Goal: Task Accomplishment & Management: Complete application form

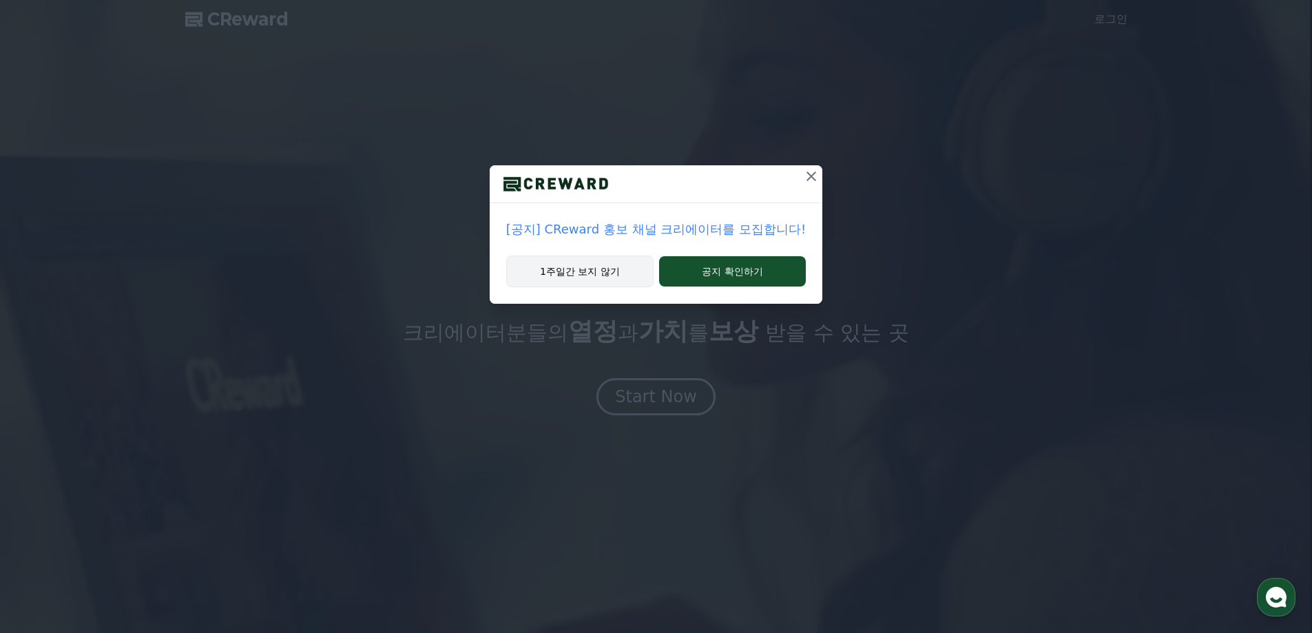
click at [588, 274] on button "1주일간 보지 않기" at bounding box center [579, 272] width 147 height 32
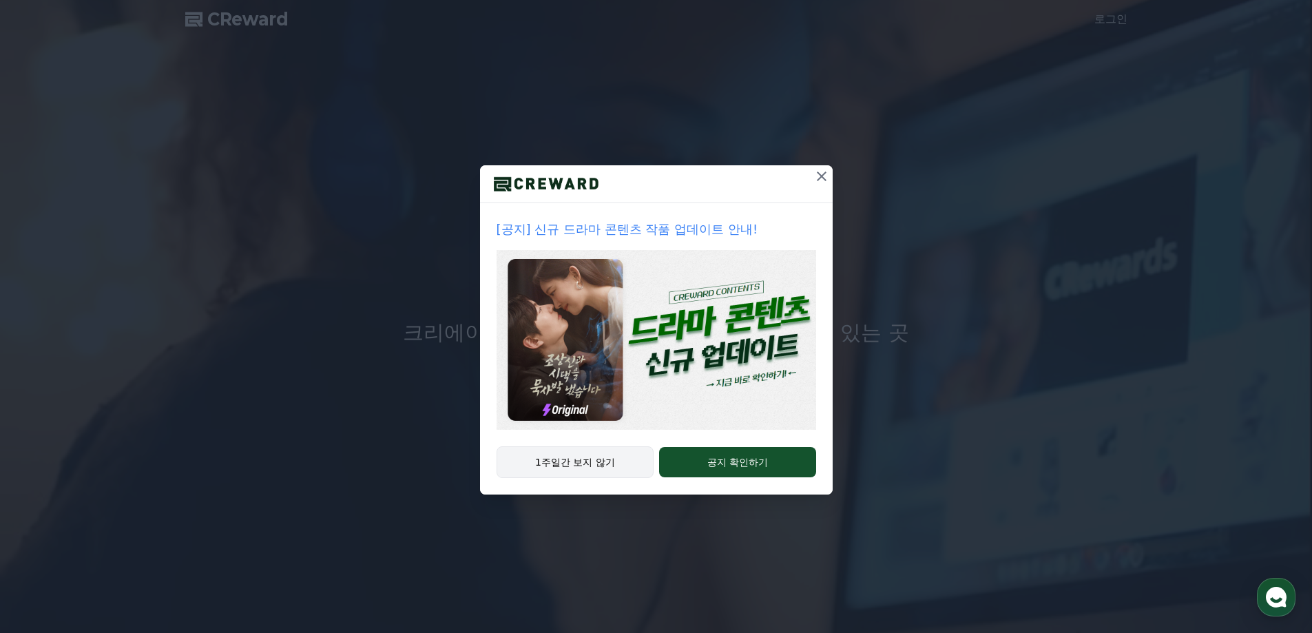
click at [574, 457] on button "1주일간 보지 않기" at bounding box center [576, 462] width 158 height 32
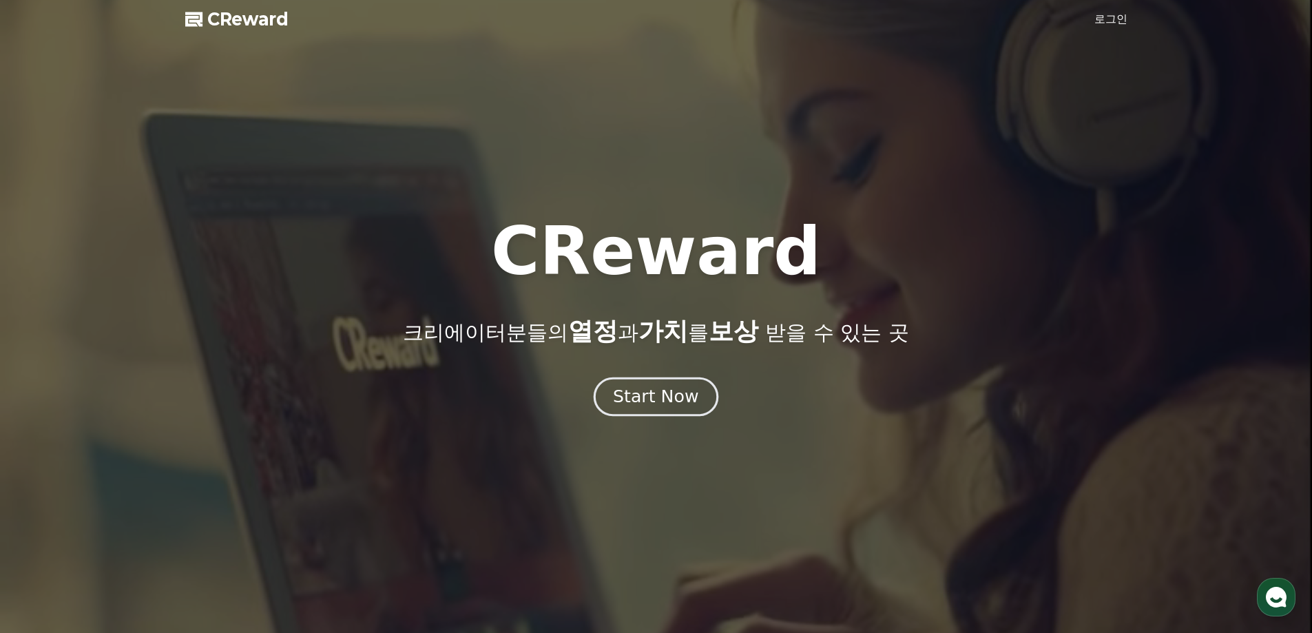
click at [652, 387] on div "Start Now" at bounding box center [655, 396] width 85 height 23
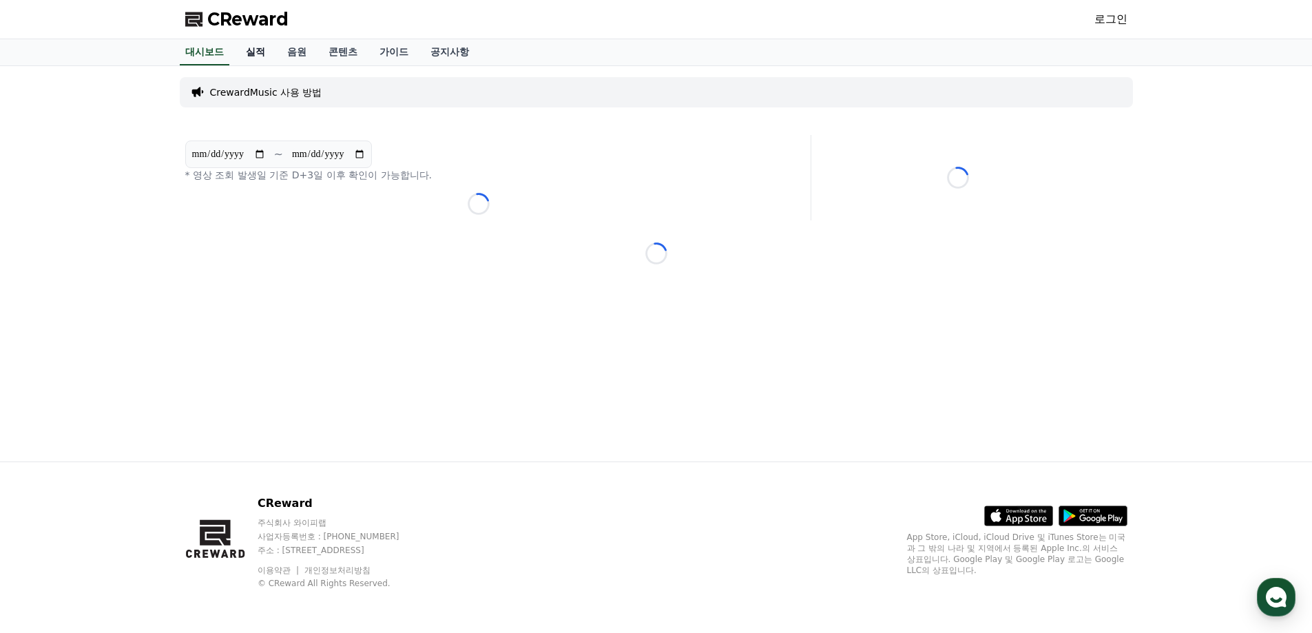
click at [242, 55] on link "실적" at bounding box center [255, 52] width 41 height 26
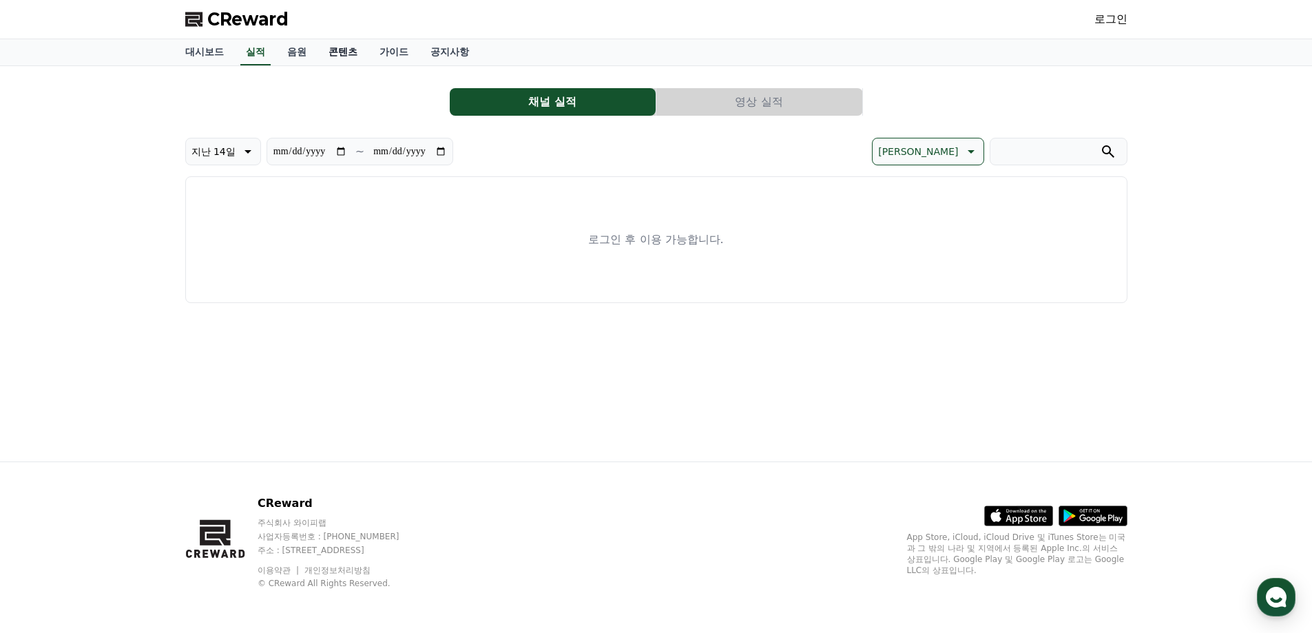
click at [325, 54] on link "콘텐츠" at bounding box center [343, 52] width 51 height 26
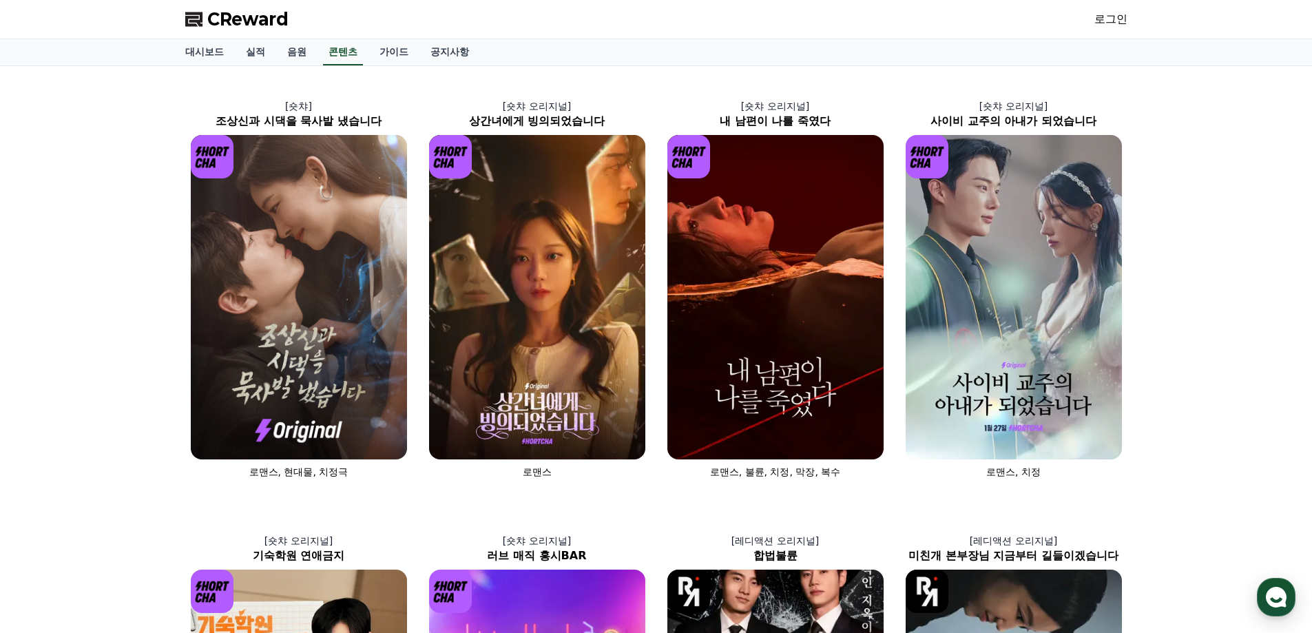
click at [315, 53] on div "대시보드 실적 음원 콘텐츠 가이드 공지사항" at bounding box center [656, 52] width 964 height 26
click at [284, 51] on link "음원" at bounding box center [296, 52] width 41 height 26
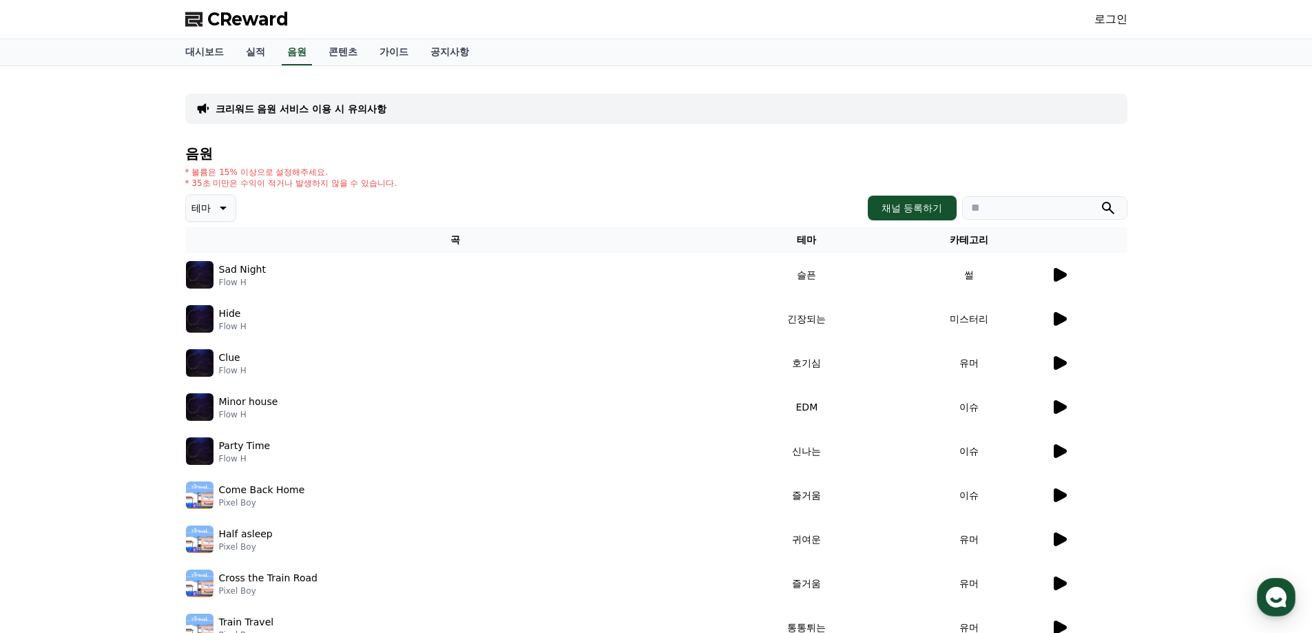
click at [320, 274] on div "Sad Night Flow H" at bounding box center [455, 275] width 539 height 28
click at [261, 283] on div "Sad Night Flow H" at bounding box center [455, 275] width 539 height 28
click at [1055, 273] on icon at bounding box center [1060, 275] width 13 height 14
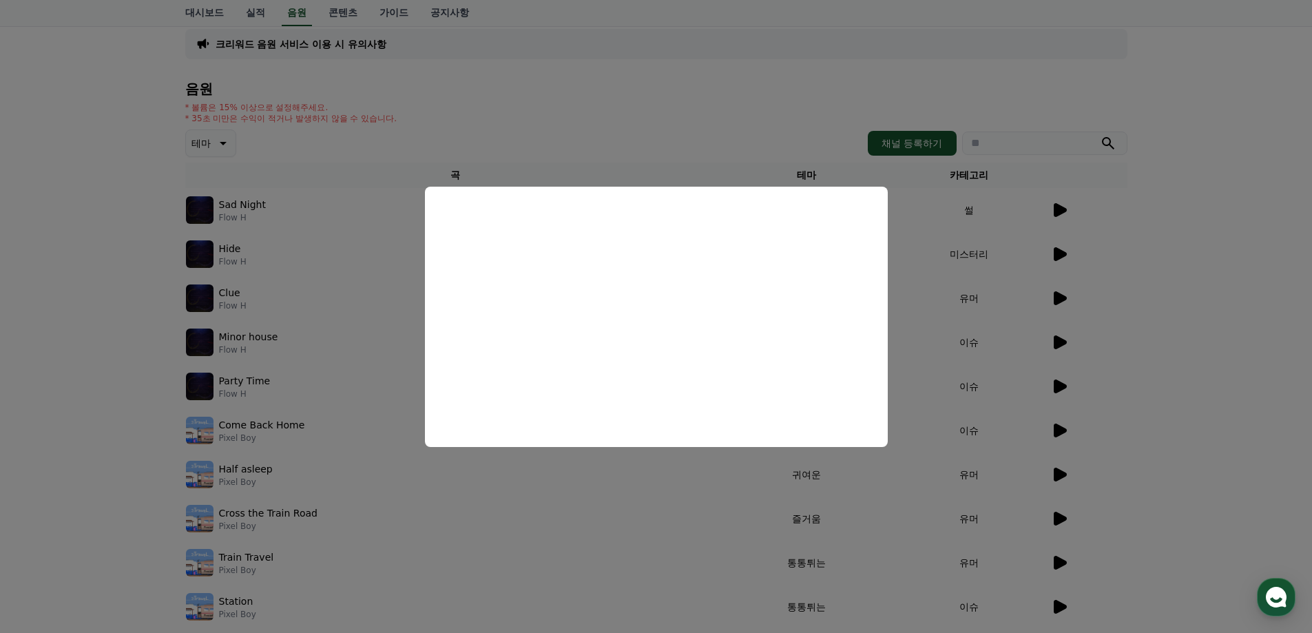
scroll to position [69, 0]
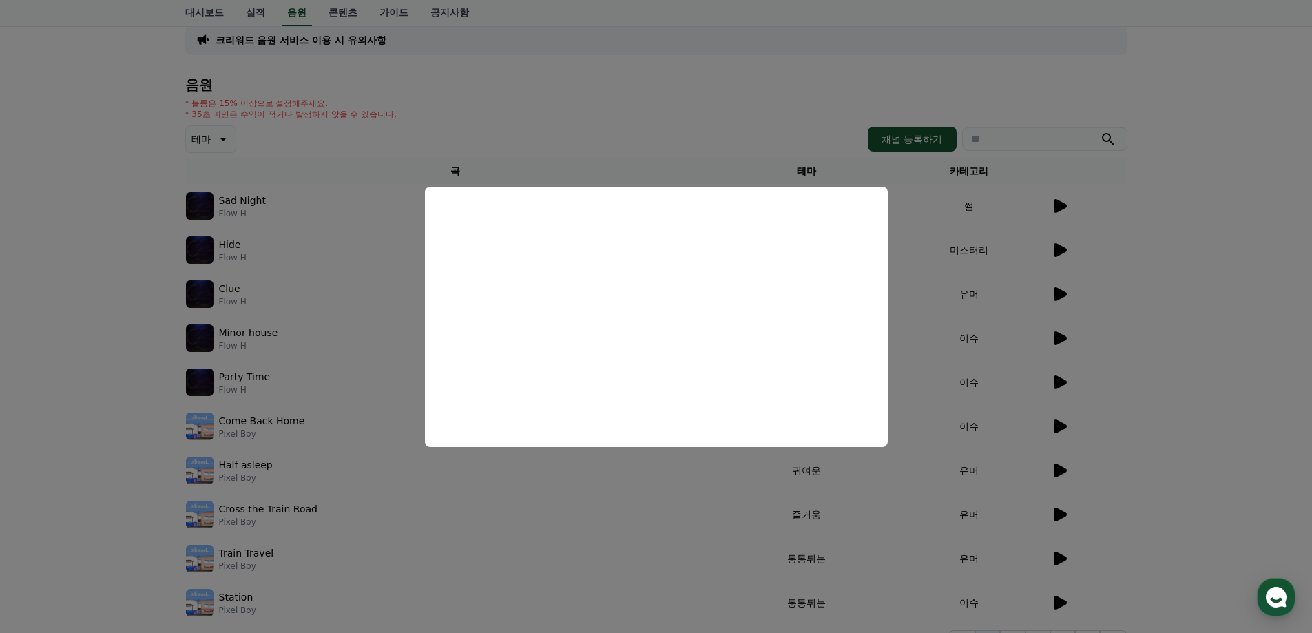
click at [1059, 242] on button "close modal" at bounding box center [656, 316] width 1312 height 633
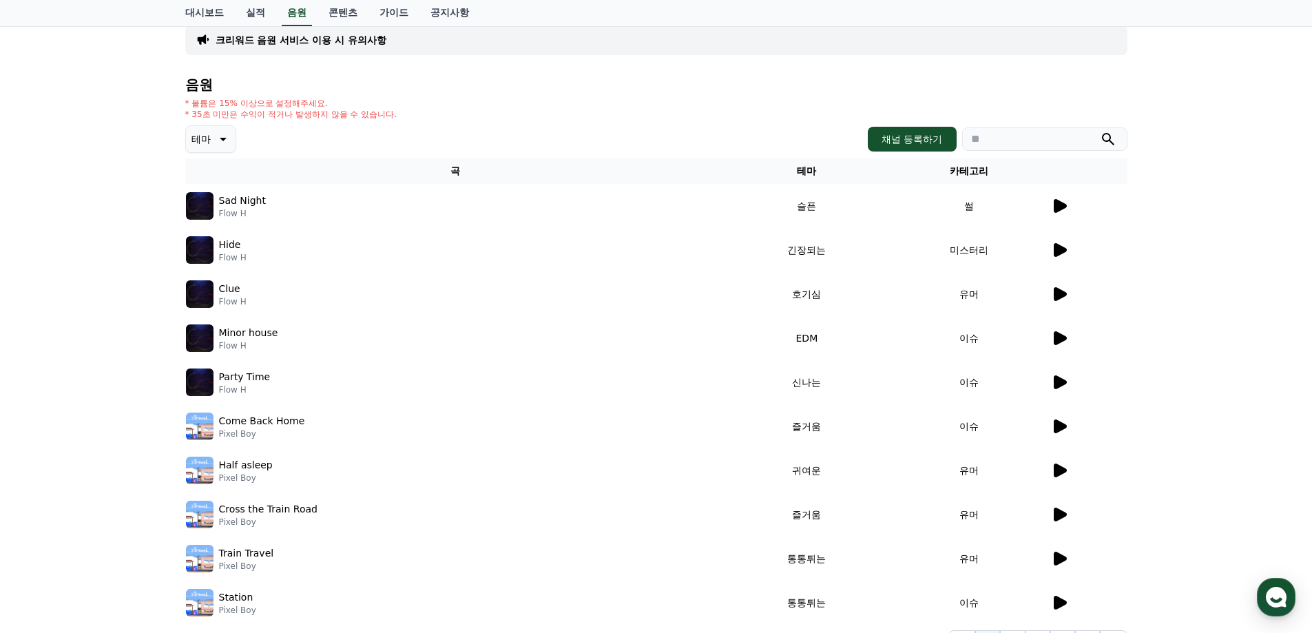
click at [1056, 255] on icon at bounding box center [1060, 250] width 13 height 14
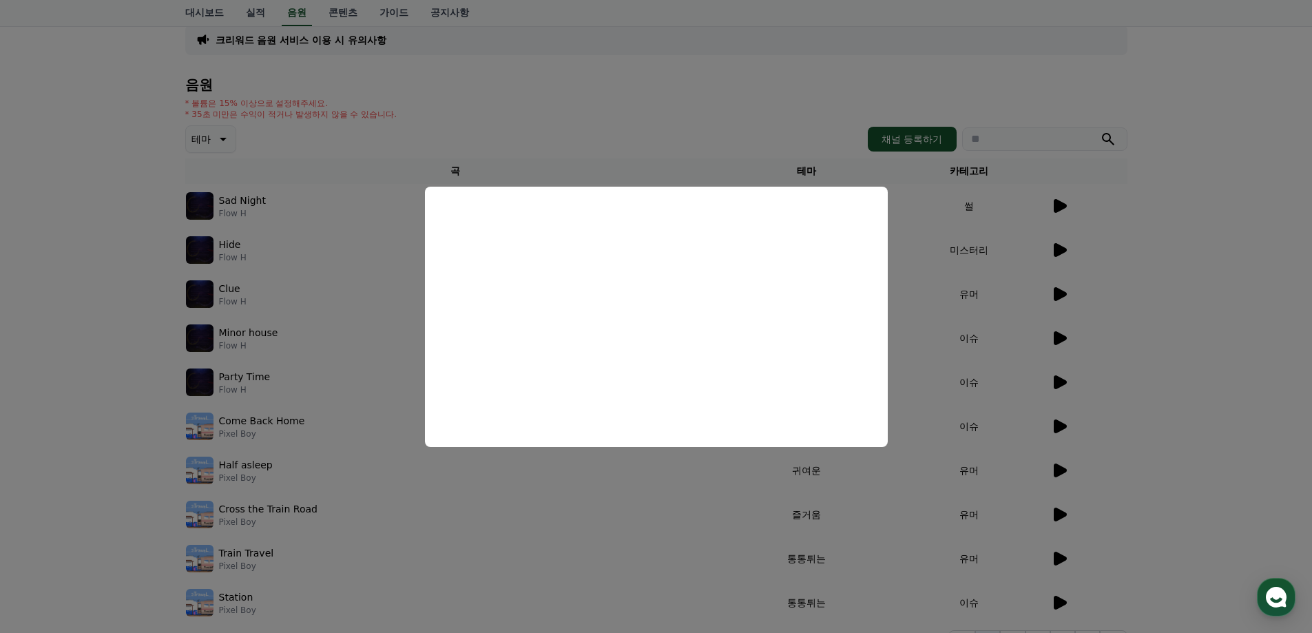
click at [1105, 355] on button "close modal" at bounding box center [656, 316] width 1312 height 633
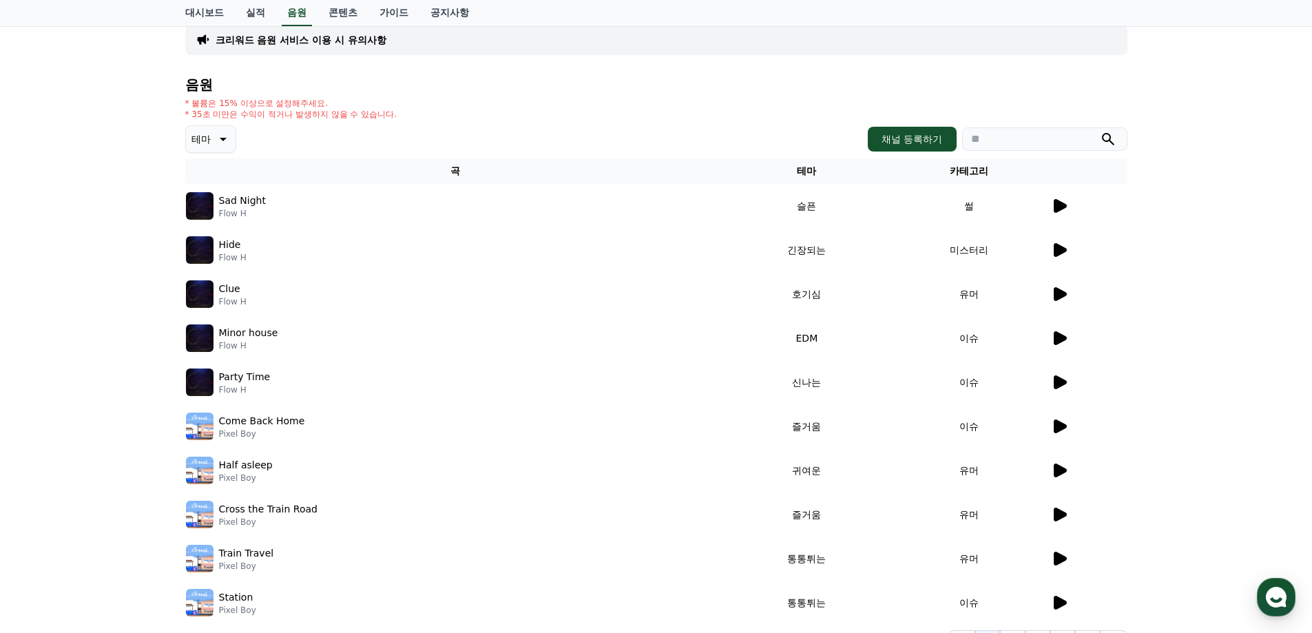
scroll to position [138, 0]
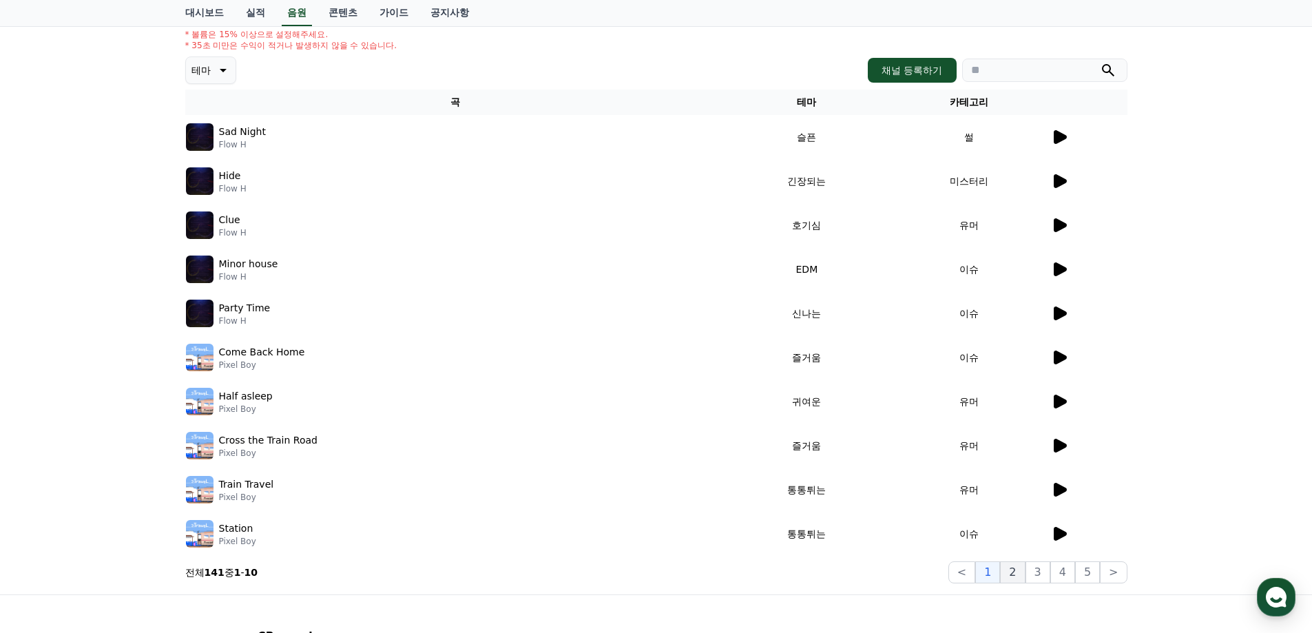
click at [1025, 572] on button "2" at bounding box center [1012, 572] width 25 height 22
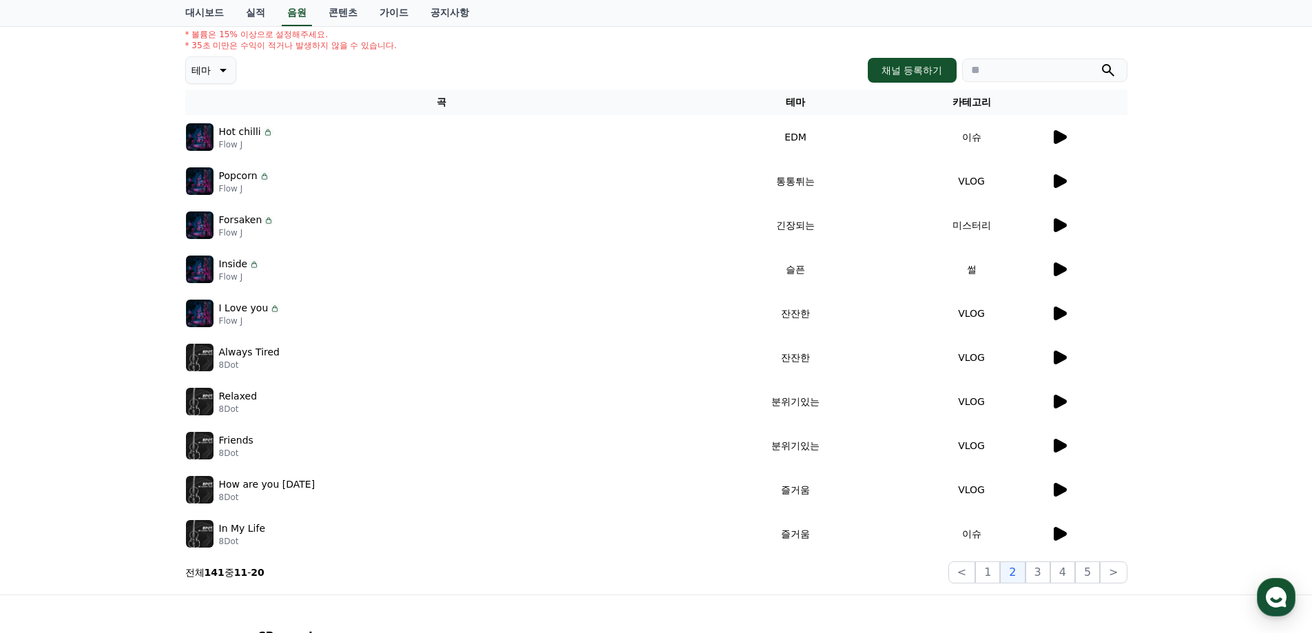
click at [1067, 230] on icon at bounding box center [1059, 225] width 17 height 17
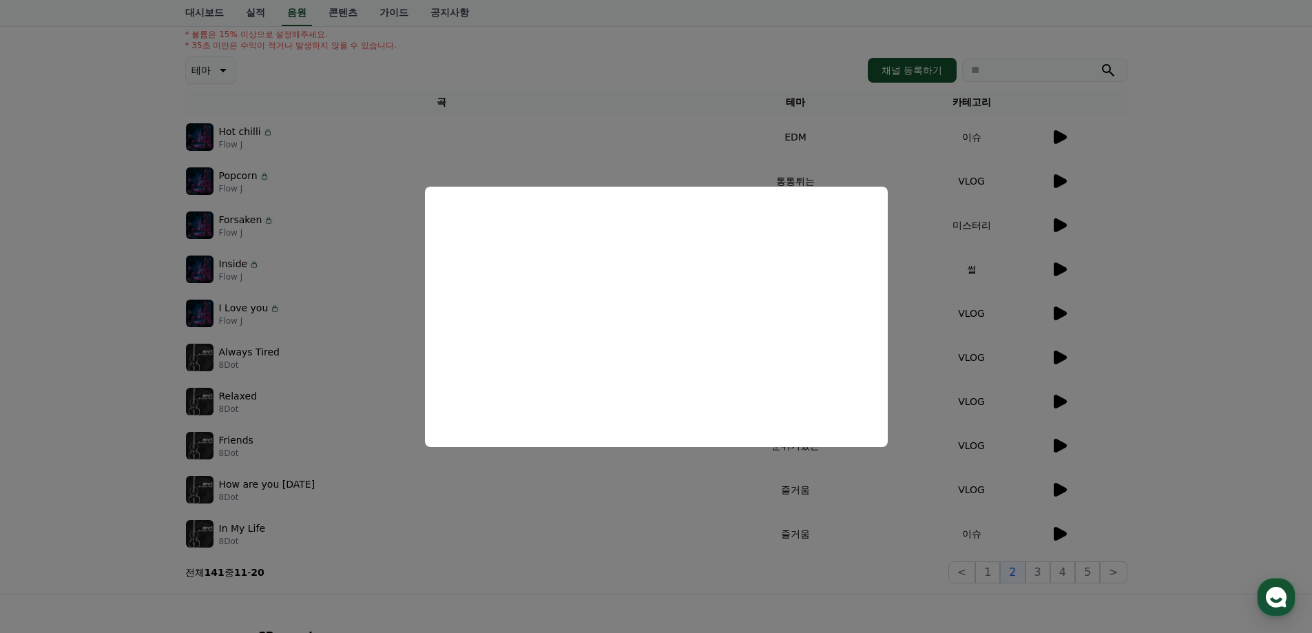
click at [1235, 401] on button "close modal" at bounding box center [656, 316] width 1312 height 633
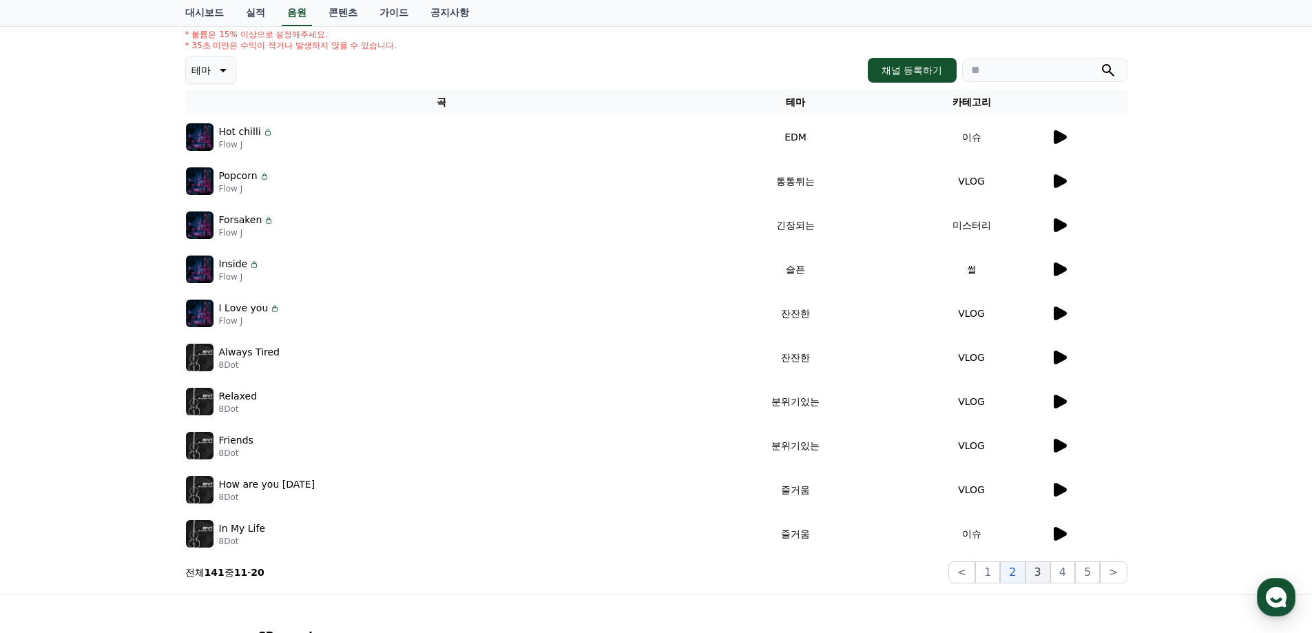
click at [1033, 573] on button "3" at bounding box center [1038, 572] width 25 height 22
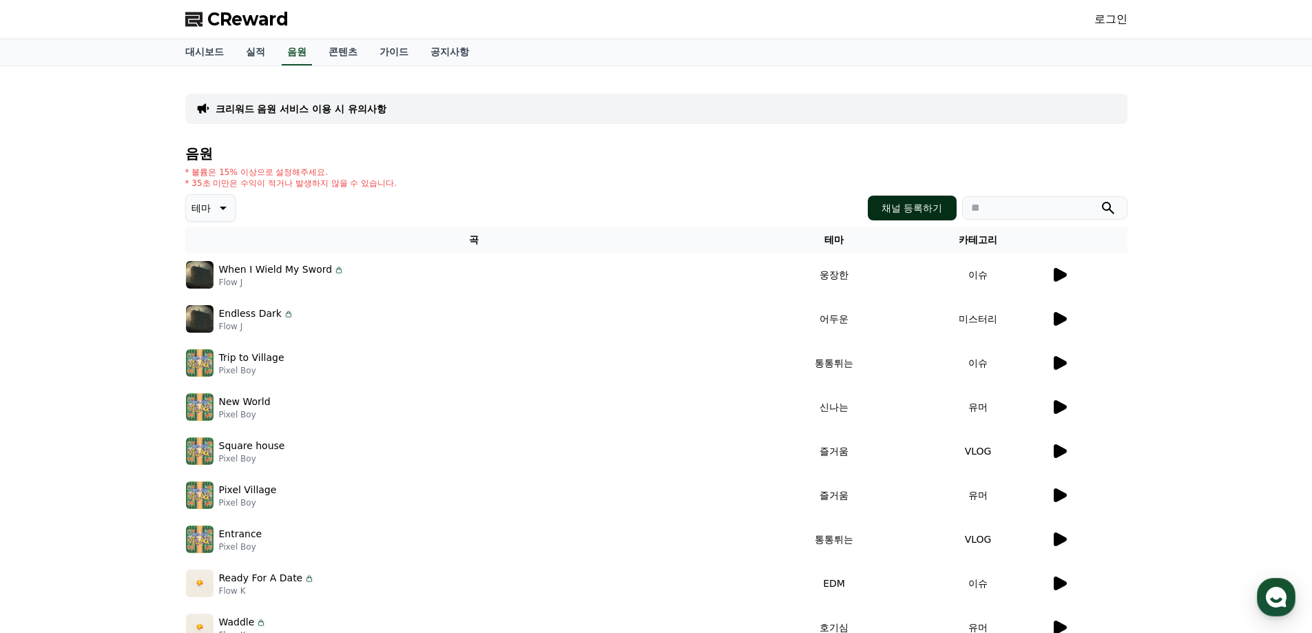
click at [878, 214] on button "채널 등록하기" at bounding box center [912, 208] width 88 height 25
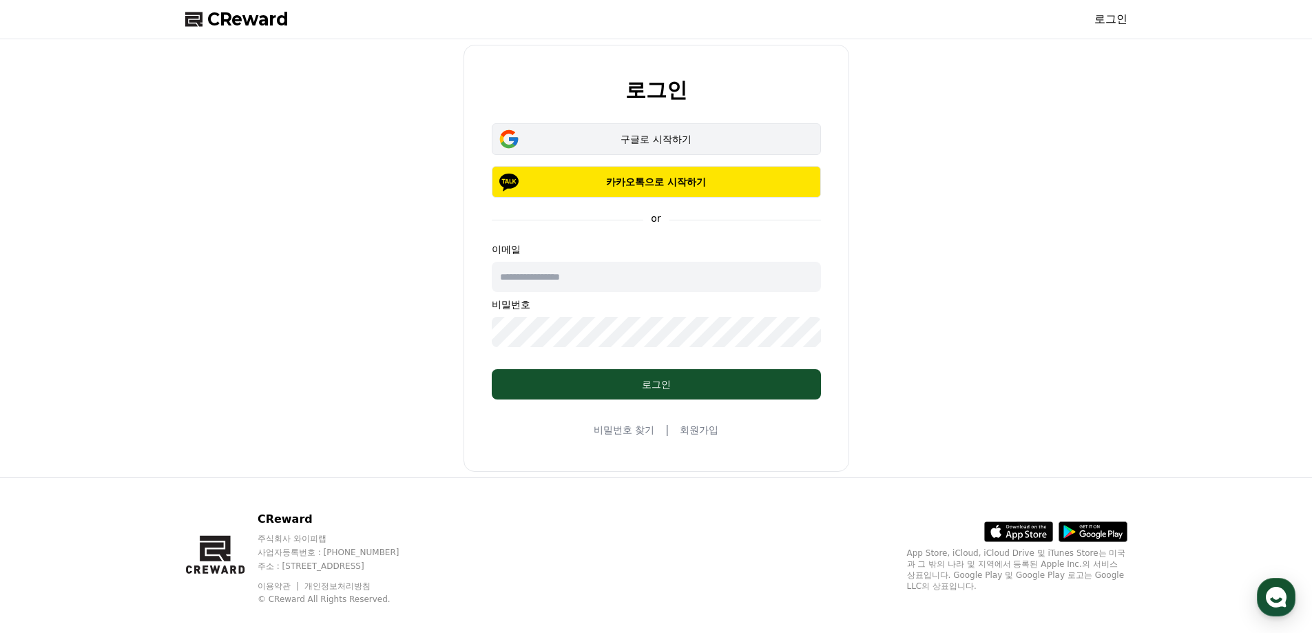
click at [718, 145] on div "구글로 시작하기" at bounding box center [656, 139] width 289 height 14
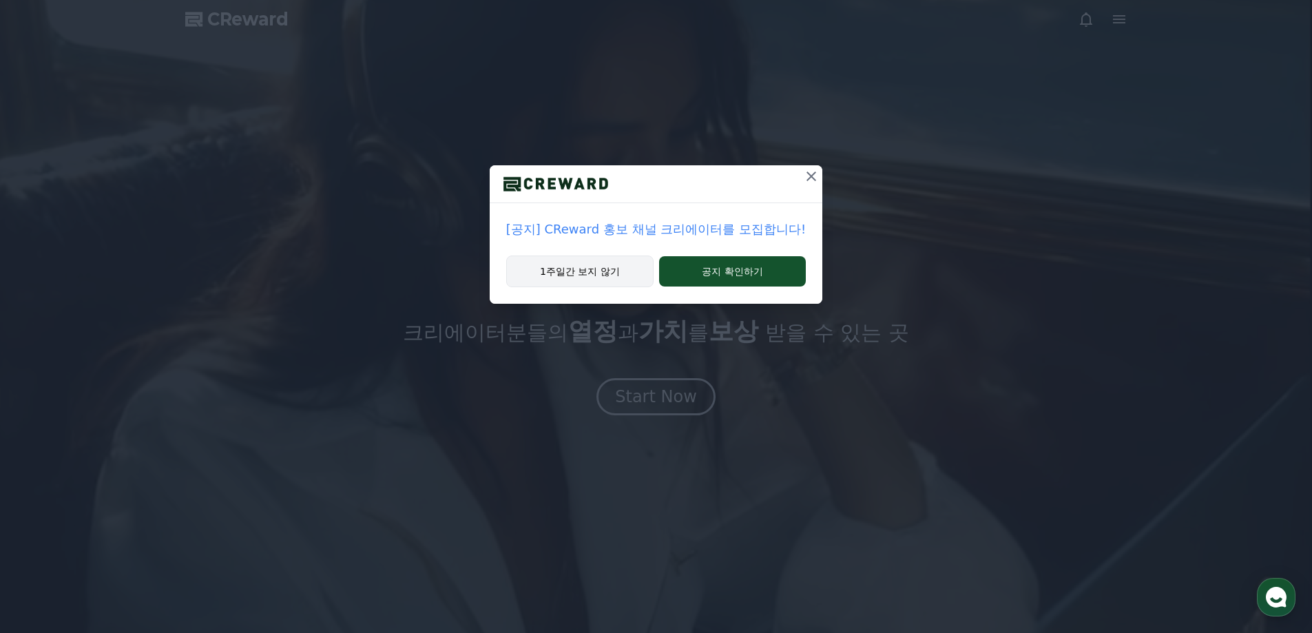
click at [603, 274] on button "1주일간 보지 않기" at bounding box center [579, 272] width 147 height 32
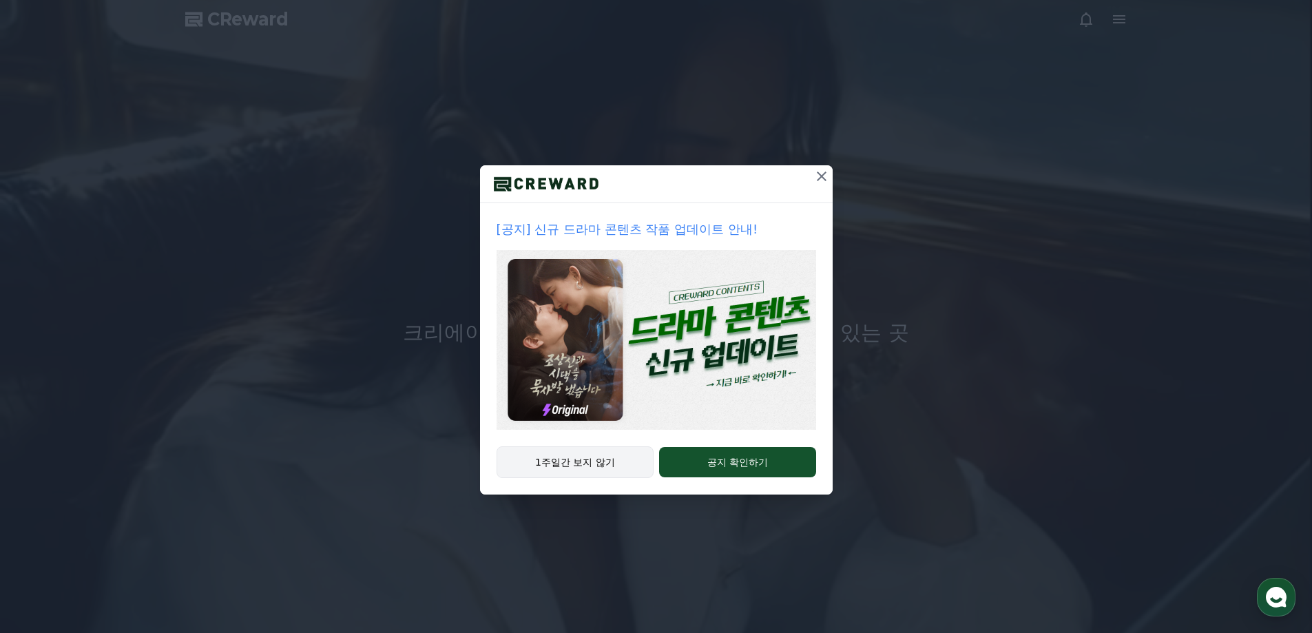
click at [600, 468] on button "1주일간 보지 않기" at bounding box center [576, 462] width 158 height 32
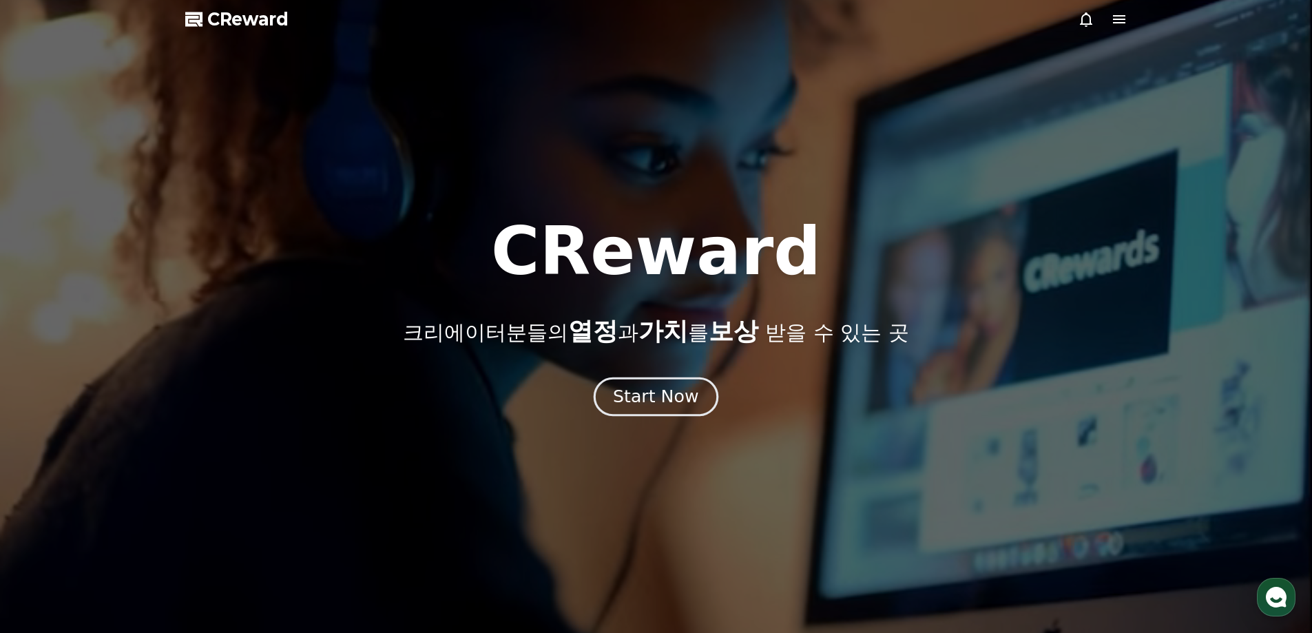
click at [653, 392] on div "Start Now" at bounding box center [655, 396] width 85 height 23
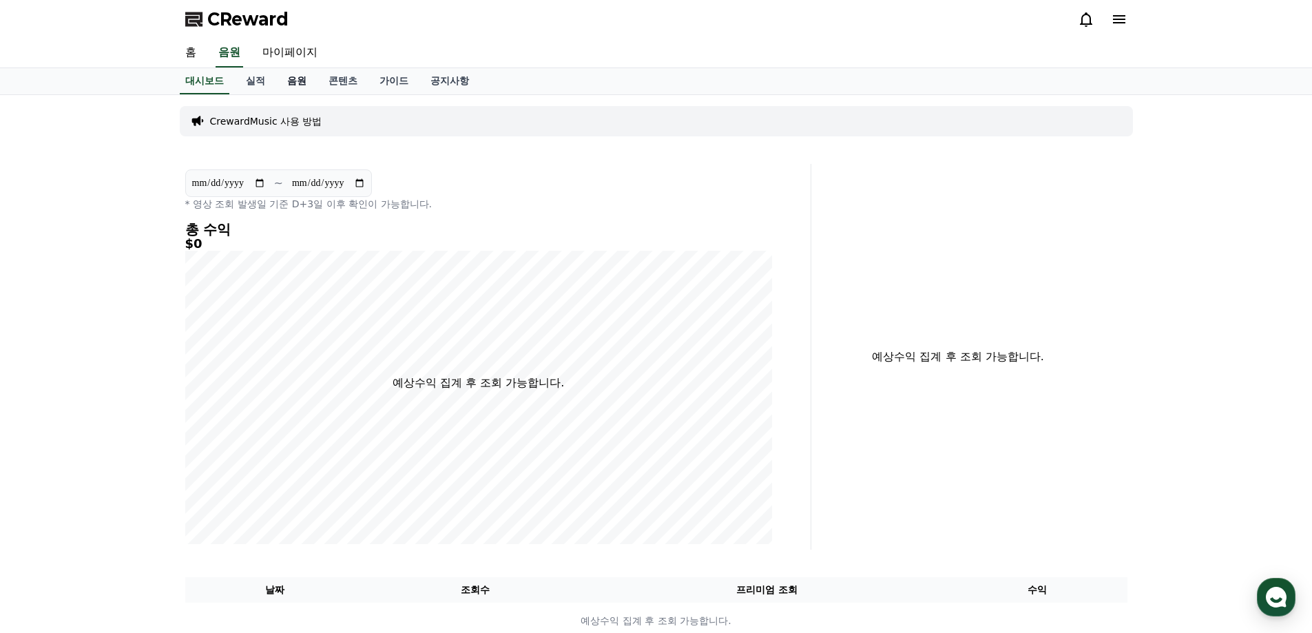
click at [292, 87] on link "음원" at bounding box center [296, 81] width 41 height 26
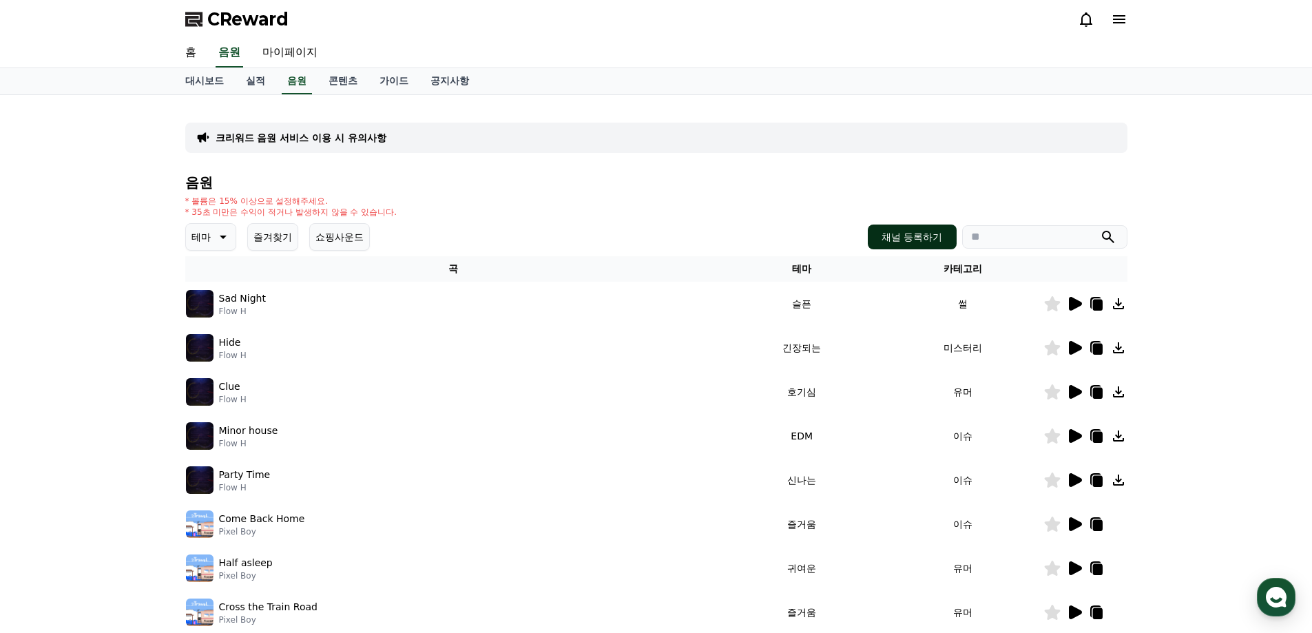
click at [931, 233] on button "채널 등록하기" at bounding box center [912, 237] width 88 height 25
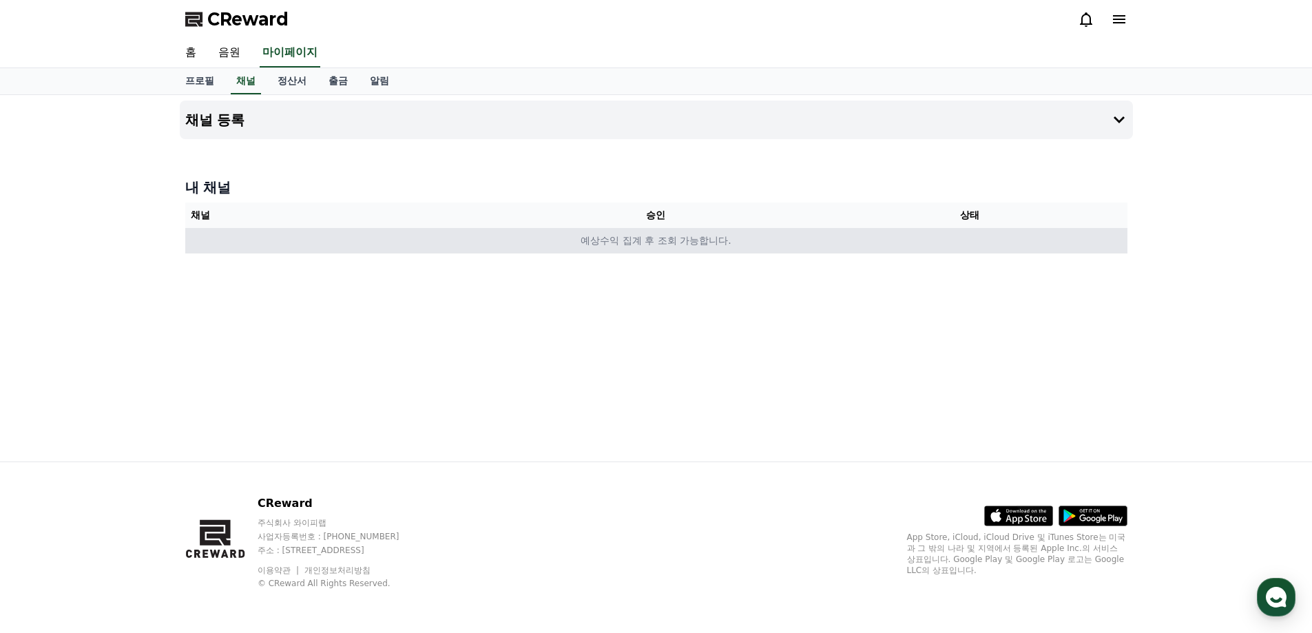
click at [611, 246] on td "예상수익 집계 후 조회 가능합니다." at bounding box center [656, 240] width 942 height 25
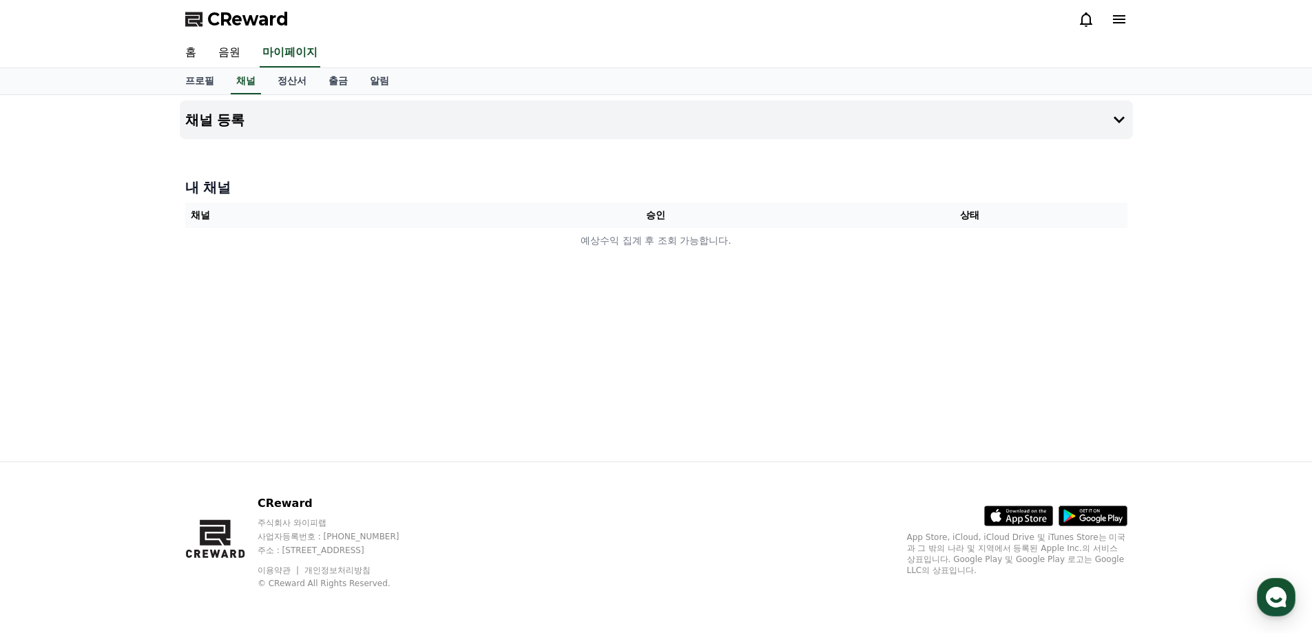
click at [1098, 139] on div at bounding box center [656, 144] width 953 height 11
click at [1132, 121] on button "채널 등록" at bounding box center [656, 120] width 953 height 39
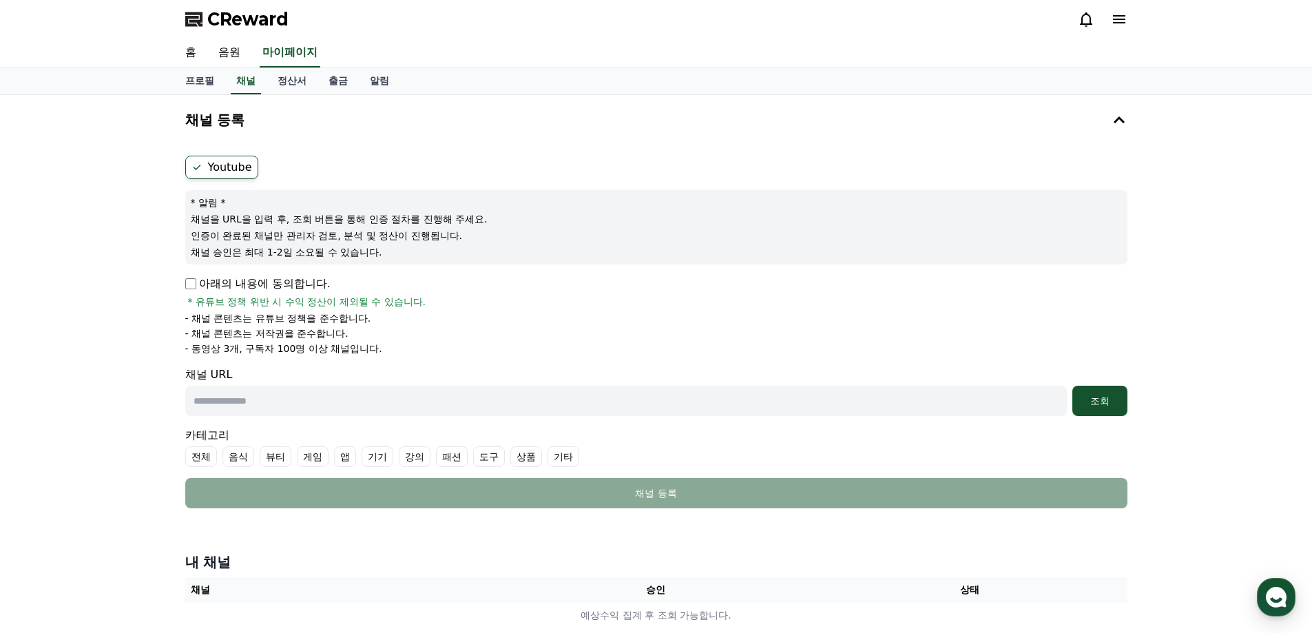
click at [197, 280] on p "아래의 내용에 동의합니다." at bounding box center [257, 284] width 145 height 17
click at [371, 389] on input "text" at bounding box center [626, 401] width 882 height 30
paste input "**********"
type input "**********"
drag, startPoint x: 654, startPoint y: 398, endPoint x: 136, endPoint y: 384, distance: 518.1
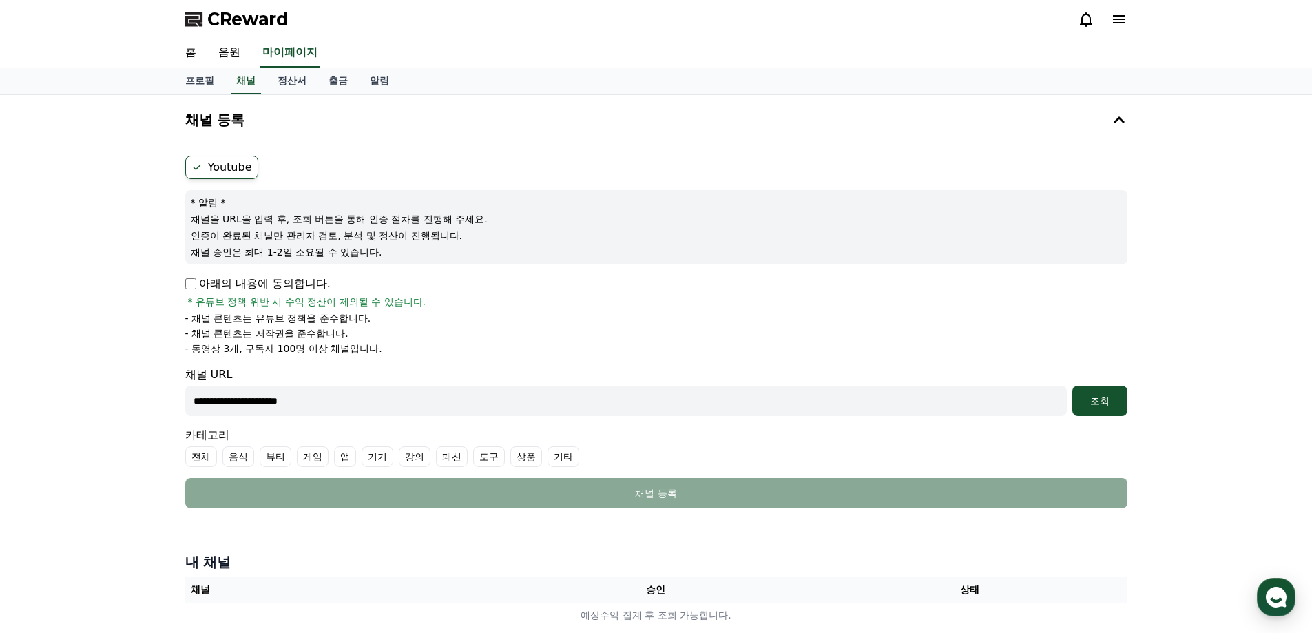
click at [136, 384] on div "**********" at bounding box center [656, 367] width 1312 height 544
click at [390, 382] on div "채널 URL 조회" at bounding box center [656, 391] width 942 height 50
click at [382, 397] on input "text" at bounding box center [626, 401] width 882 height 30
paste input "**********"
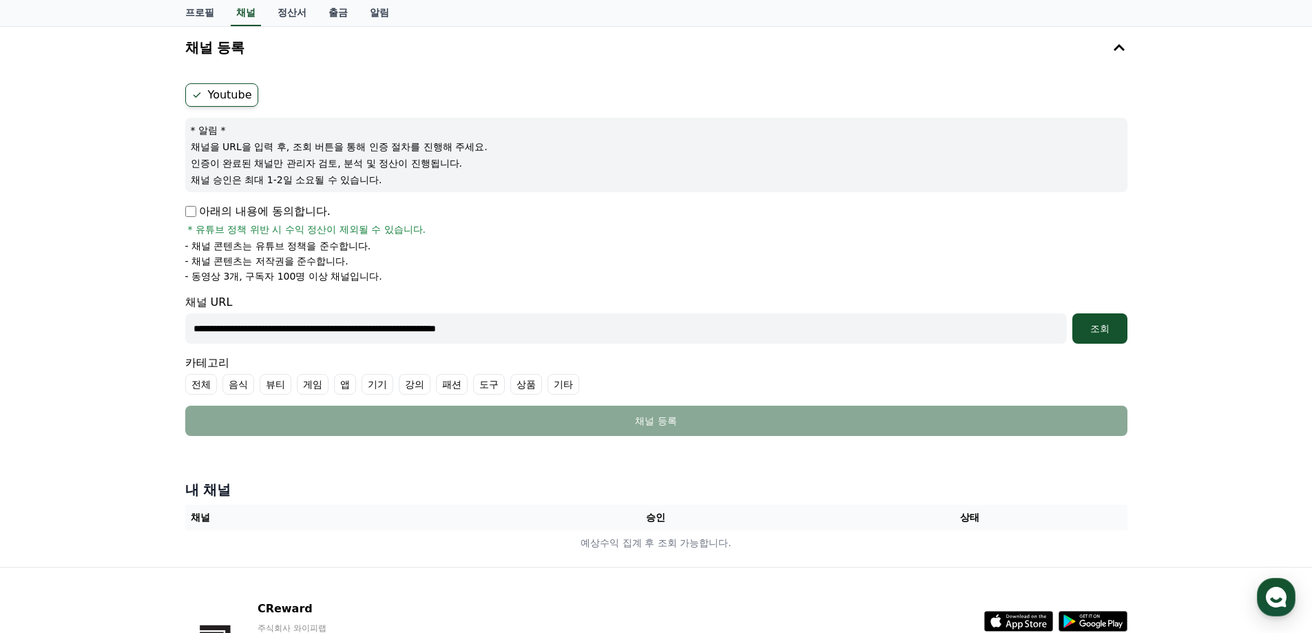
scroll to position [138, 0]
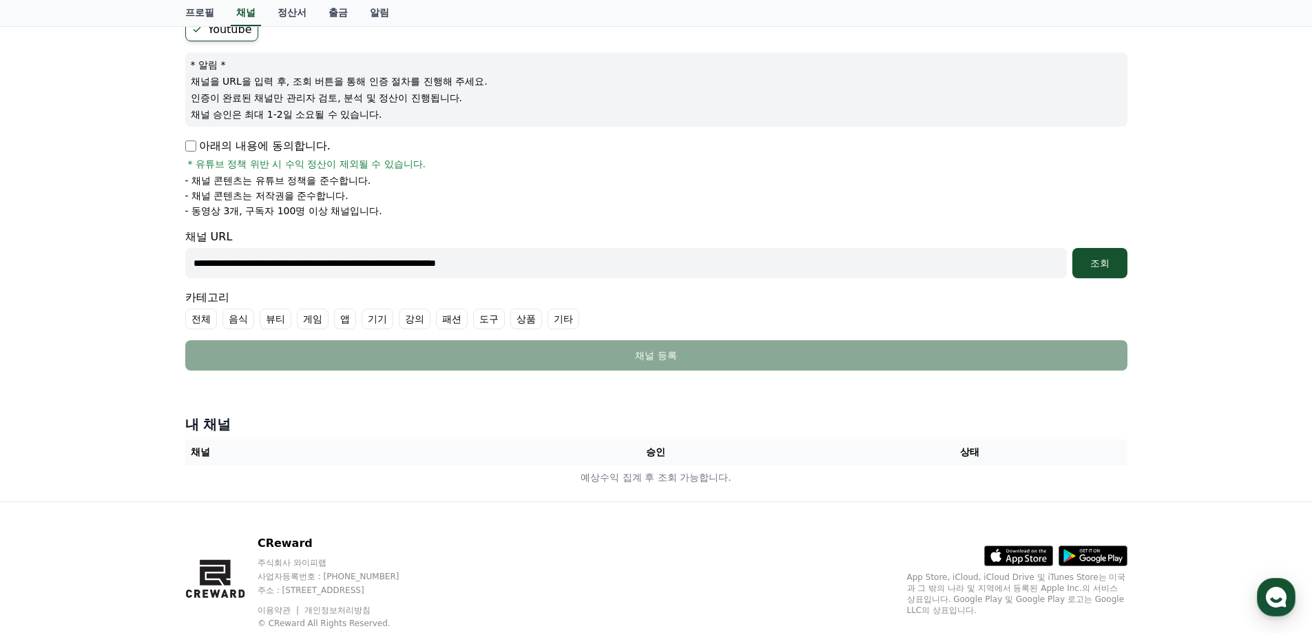
type input "**********"
click at [205, 323] on label "전체" at bounding box center [201, 319] width 32 height 21
click at [564, 322] on label "기타" at bounding box center [580, 319] width 32 height 21
click at [207, 316] on label "전체" at bounding box center [209, 319] width 48 height 21
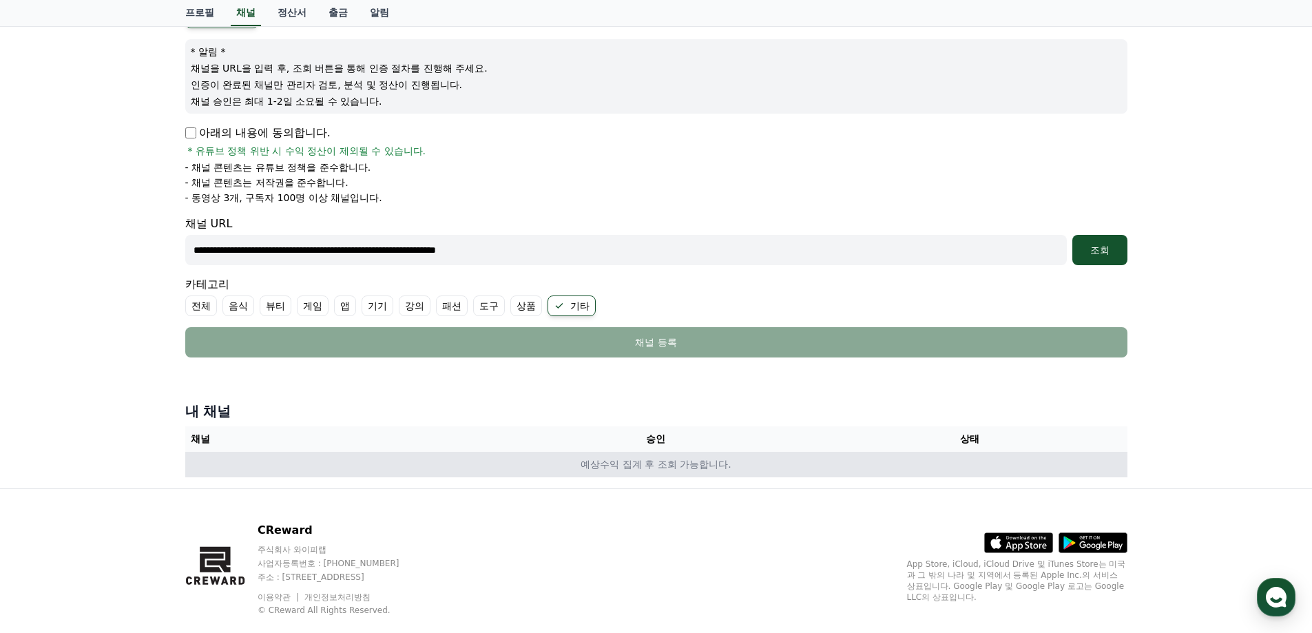
scroll to position [178, 0]
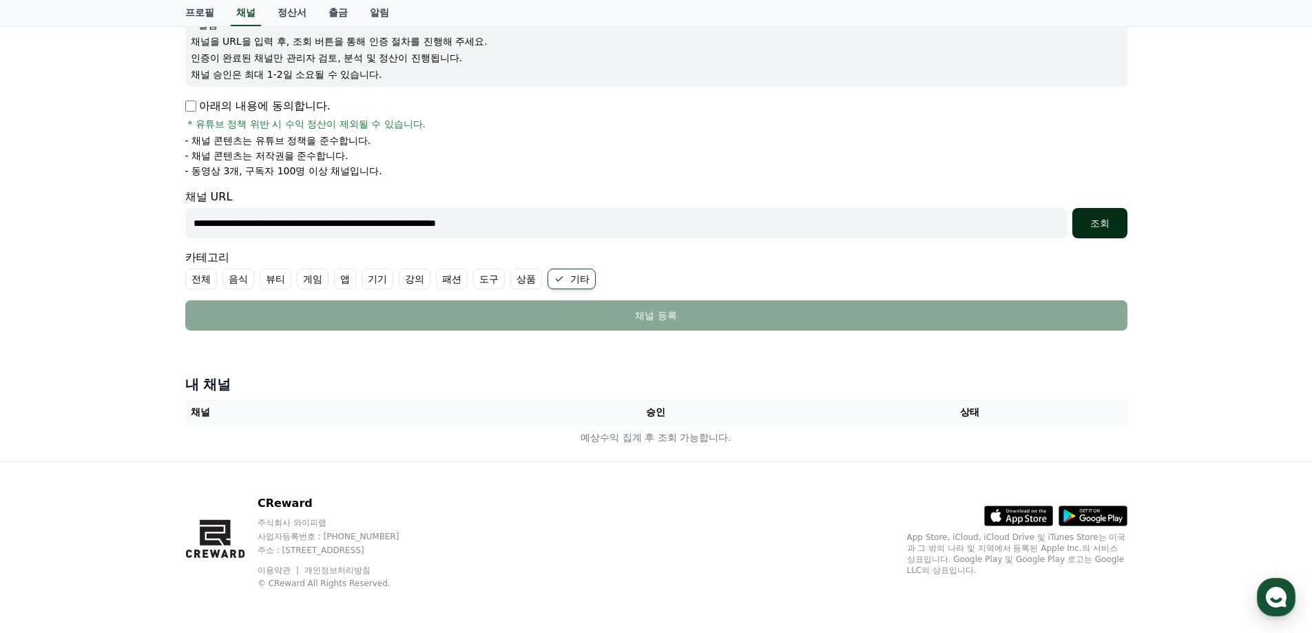
click at [1097, 237] on button "조회" at bounding box center [1099, 223] width 55 height 30
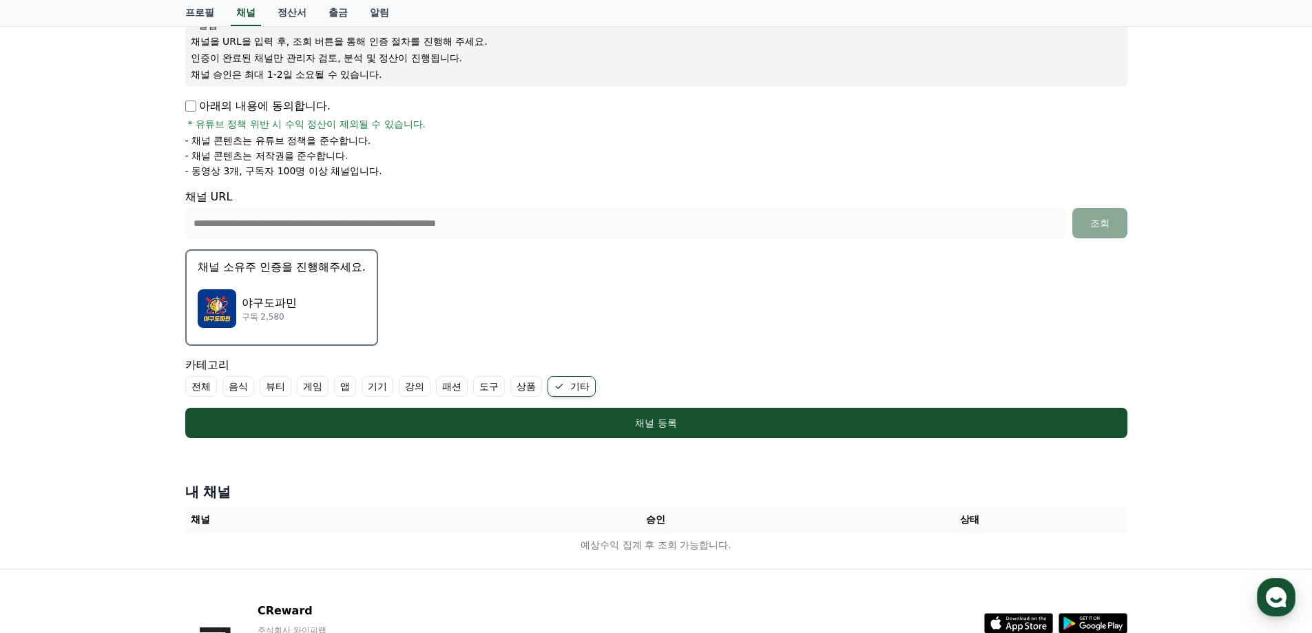
click at [251, 302] on p "야구도파민" at bounding box center [269, 303] width 55 height 17
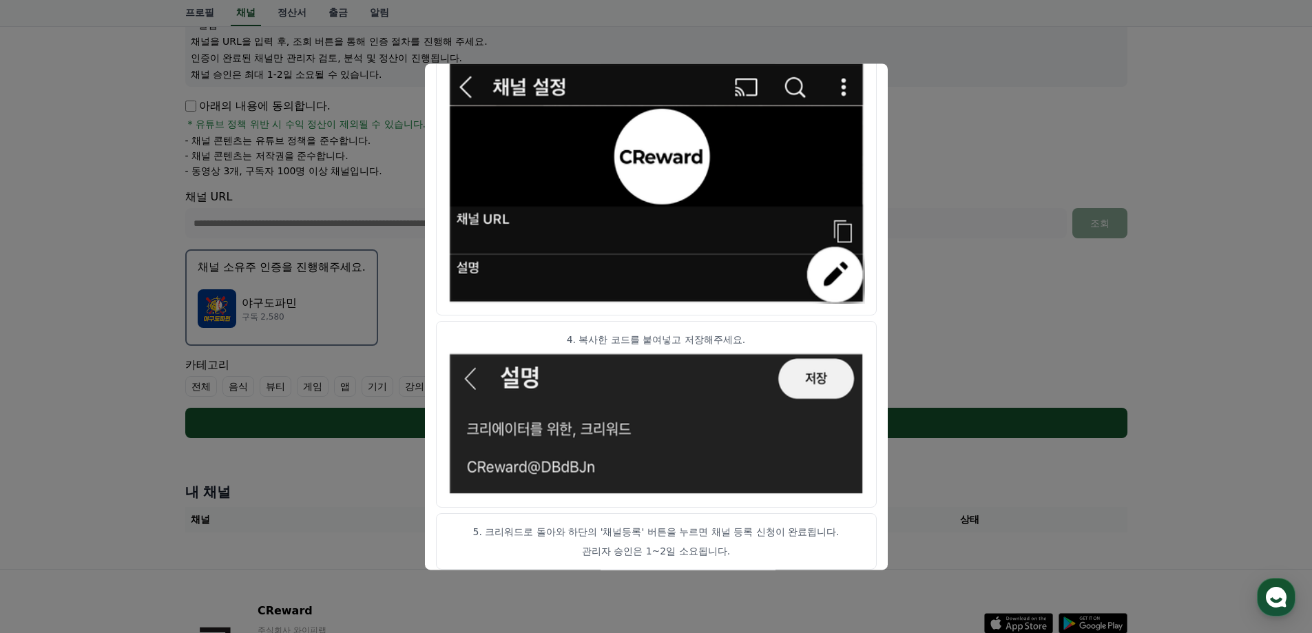
scroll to position [683, 0]
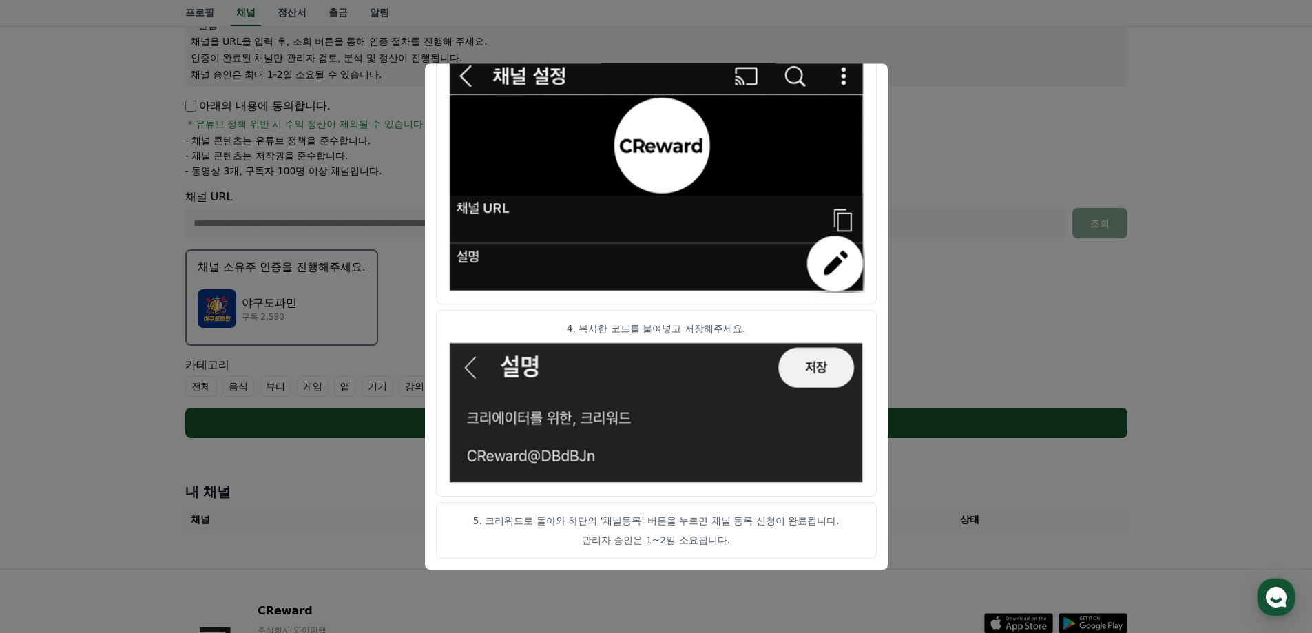
click at [925, 357] on button "close modal" at bounding box center [656, 316] width 1312 height 633
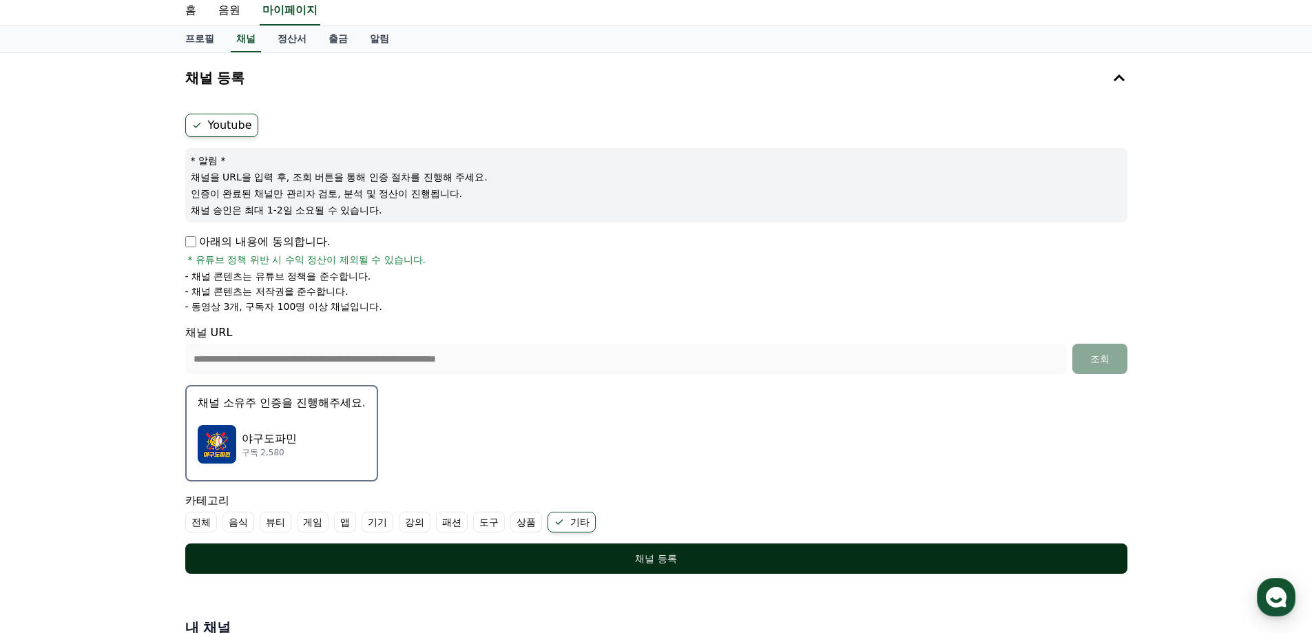
scroll to position [276, 0]
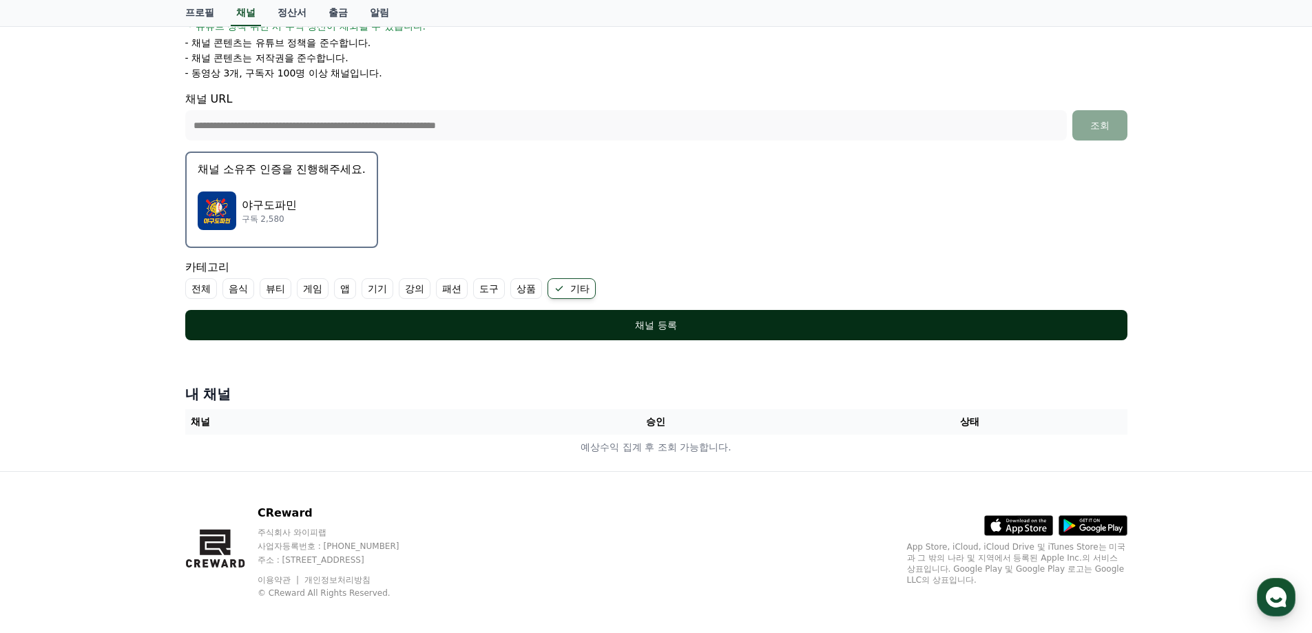
click at [680, 324] on div "채널 등록" at bounding box center [656, 325] width 887 height 14
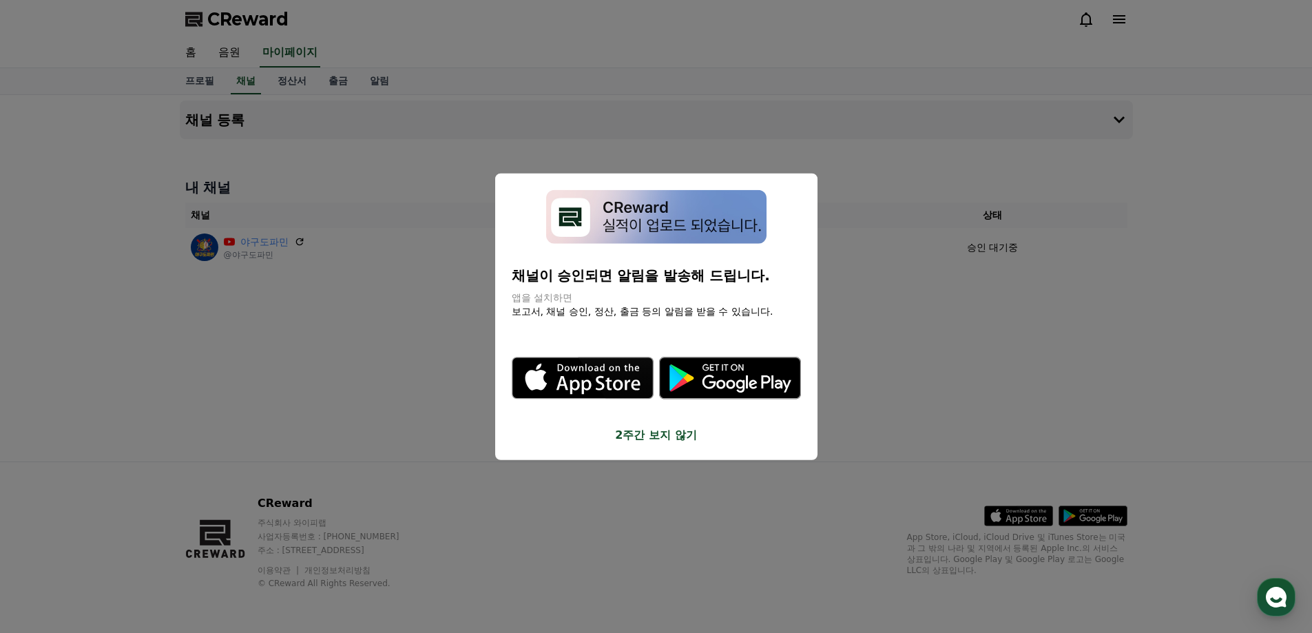
click at [675, 434] on button "2주간 보지 않기" at bounding box center [656, 435] width 289 height 17
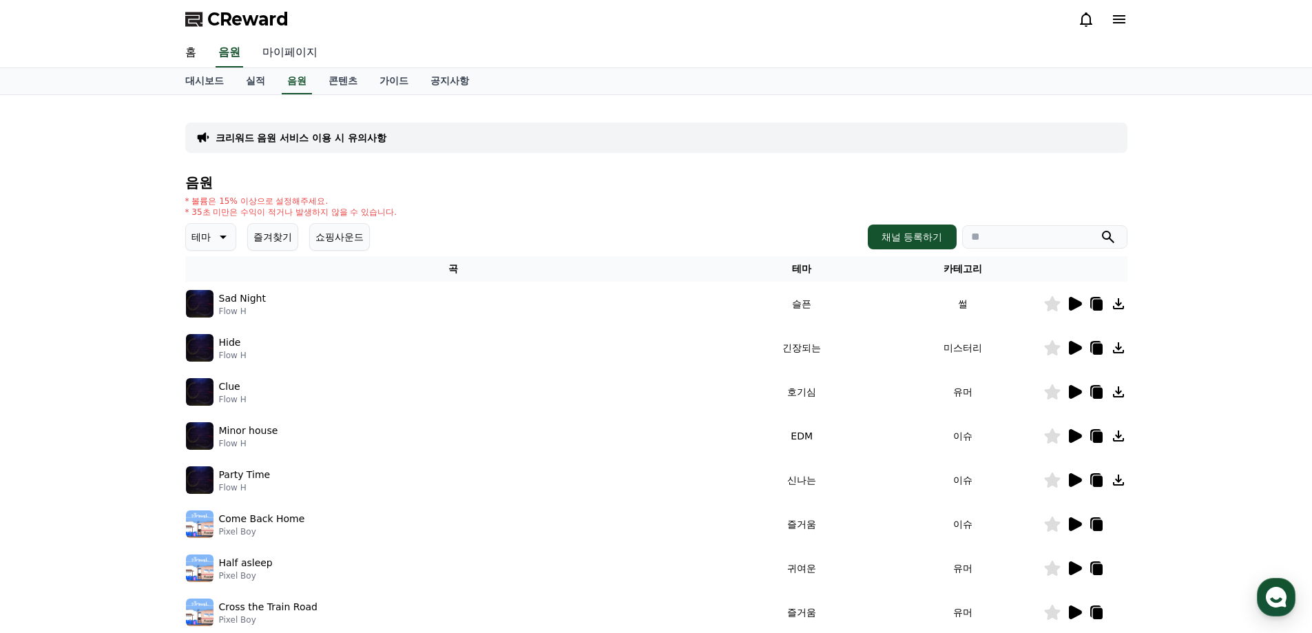
click at [281, 58] on link "마이페이지" at bounding box center [289, 53] width 77 height 29
select select "**********"
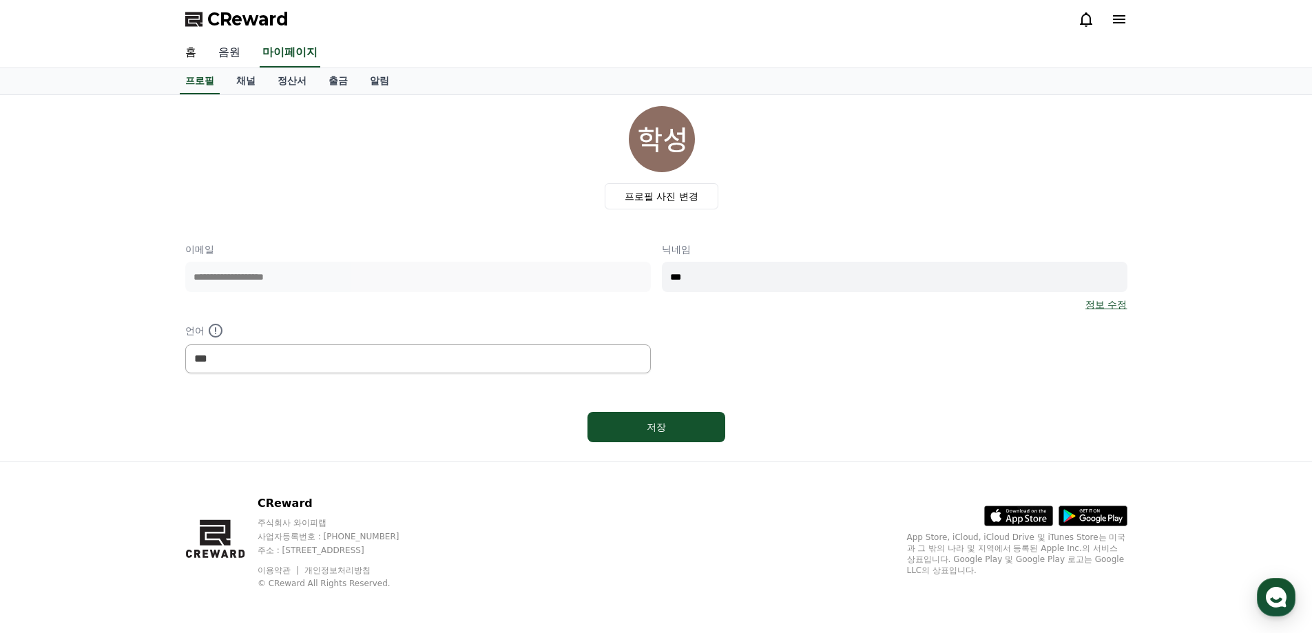
click at [207, 48] on link "음원" at bounding box center [229, 53] width 44 height 29
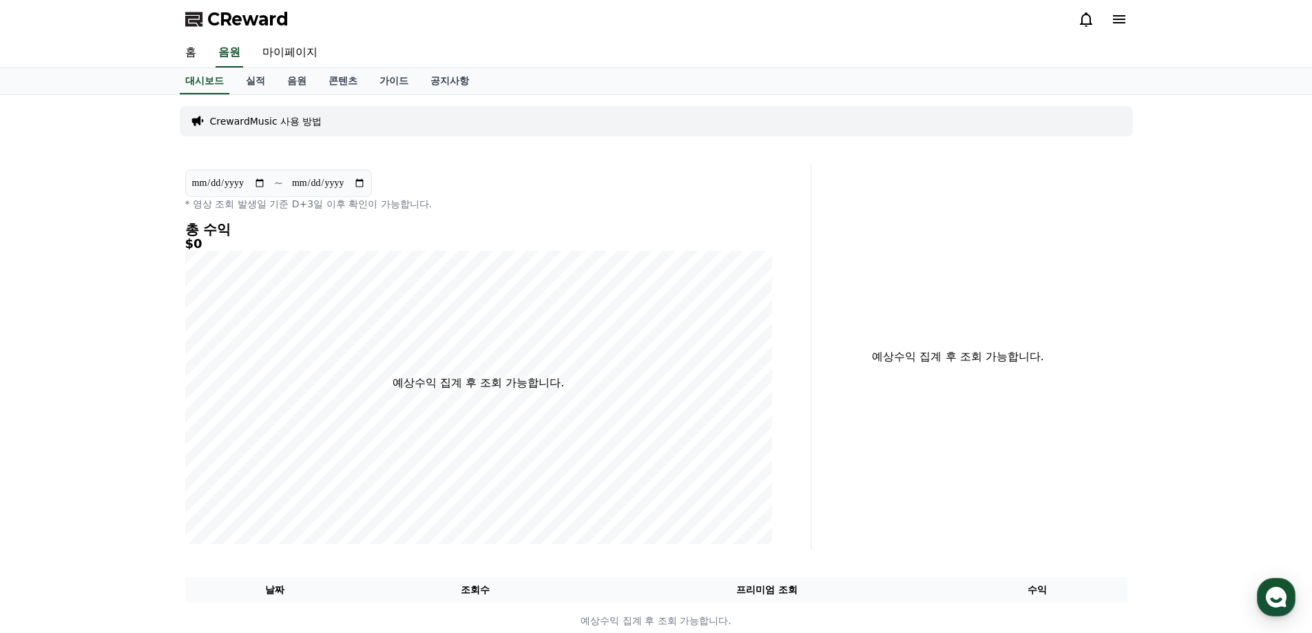
click at [1122, 28] on div at bounding box center [1103, 19] width 50 height 22
click at [1121, 28] on div at bounding box center [1103, 19] width 50 height 22
click at [1121, 23] on icon at bounding box center [1119, 19] width 12 height 8
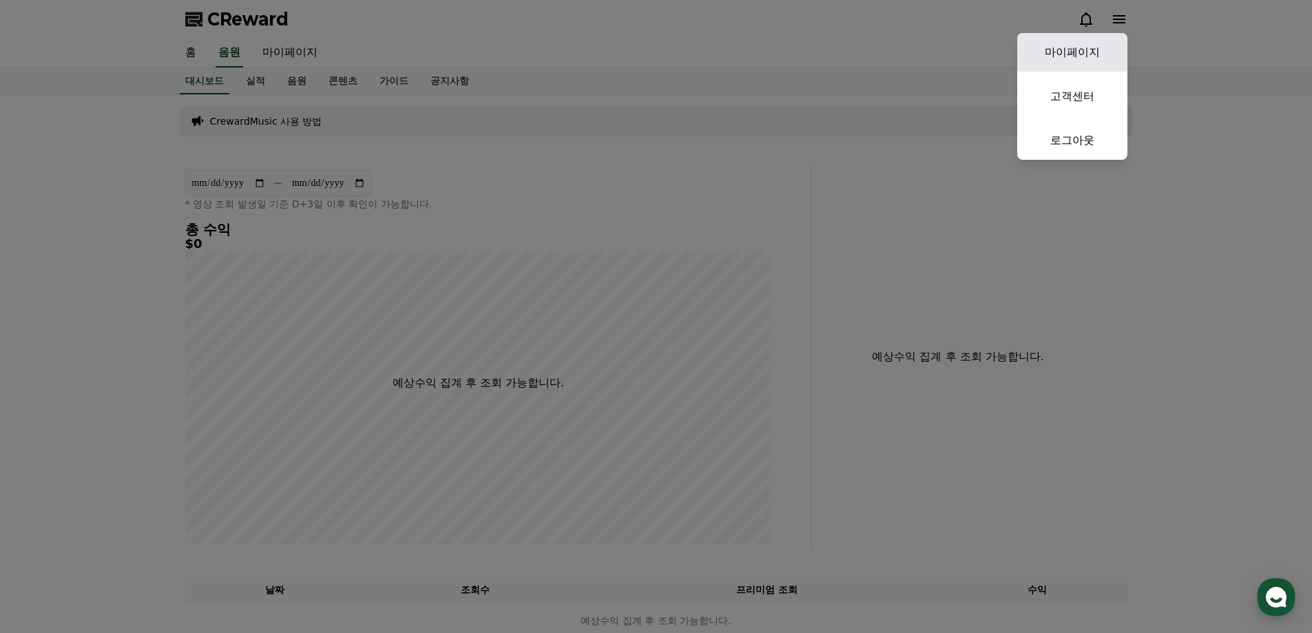
click at [1088, 63] on link "마이페이지" at bounding box center [1072, 52] width 110 height 39
select select "**********"
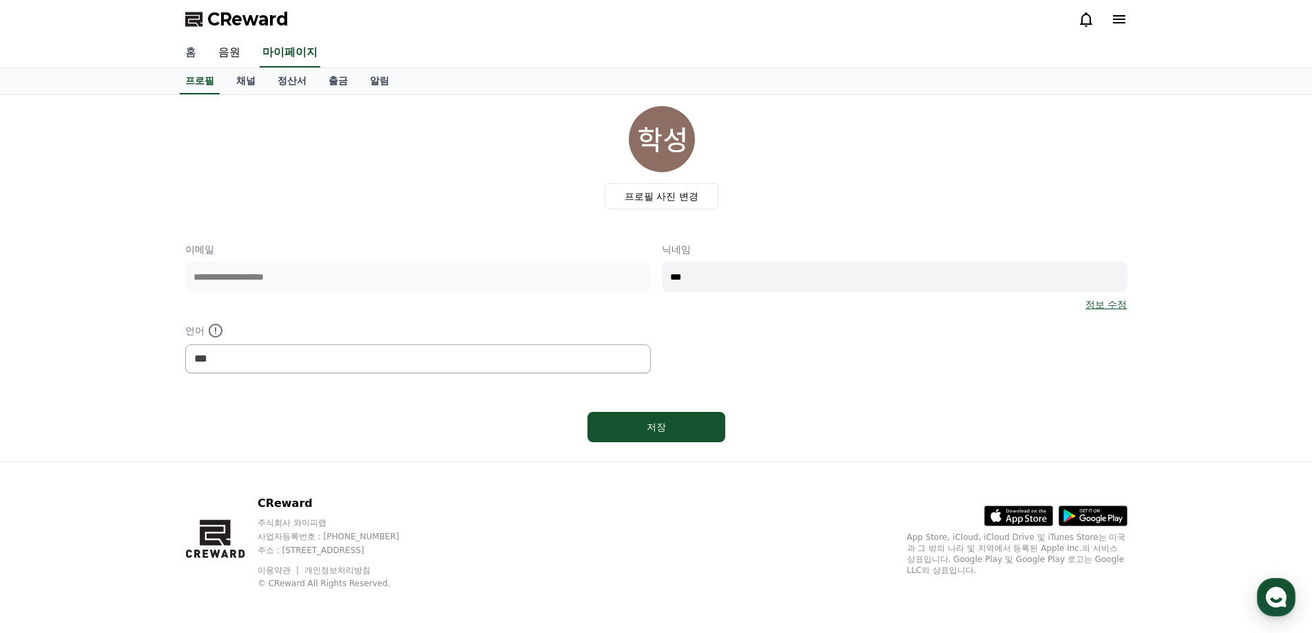
click at [189, 54] on link "홈" at bounding box center [190, 53] width 33 height 29
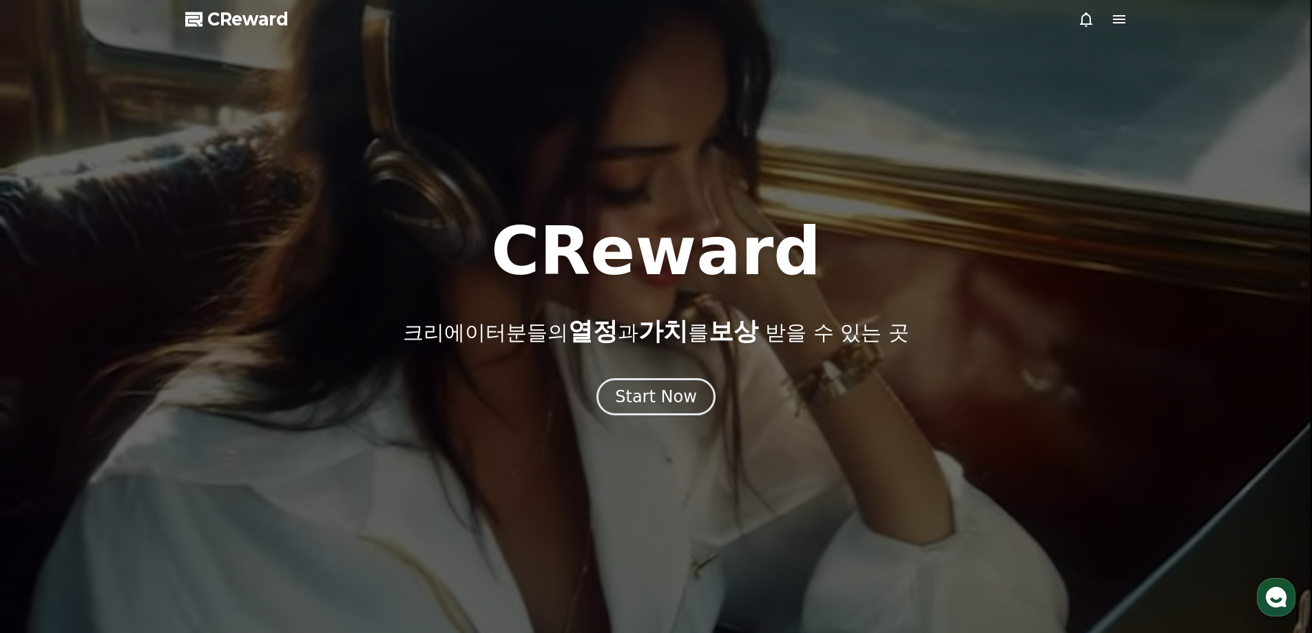
click at [1081, 14] on icon at bounding box center [1086, 19] width 17 height 17
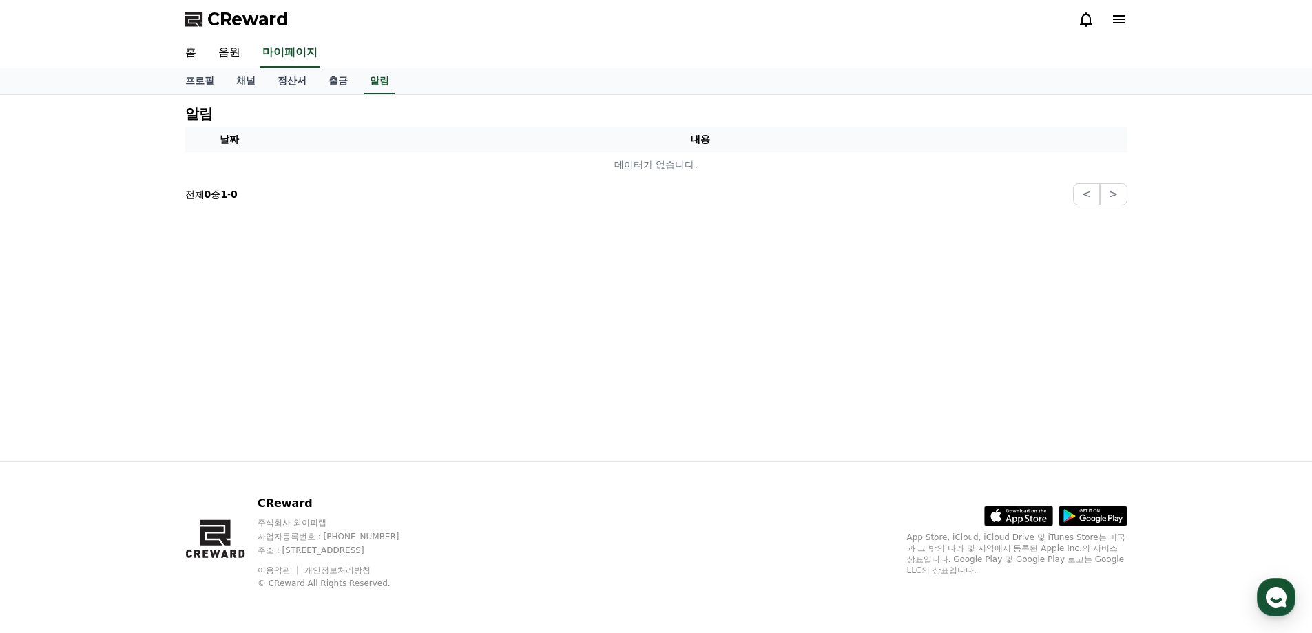
click at [1114, 19] on icon at bounding box center [1119, 19] width 12 height 8
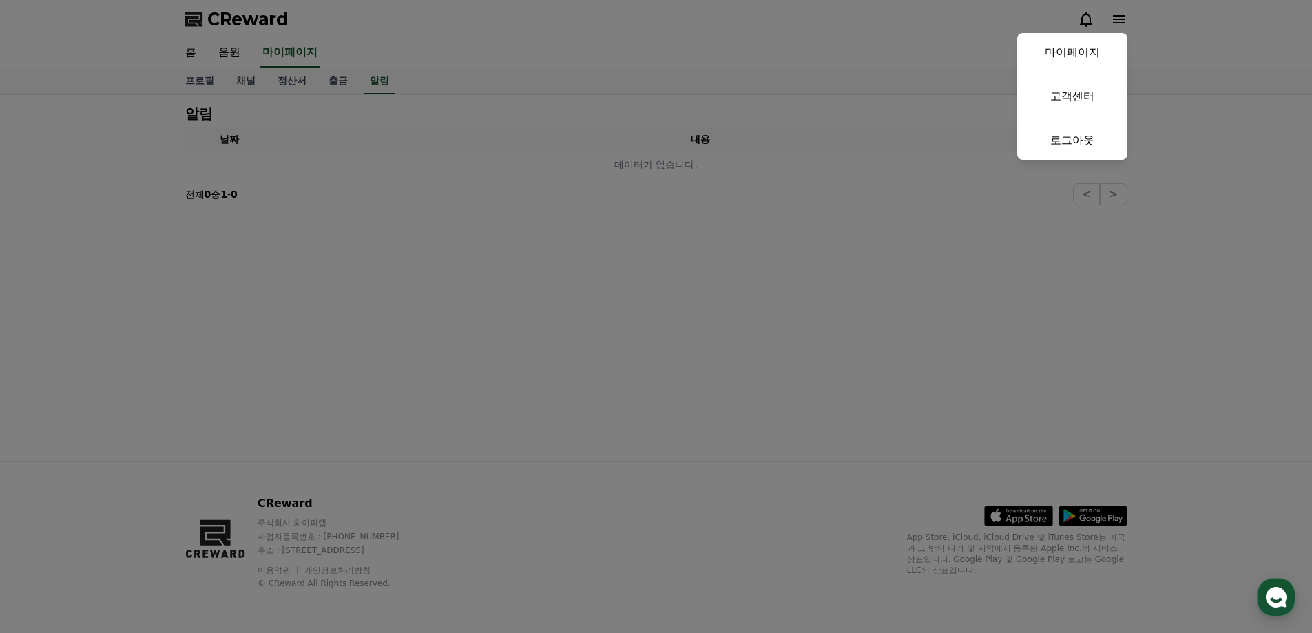
click at [380, 76] on button "close" at bounding box center [656, 316] width 1312 height 633
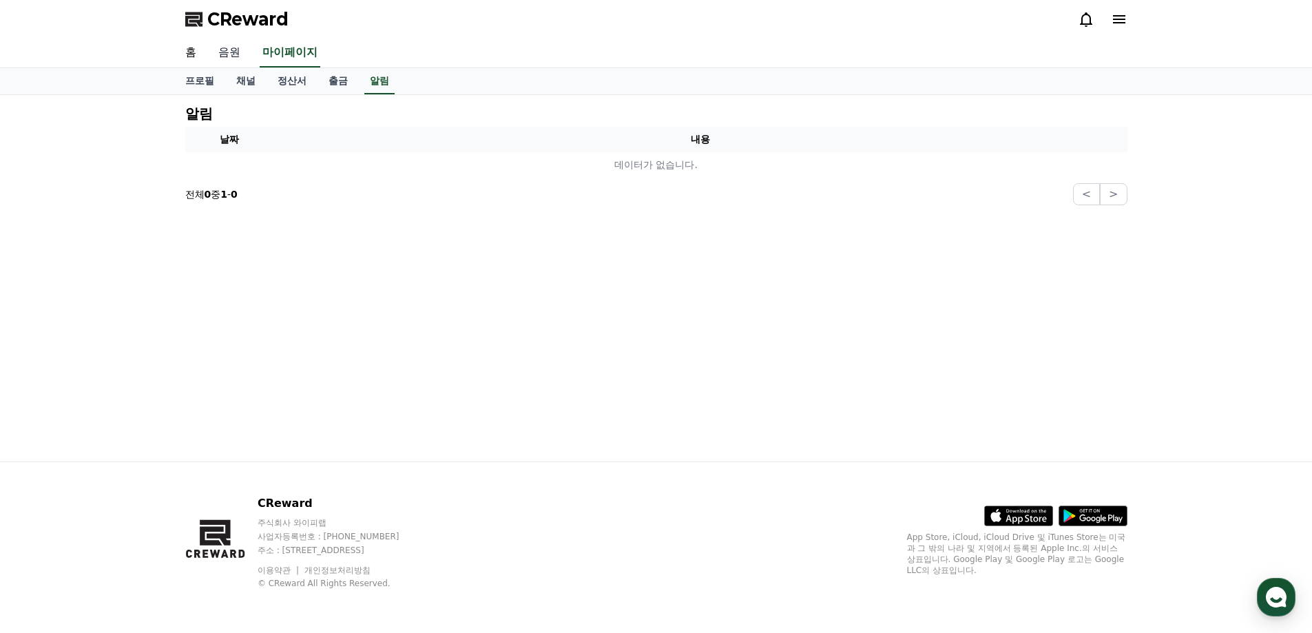
click at [231, 55] on link "음원" at bounding box center [229, 53] width 44 height 29
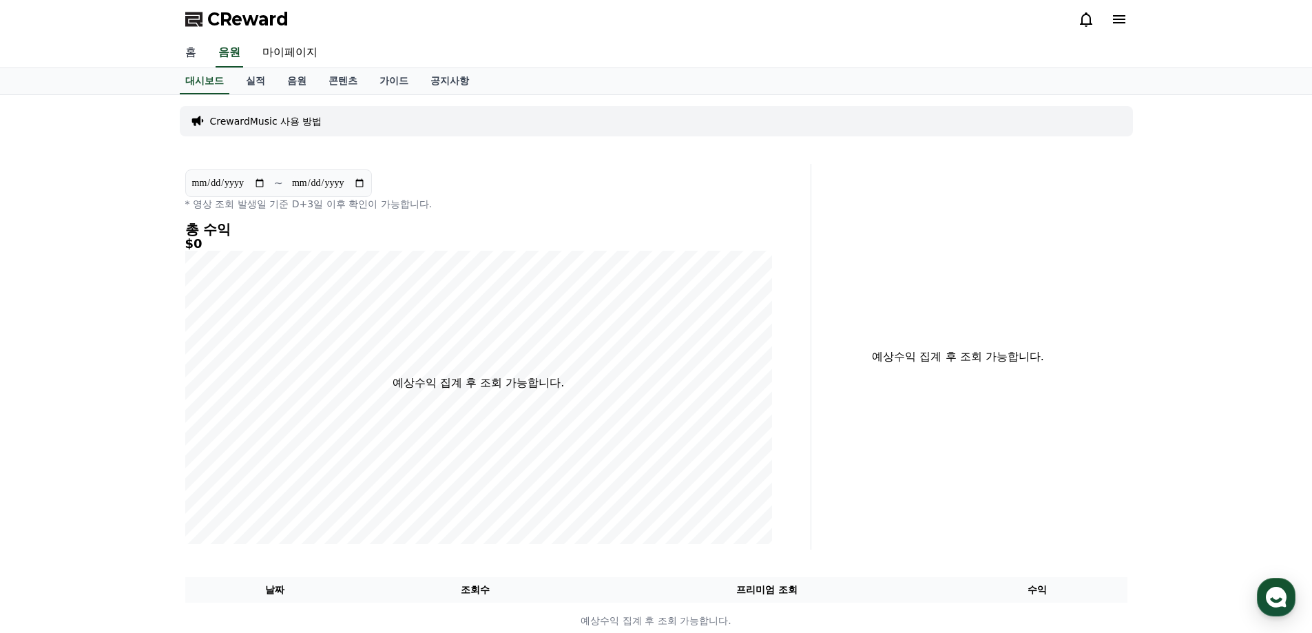
click at [187, 52] on link "홈" at bounding box center [190, 53] width 33 height 29
click at [331, 77] on link "콘텐츠" at bounding box center [343, 81] width 51 height 26
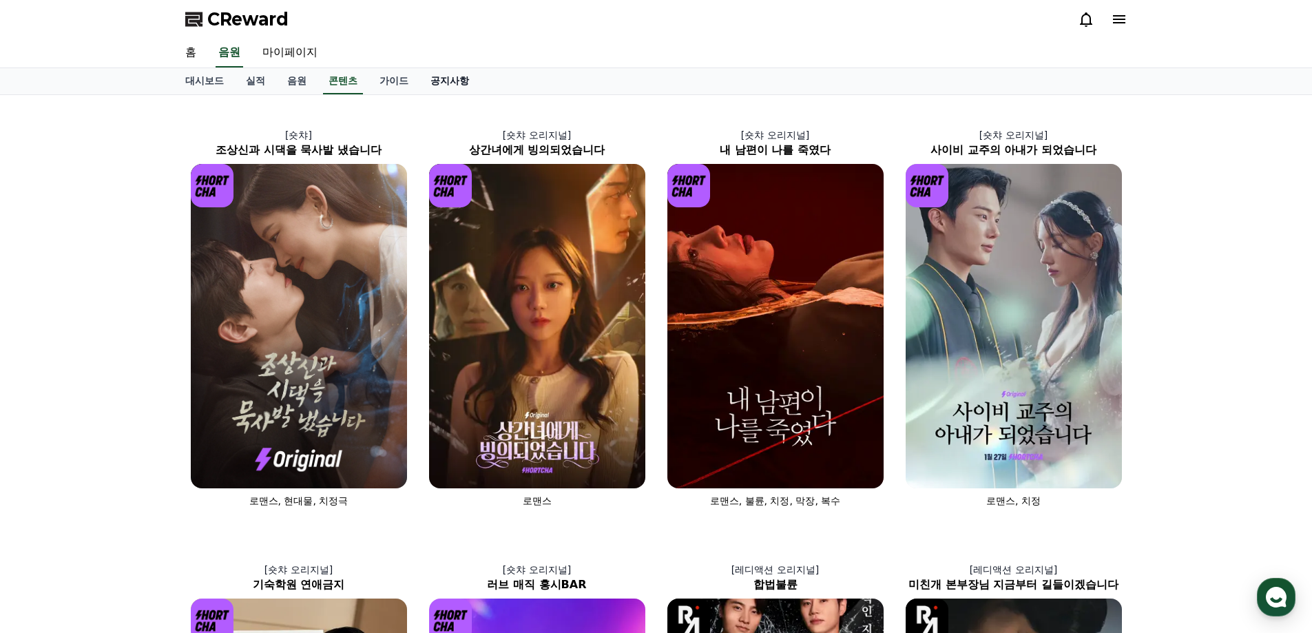
click at [448, 74] on link "공지사항" at bounding box center [449, 81] width 61 height 26
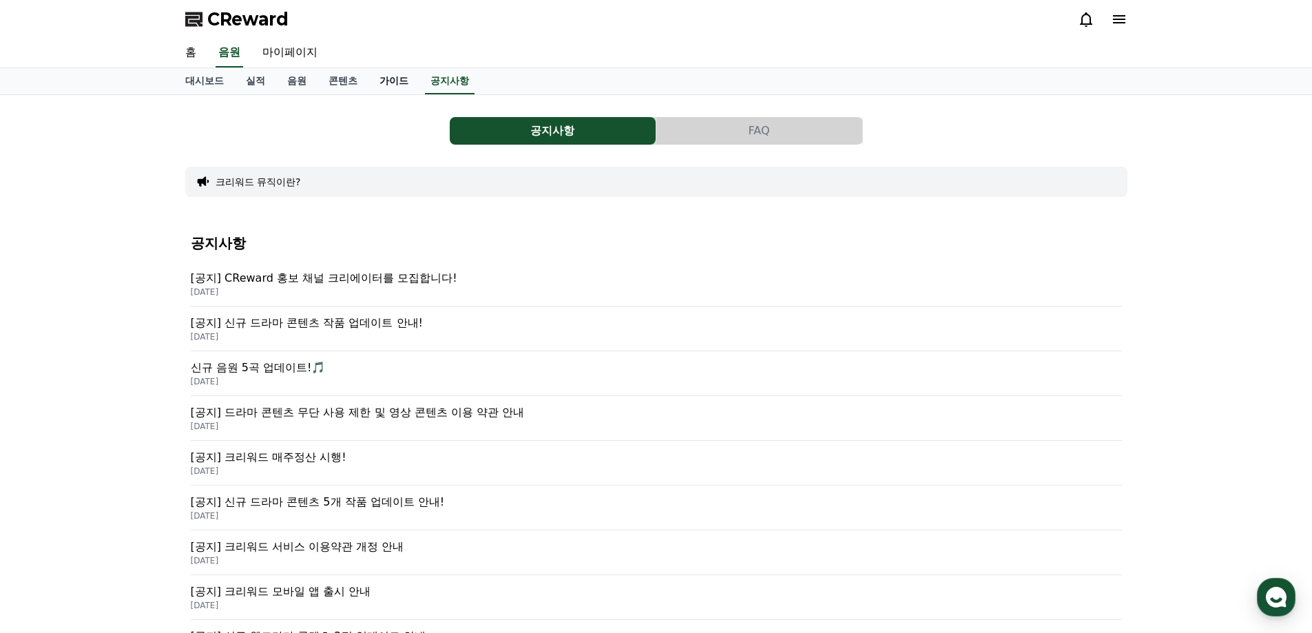
click at [373, 80] on link "가이드" at bounding box center [393, 81] width 51 height 26
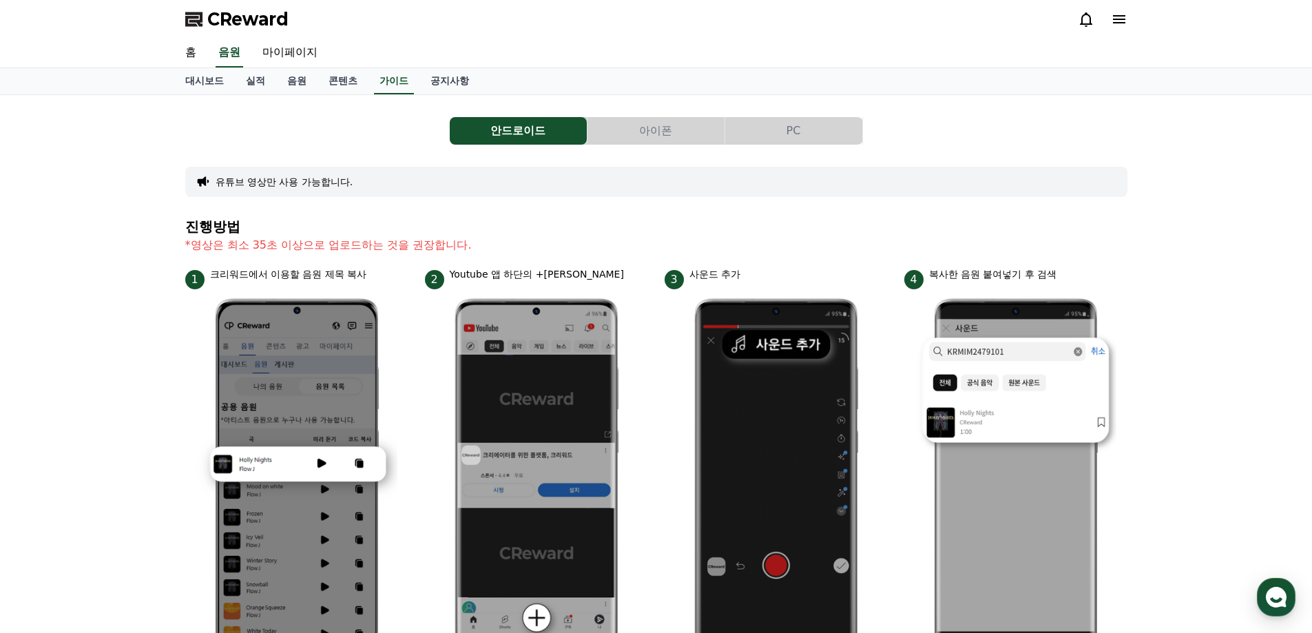
click at [411, 67] on div "홈 음원 마이페이지" at bounding box center [656, 53] width 964 height 29
click at [421, 70] on link "공지사항" at bounding box center [449, 81] width 61 height 26
click at [425, 75] on link "공지사항" at bounding box center [450, 81] width 50 height 26
drag, startPoint x: 420, startPoint y: 75, endPoint x: 446, endPoint y: 83, distance: 26.6
click at [428, 76] on link "공지사항" at bounding box center [450, 81] width 50 height 26
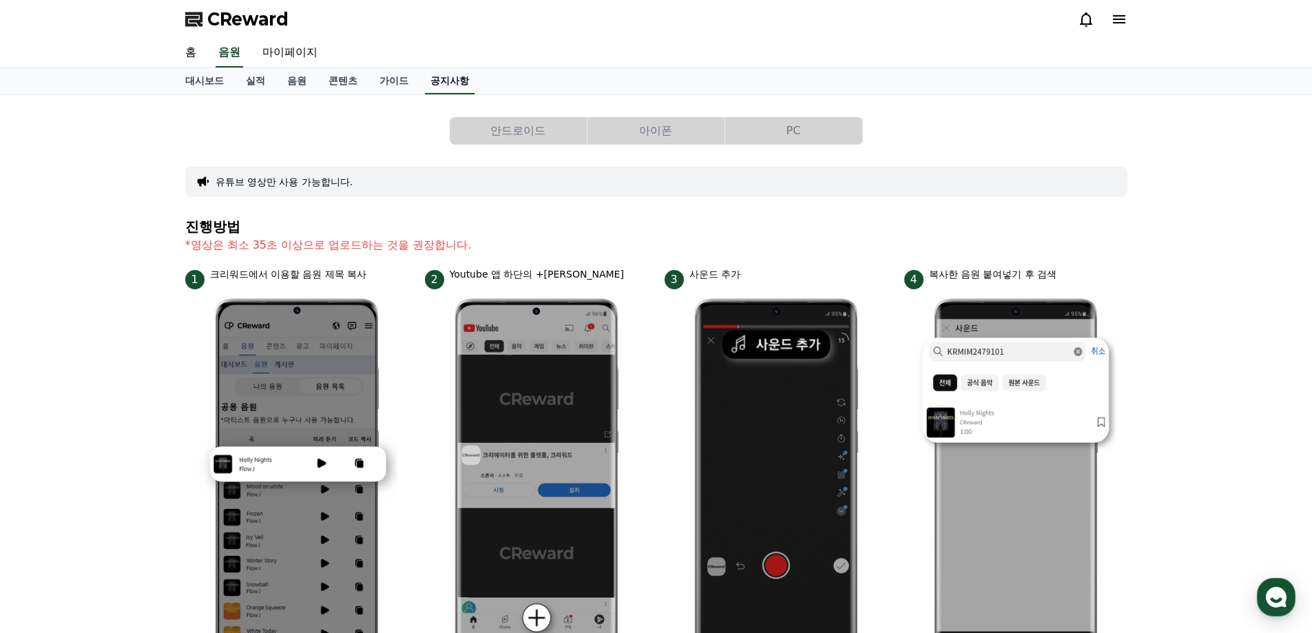
click at [450, 83] on link "공지사항" at bounding box center [450, 81] width 50 height 26
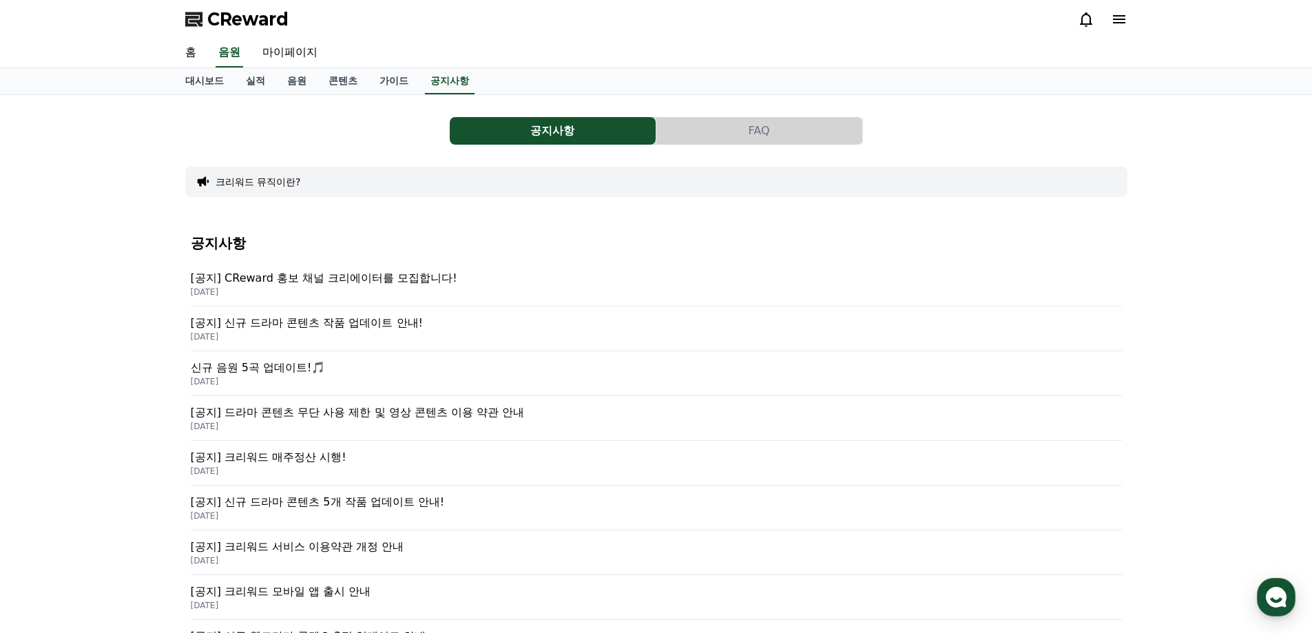
click at [363, 276] on p "[공지] CReward 홍보 채널 크리에이터를 모집합니다!" at bounding box center [656, 278] width 931 height 17
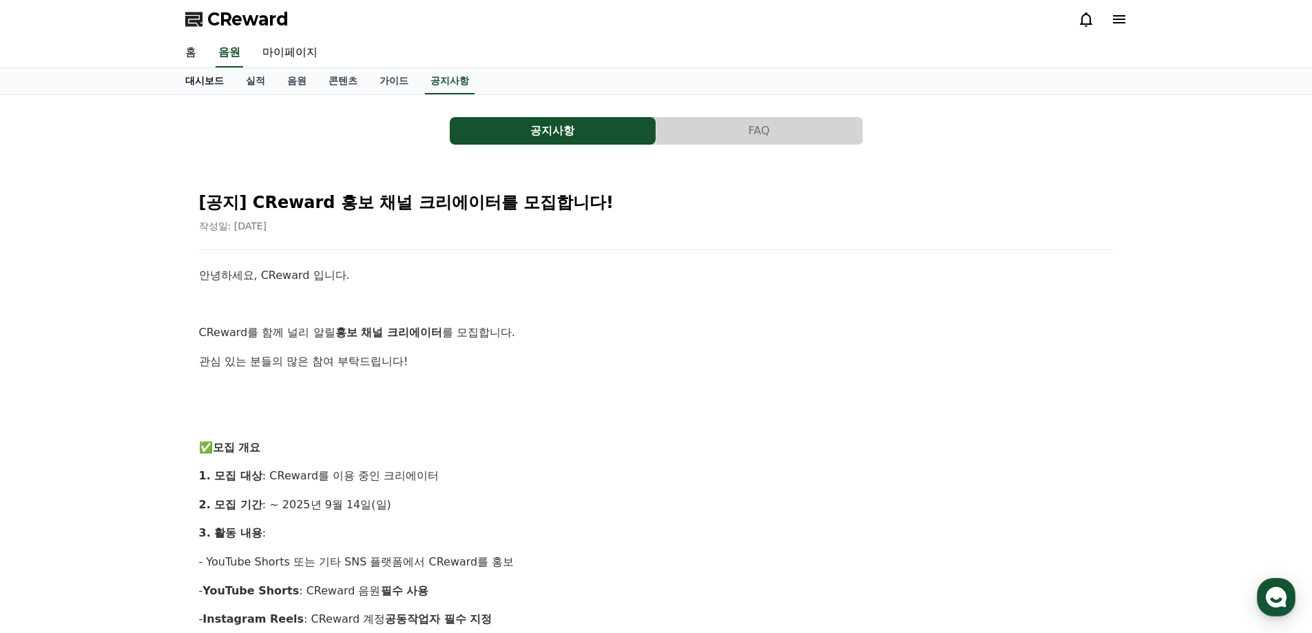
click at [220, 87] on link "대시보드" at bounding box center [204, 81] width 61 height 26
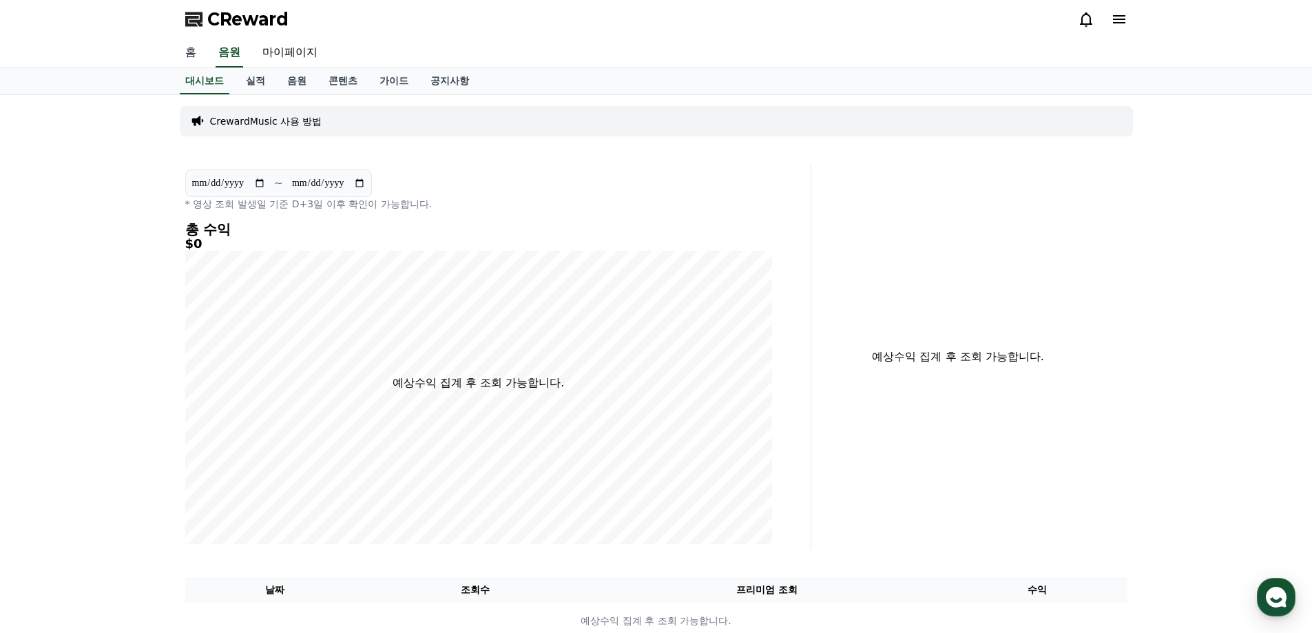
click at [194, 51] on link "홈" at bounding box center [190, 53] width 33 height 29
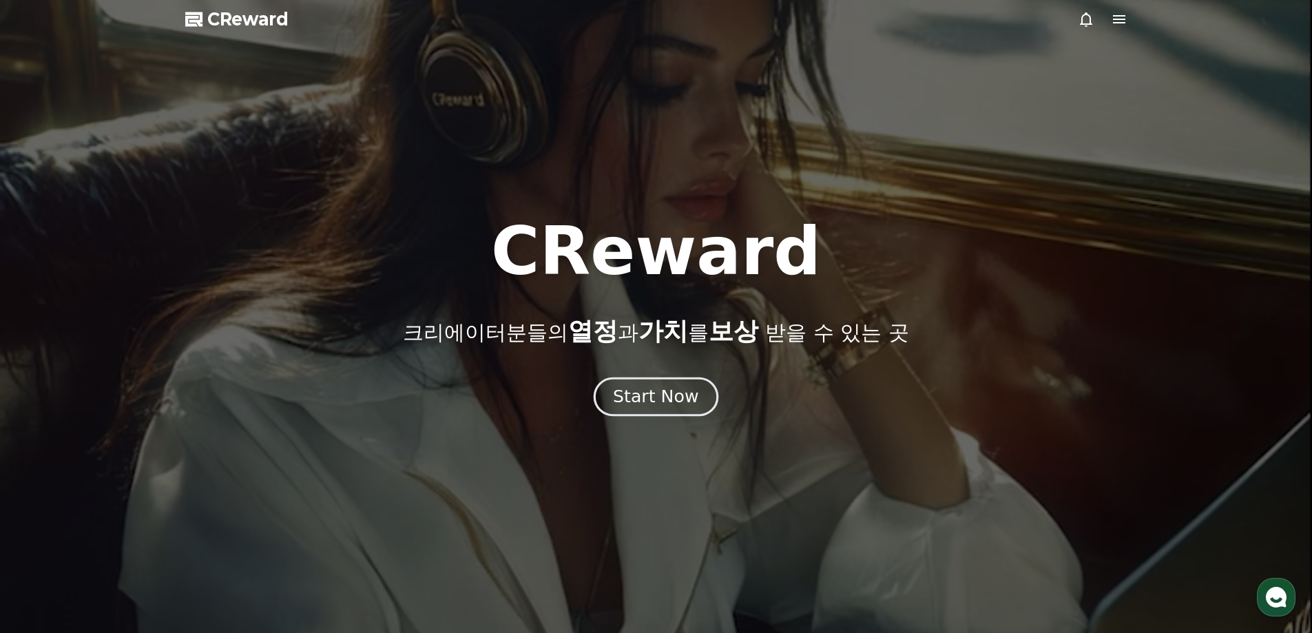
click at [645, 383] on button "Start Now" at bounding box center [656, 396] width 125 height 39
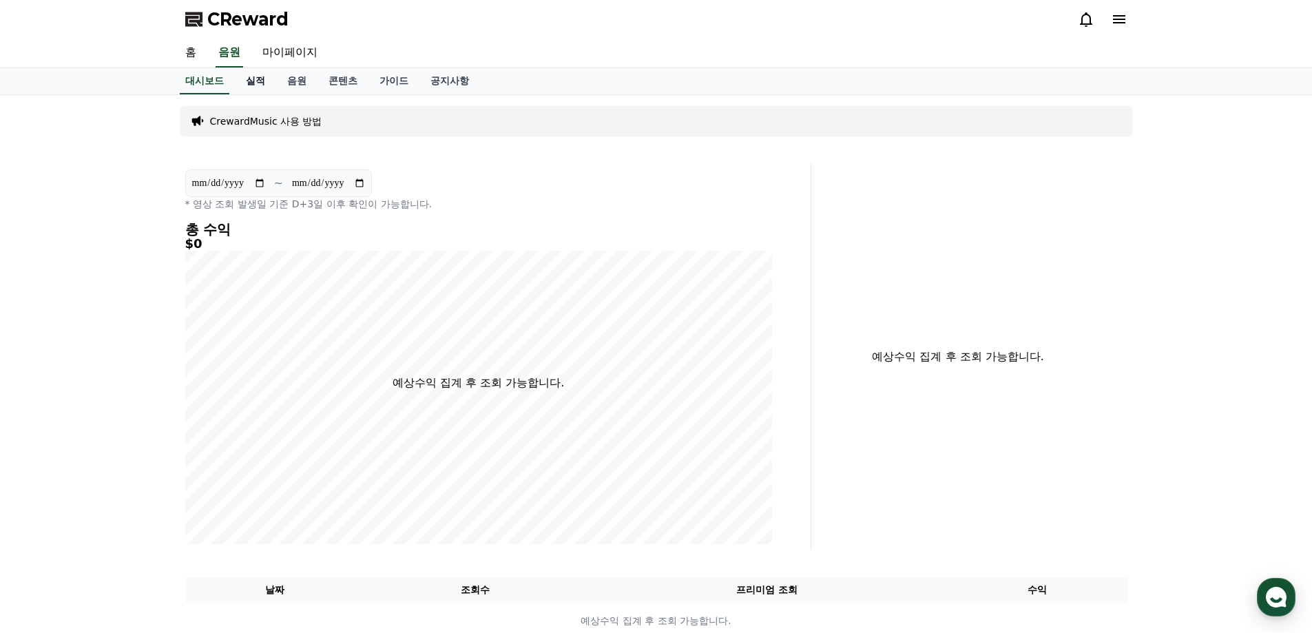
click at [249, 92] on link "실적" at bounding box center [255, 81] width 41 height 26
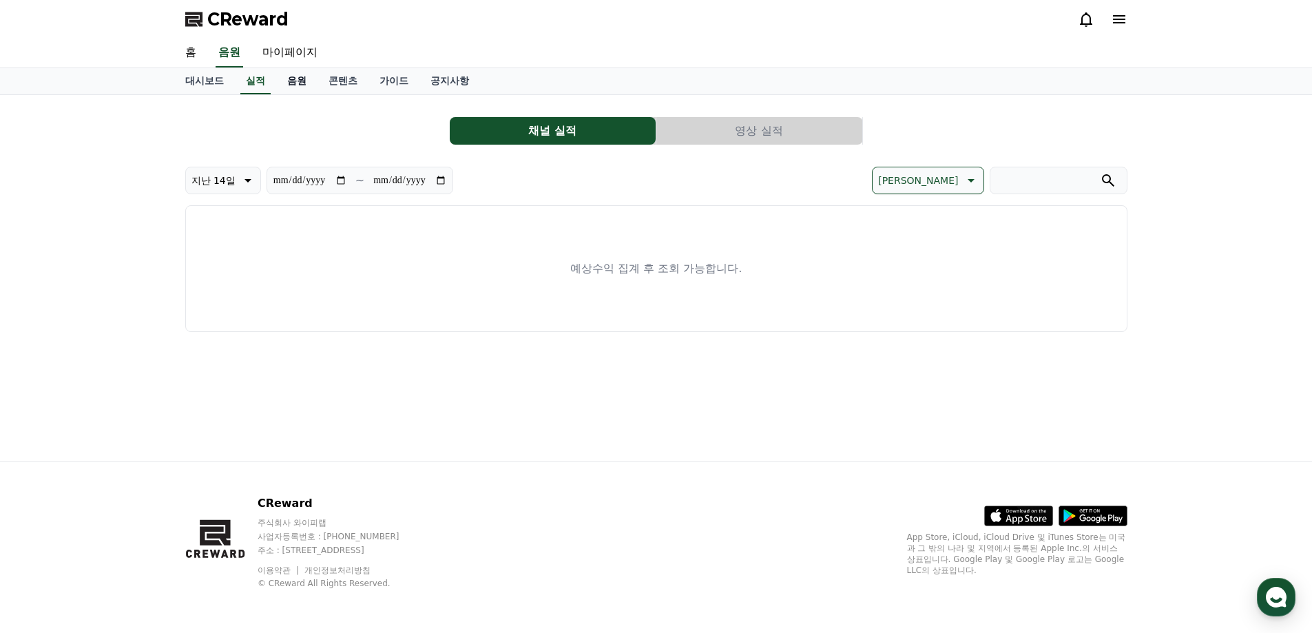
click at [286, 78] on link "음원" at bounding box center [296, 81] width 41 height 26
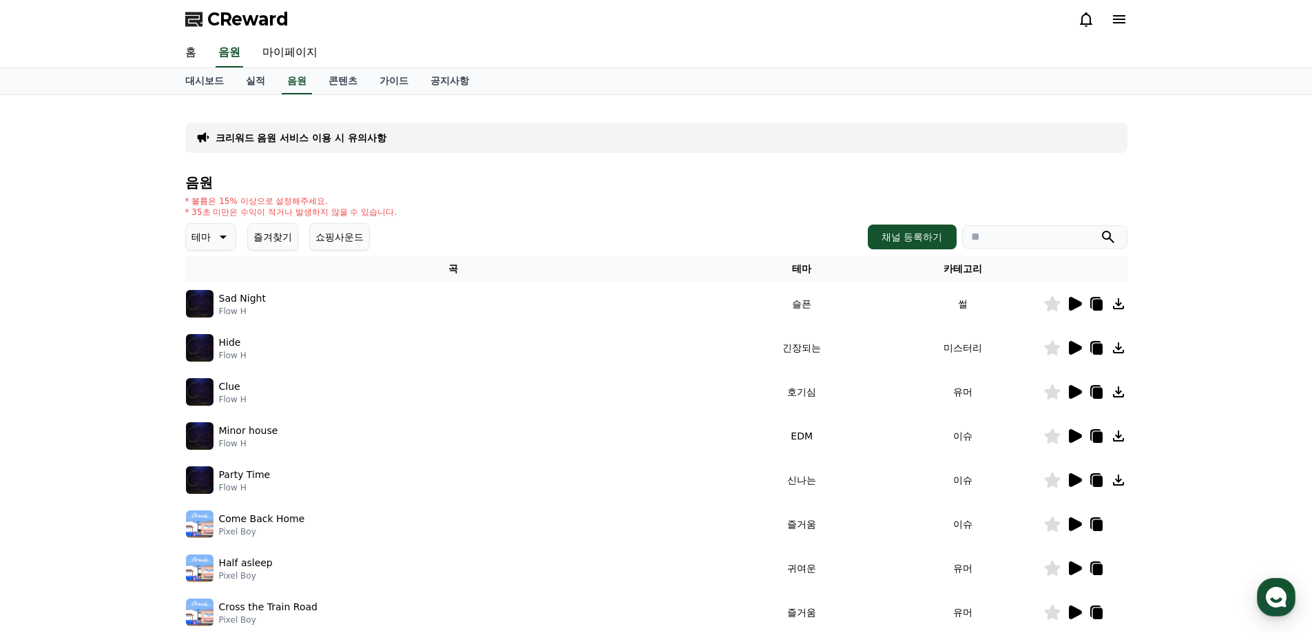
click at [891, 223] on div "테마 즐겨찾기 쇼핑사운드 채널 등록하기" at bounding box center [656, 237] width 942 height 28
click at [891, 225] on button "채널 등록하기" at bounding box center [912, 237] width 88 height 25
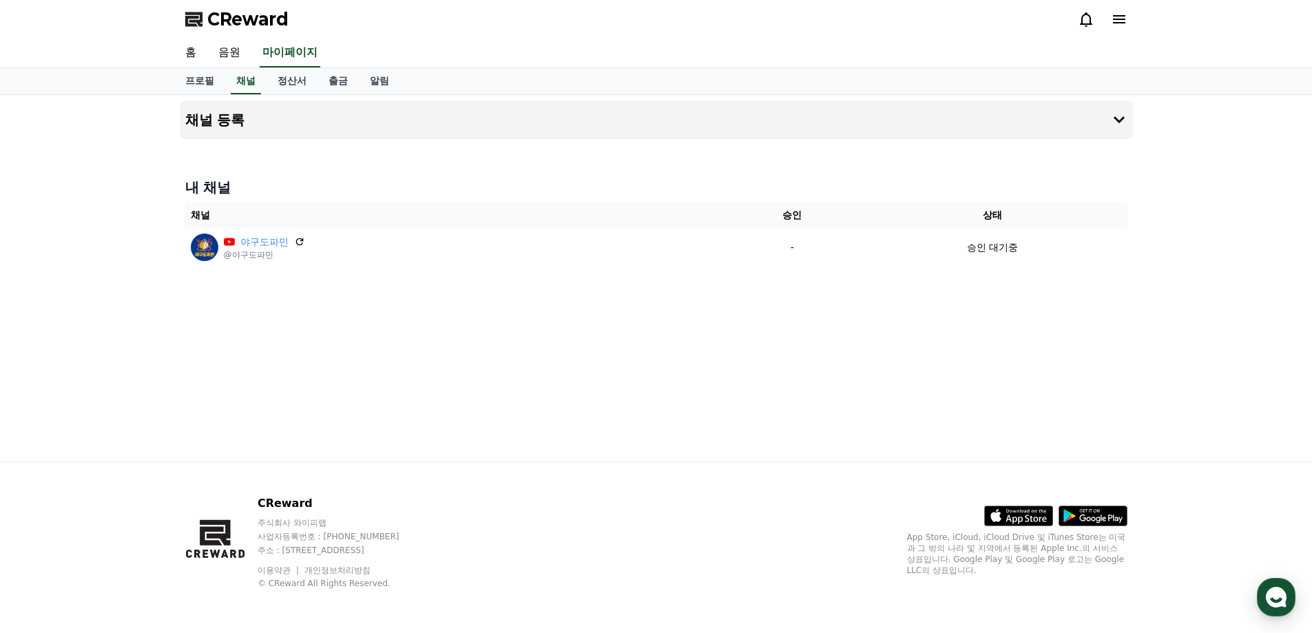
click at [295, 240] on icon at bounding box center [299, 241] width 11 height 11
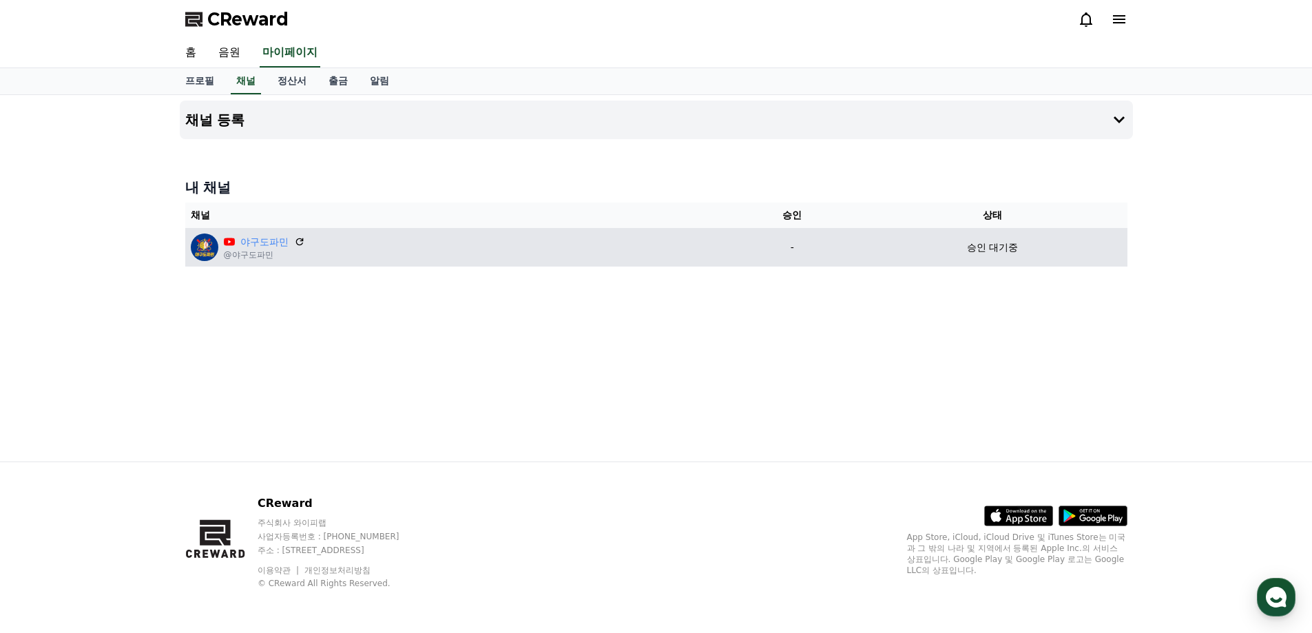
click at [409, 229] on td "야구도파민 @야구도파민" at bounding box center [456, 247] width 542 height 39
click at [404, 236] on div "야구도파민 @야구도파민" at bounding box center [456, 247] width 531 height 28
click at [385, 230] on td "야구도파민 @야구도파민" at bounding box center [456, 247] width 542 height 39
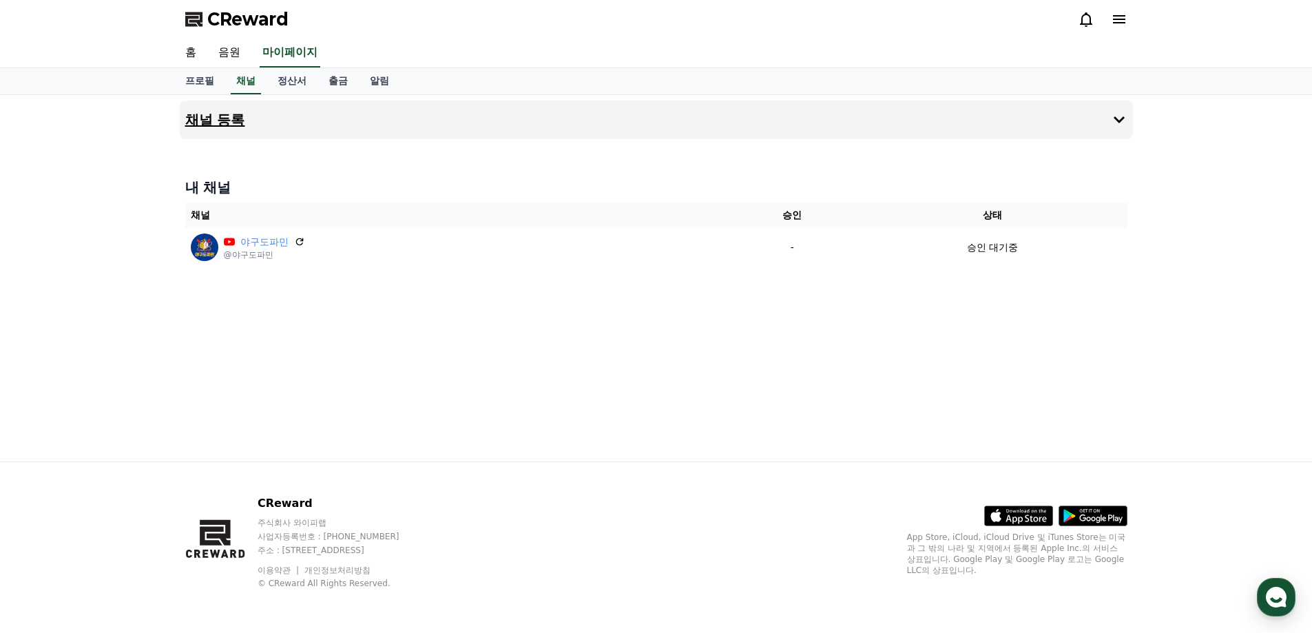
click at [686, 110] on button "채널 등록" at bounding box center [656, 120] width 953 height 39
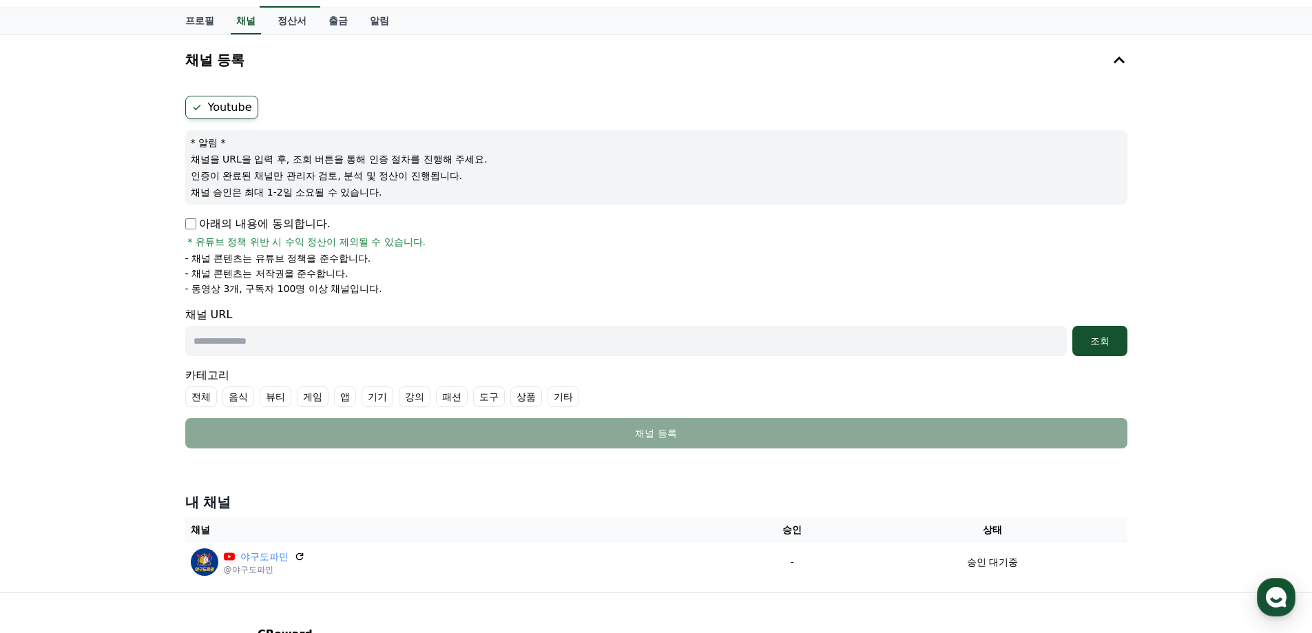
scroll to position [69, 0]
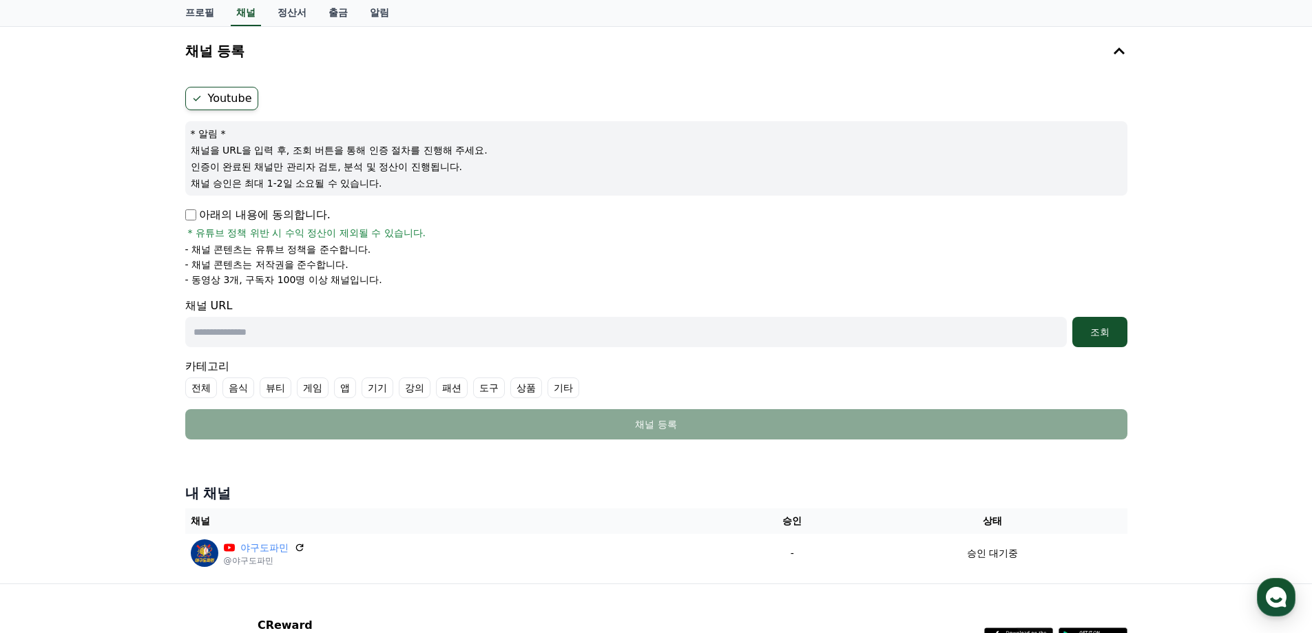
drag, startPoint x: 182, startPoint y: 200, endPoint x: 191, endPoint y: 207, distance: 11.7
click at [183, 200] on div "Youtube * 알림 * 채널을 URL을 입력 후, 조회 버튼을 통해 인증 절차를 진행해 주세요. 인증이 완료된 채널만 관리자 검토, 분석 …" at bounding box center [656, 263] width 953 height 364
click at [191, 207] on p "아래의 내용에 동의합니다." at bounding box center [257, 215] width 145 height 17
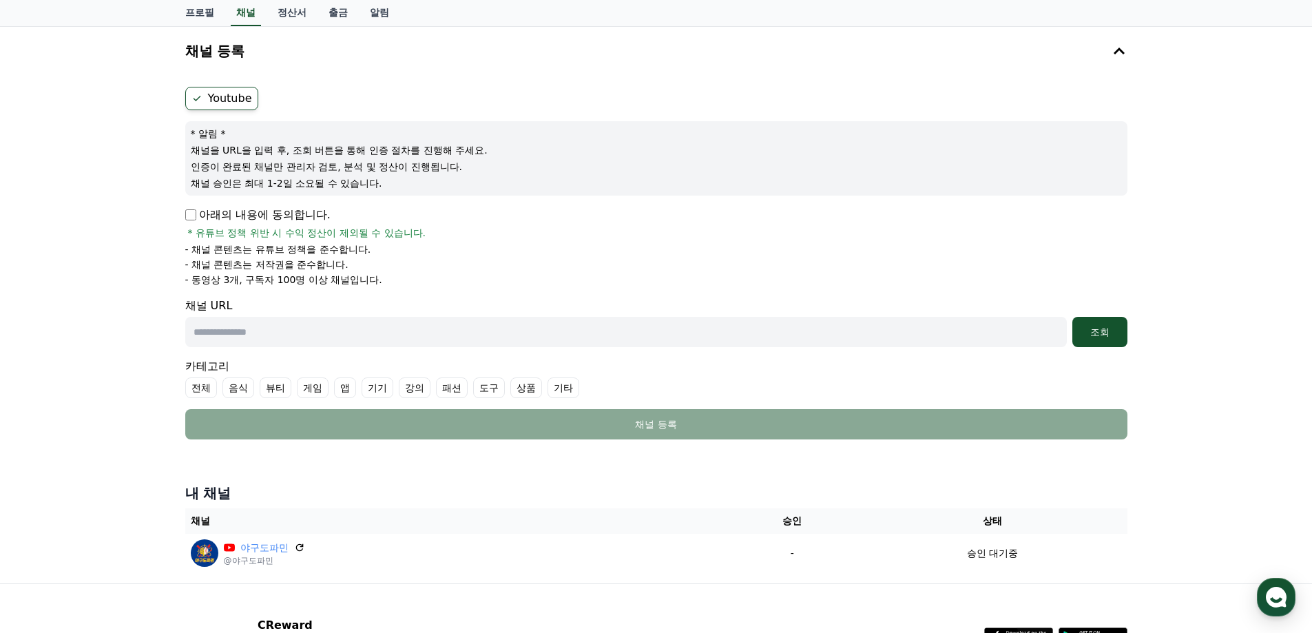
click at [191, 207] on p "아래의 내용에 동의합니다." at bounding box center [257, 215] width 145 height 17
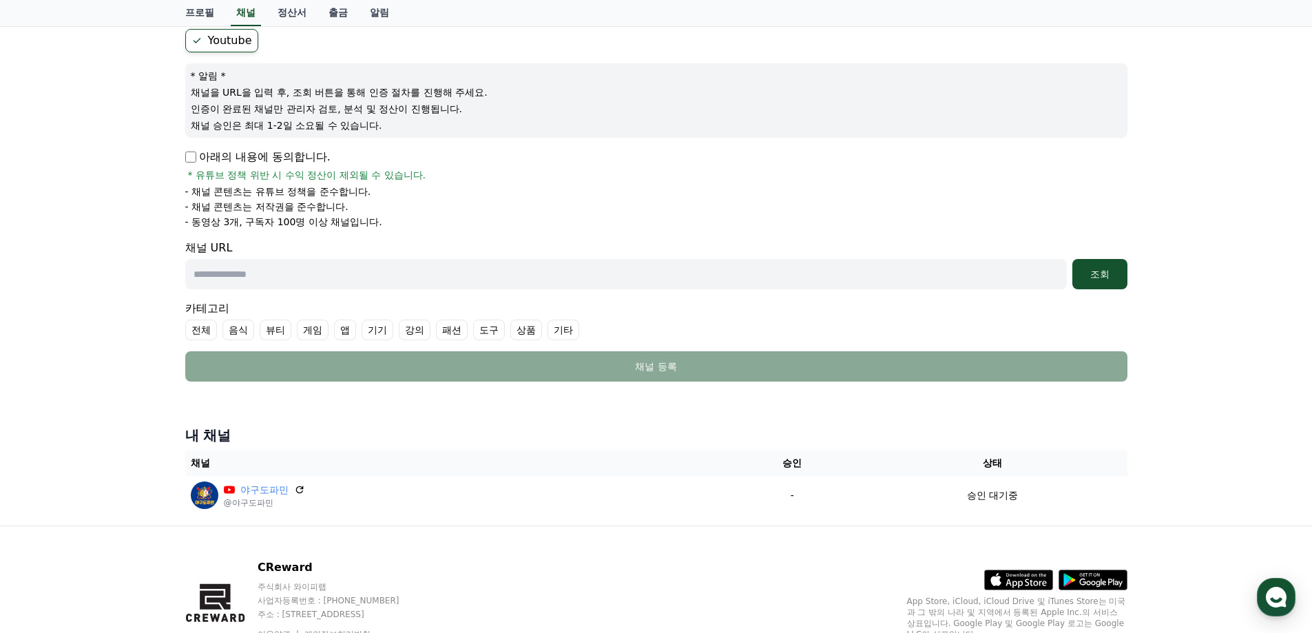
scroll to position [138, 0]
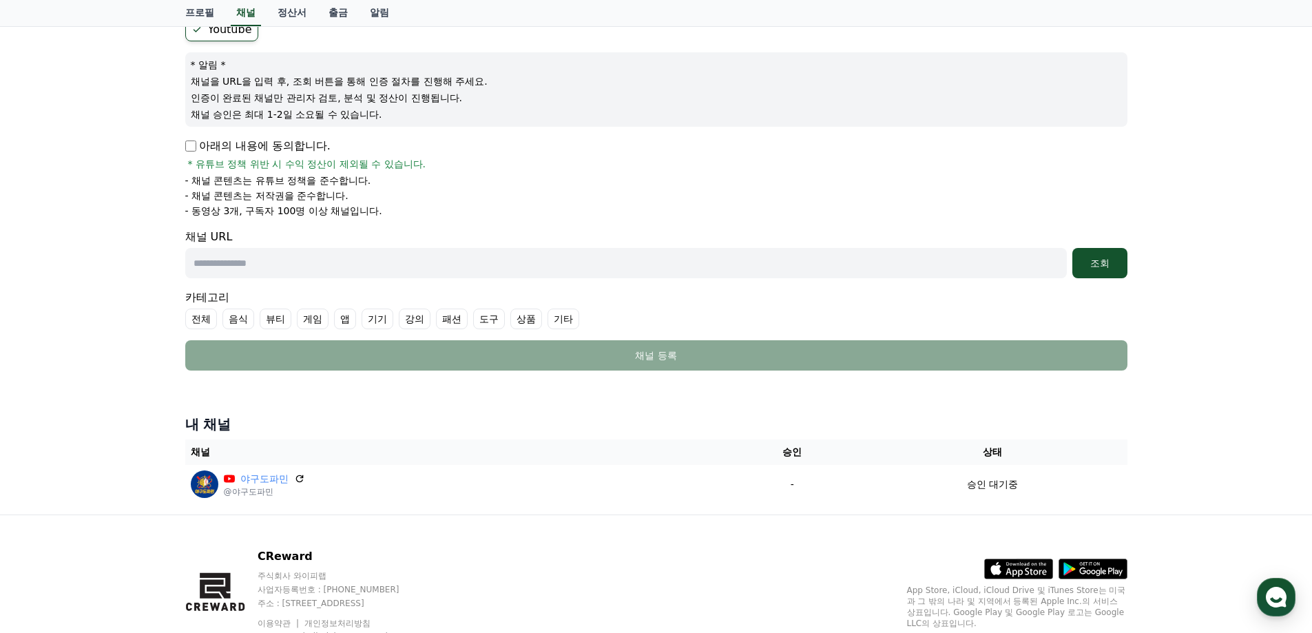
click at [370, 249] on input "text" at bounding box center [626, 263] width 882 height 30
paste input "**********"
type input "**********"
click at [1091, 269] on div "조회" at bounding box center [1100, 263] width 44 height 14
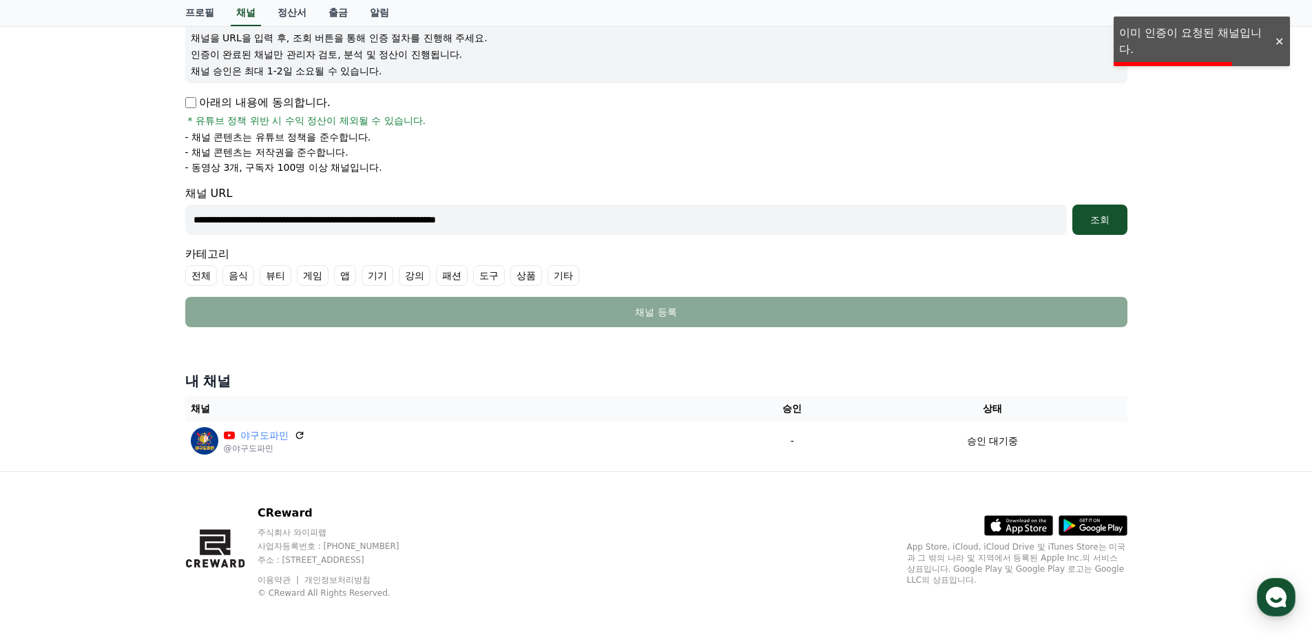
scroll to position [191, 0]
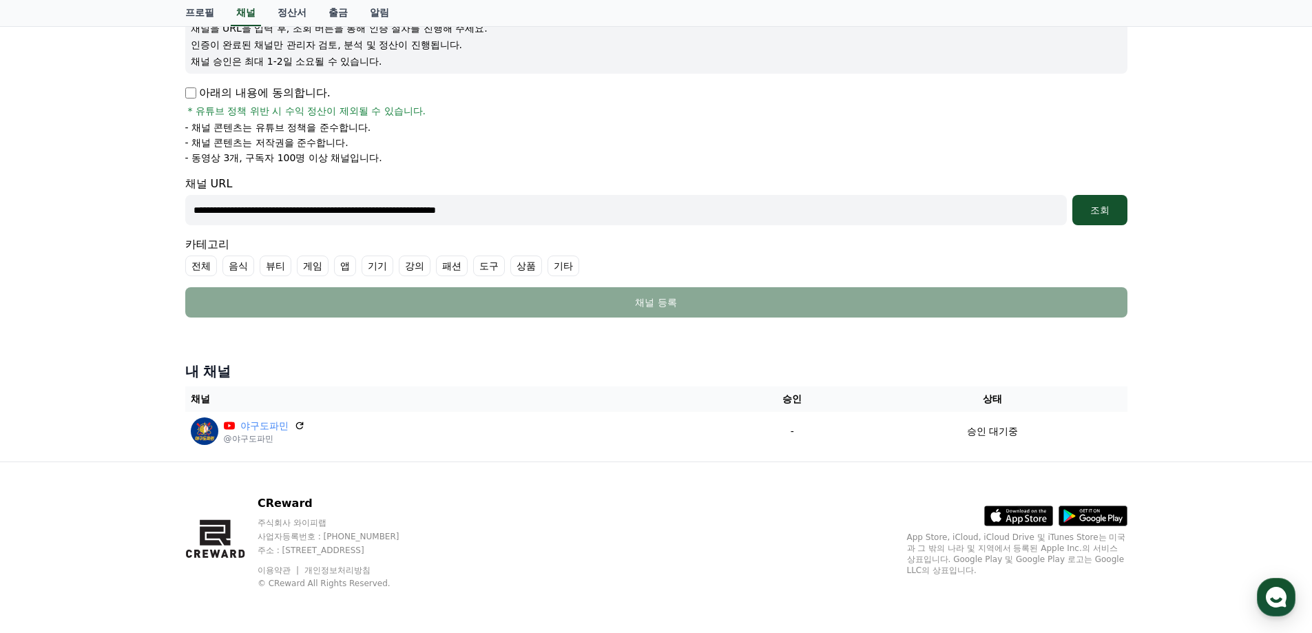
click at [530, 264] on ul "전체 음식 뷰티 게임 앱 기기 강의 패션 도구 상품 기타" at bounding box center [656, 266] width 942 height 21
click at [194, 267] on label "전체" at bounding box center [201, 266] width 32 height 21
drag, startPoint x: 671, startPoint y: 220, endPoint x: 156, endPoint y: 214, distance: 515.2
click at [156, 214] on div "**********" at bounding box center [656, 182] width 1312 height 557
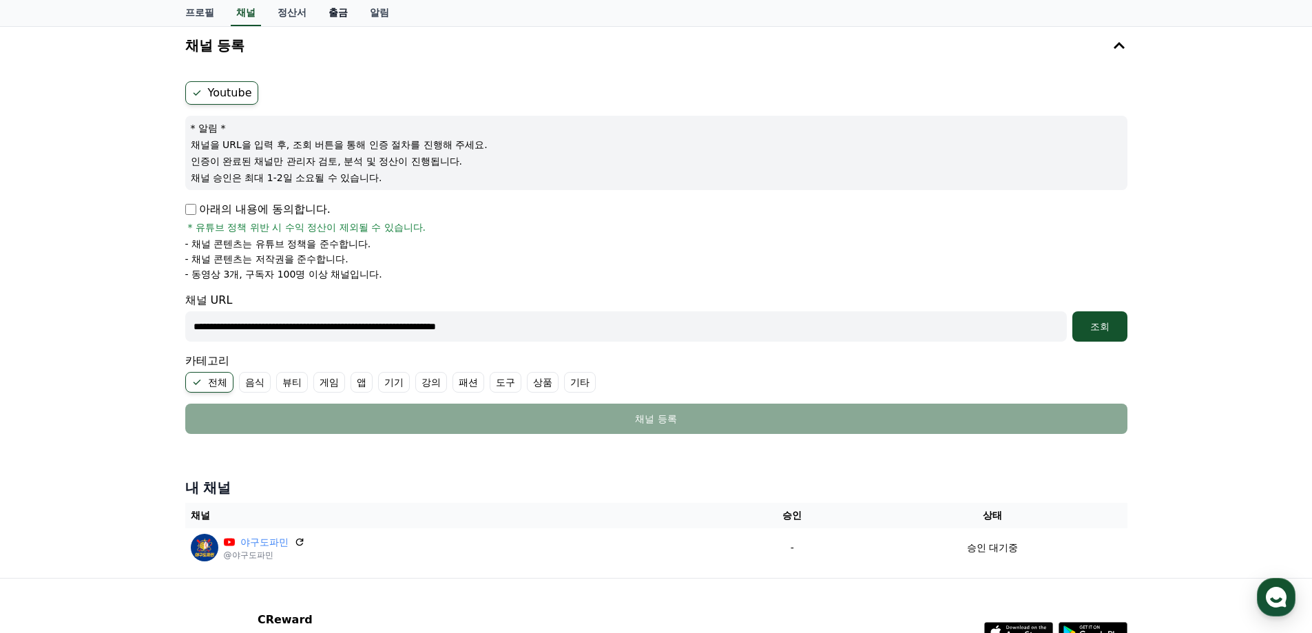
scroll to position [0, 0]
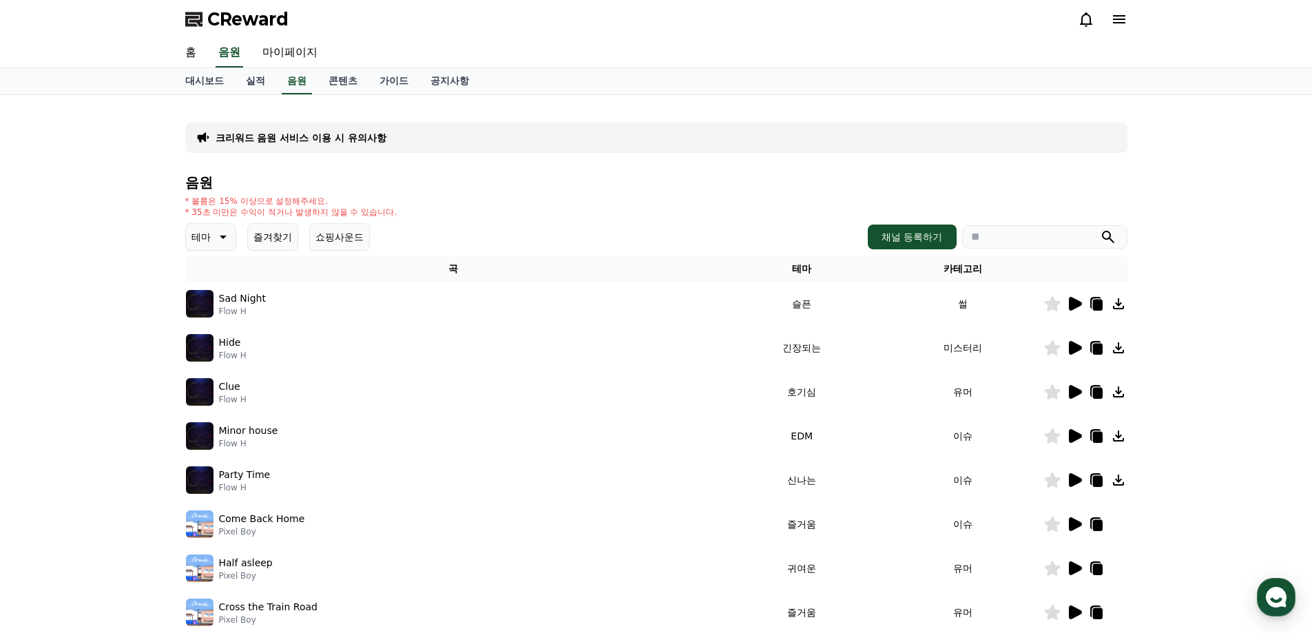
click at [224, 231] on icon at bounding box center [222, 237] width 17 height 17
click at [196, 349] on button "긴장되는" at bounding box center [212, 350] width 50 height 30
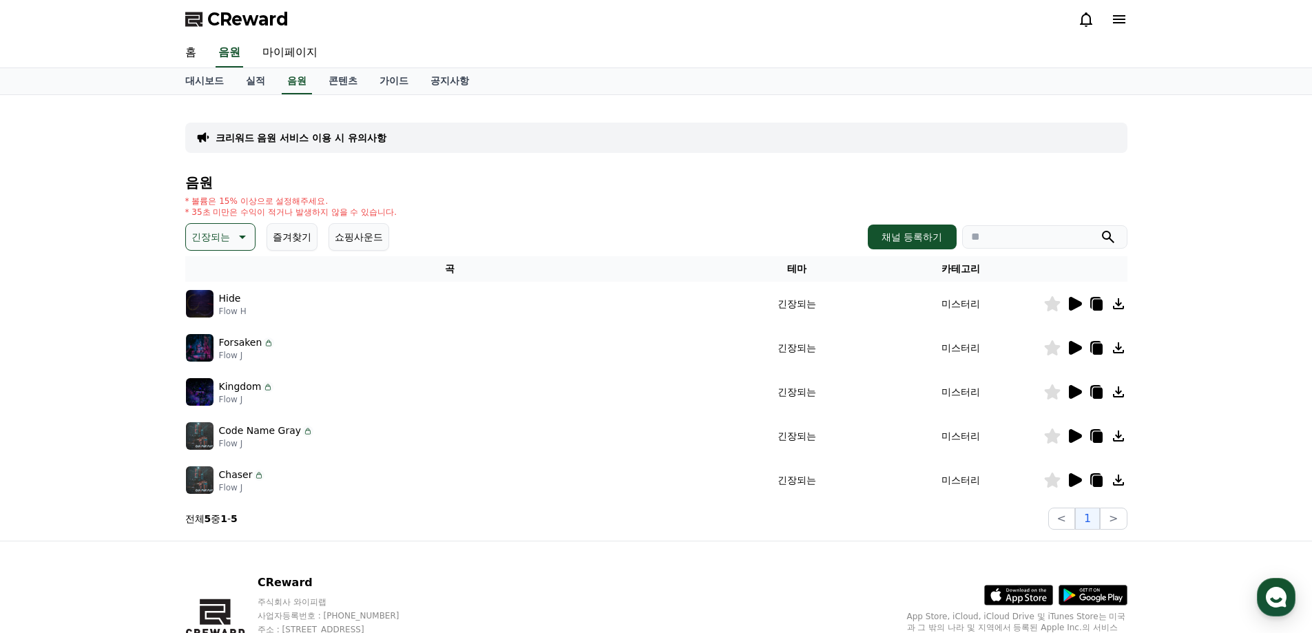
click at [1069, 477] on icon at bounding box center [1075, 480] width 13 height 14
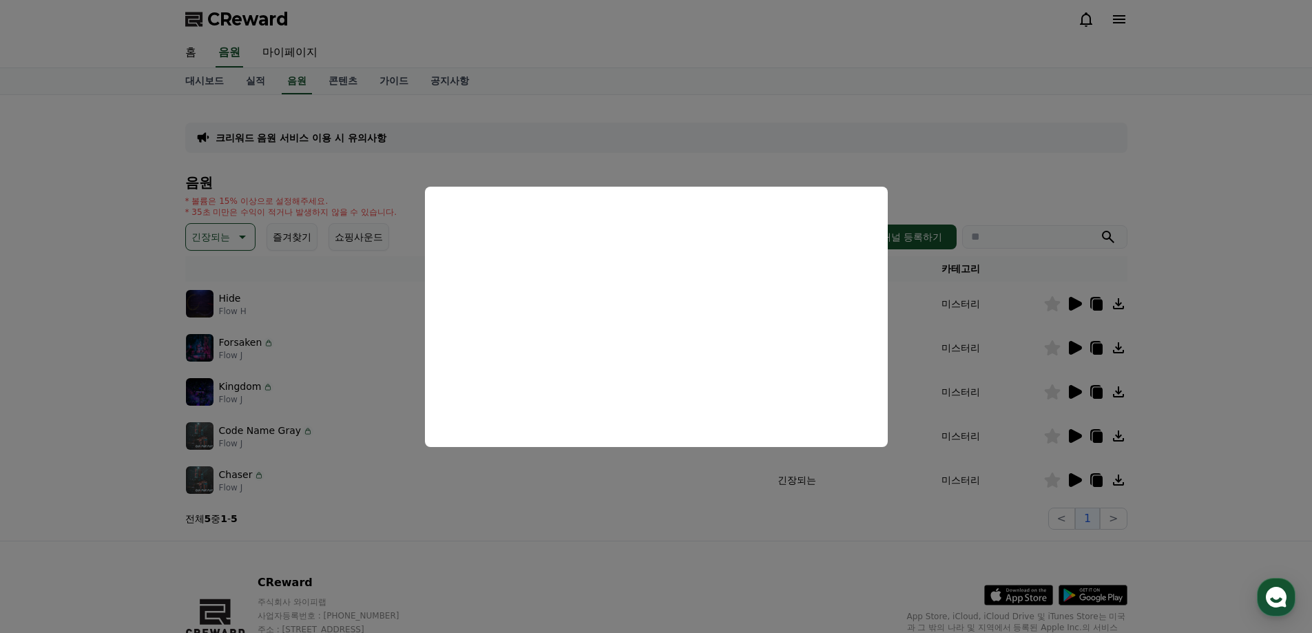
click at [1066, 439] on button "close modal" at bounding box center [656, 316] width 1312 height 633
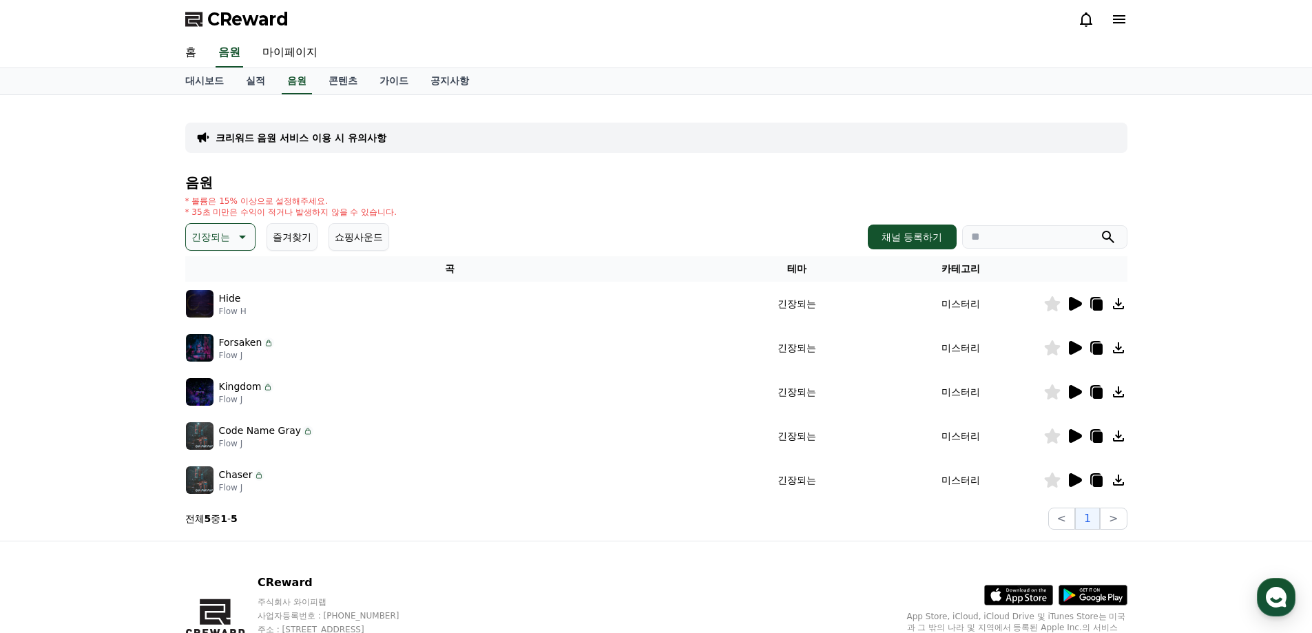
click at [1079, 433] on icon at bounding box center [1074, 436] width 17 height 17
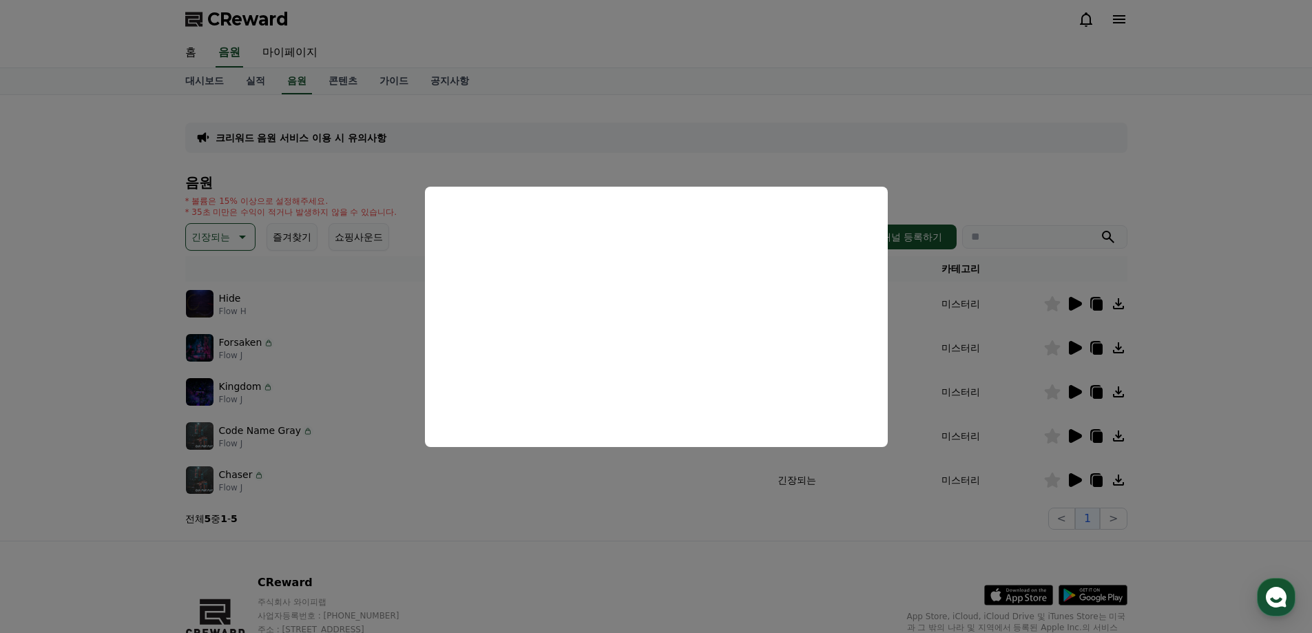
click at [911, 387] on button "close modal" at bounding box center [656, 316] width 1312 height 633
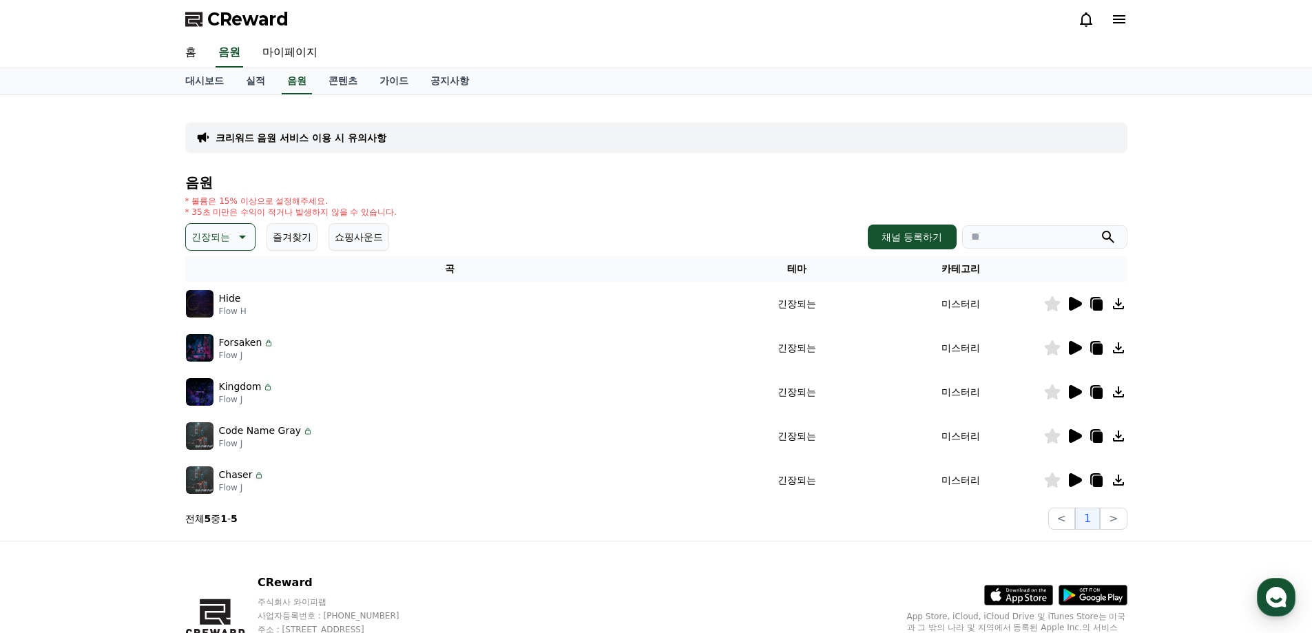
click at [1073, 392] on icon at bounding box center [1075, 392] width 13 height 14
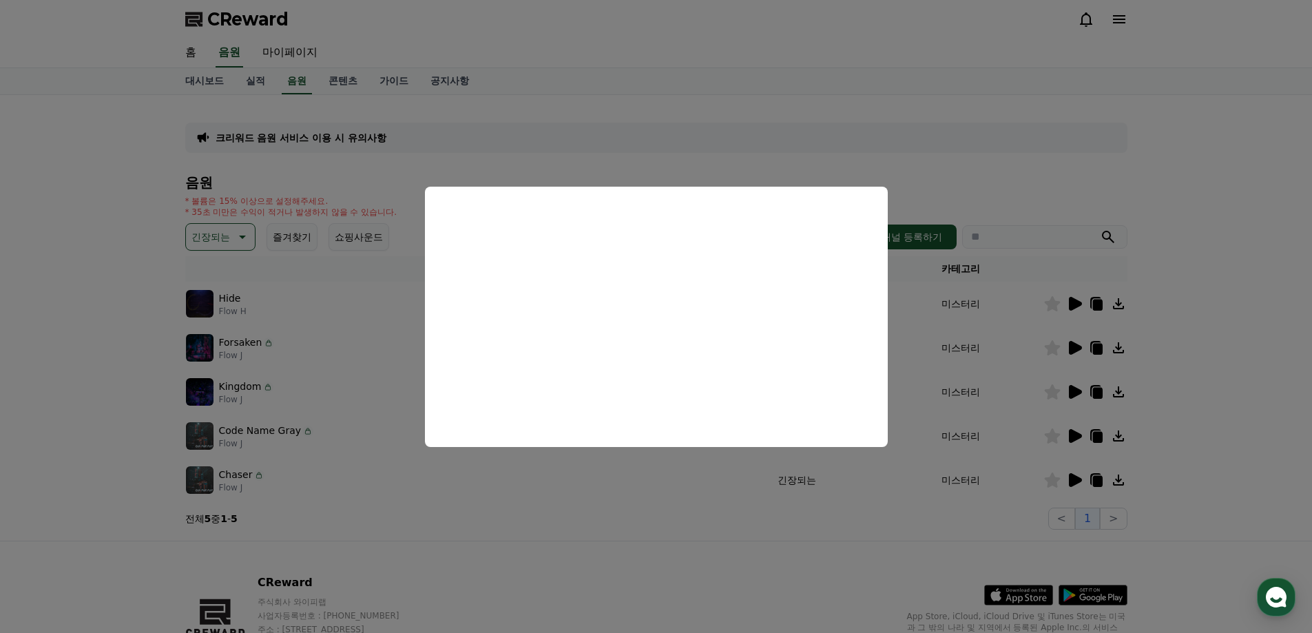
click at [993, 345] on button "close modal" at bounding box center [656, 316] width 1312 height 633
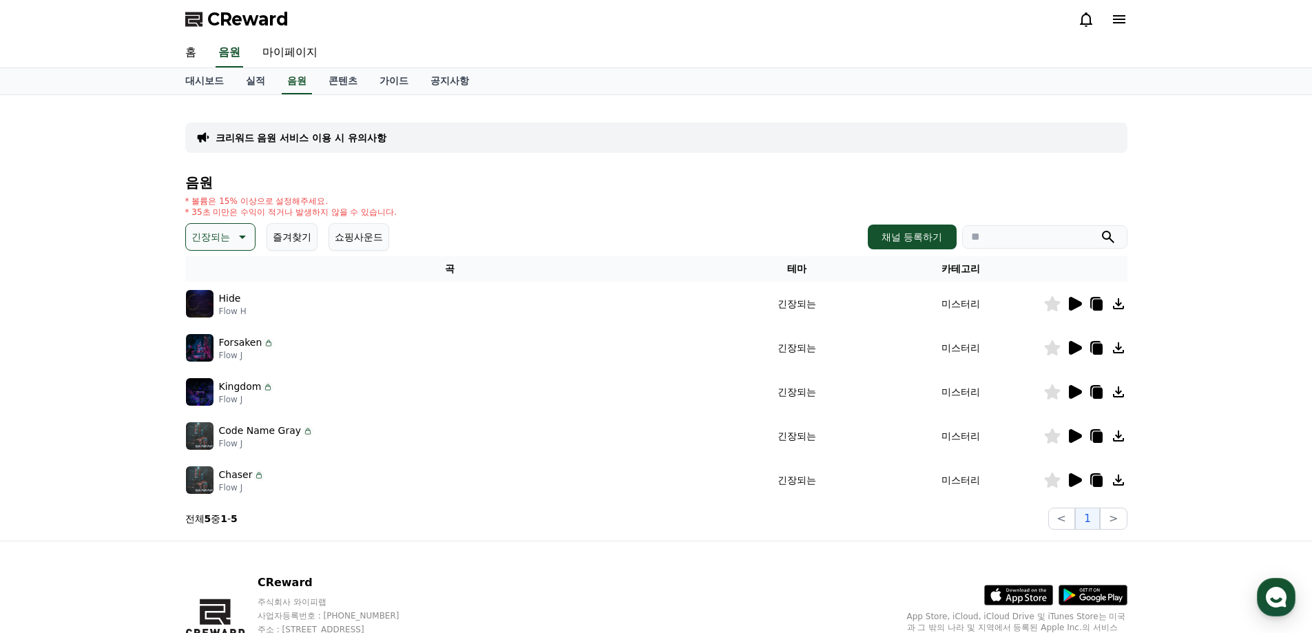
click at [1072, 346] on icon at bounding box center [1075, 348] width 13 height 14
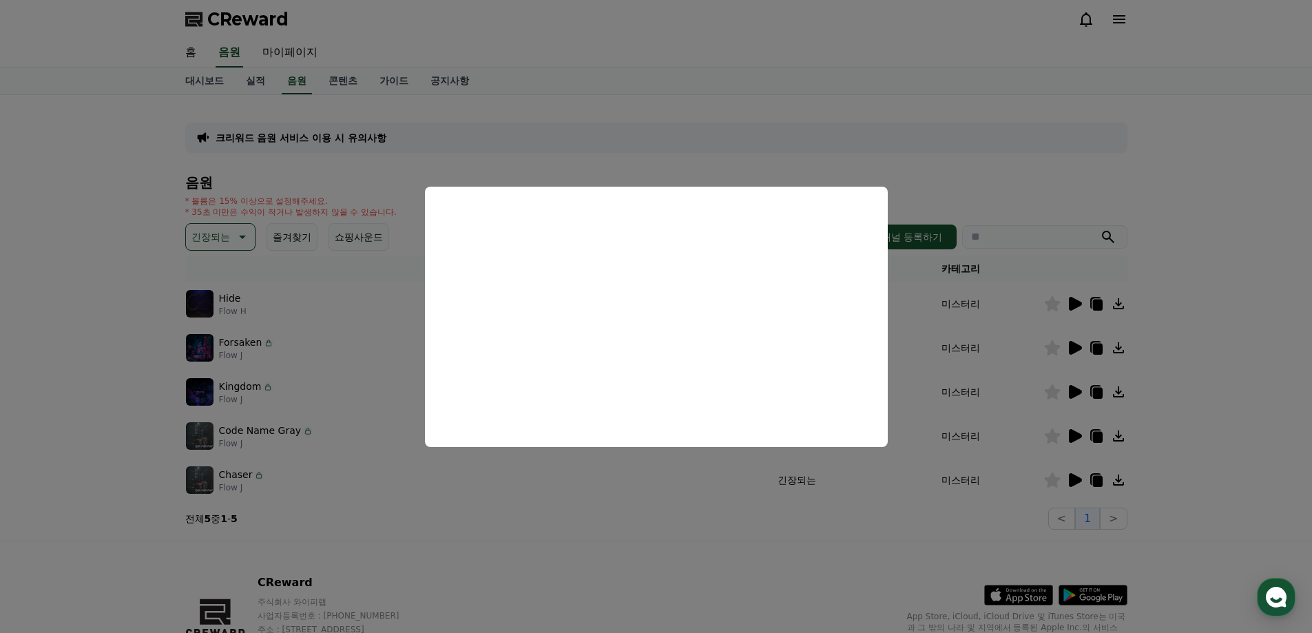
click at [946, 355] on button "close modal" at bounding box center [656, 316] width 1312 height 633
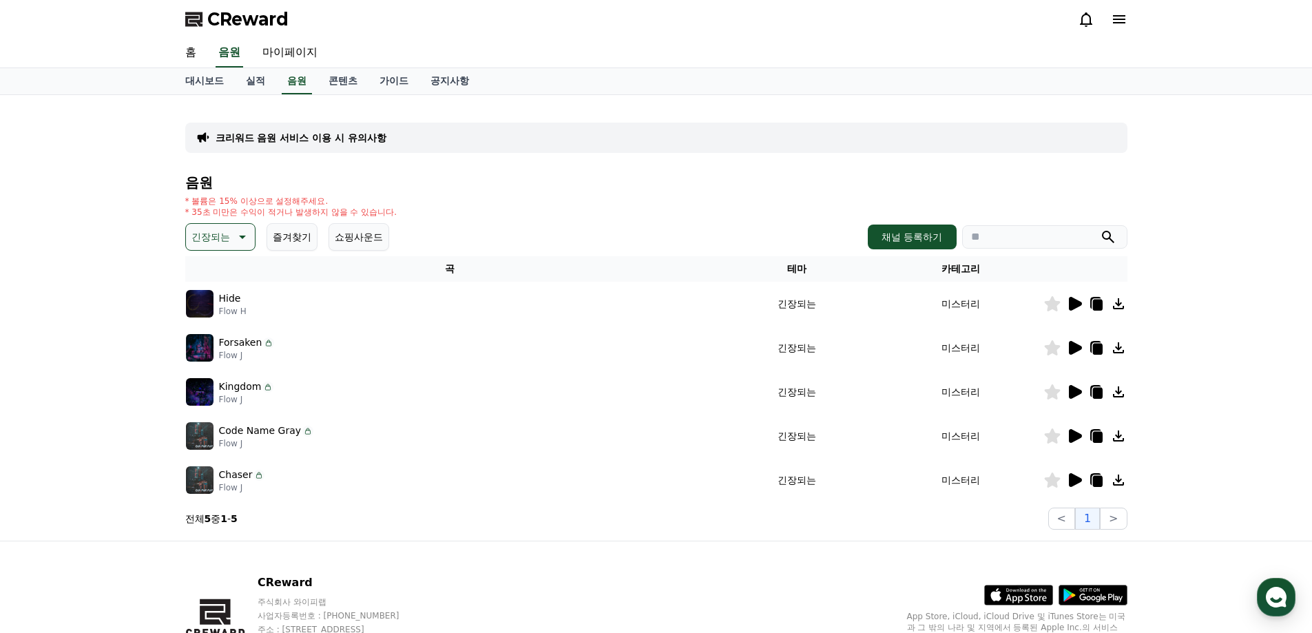
click at [910, 357] on td "미스터리" at bounding box center [961, 348] width 164 height 44
drag, startPoint x: 220, startPoint y: 248, endPoint x: 233, endPoint y: 249, distance: 12.4
click at [222, 248] on button "긴장되는" at bounding box center [220, 237] width 70 height 28
click at [214, 311] on button "환상적인" at bounding box center [212, 309] width 50 height 30
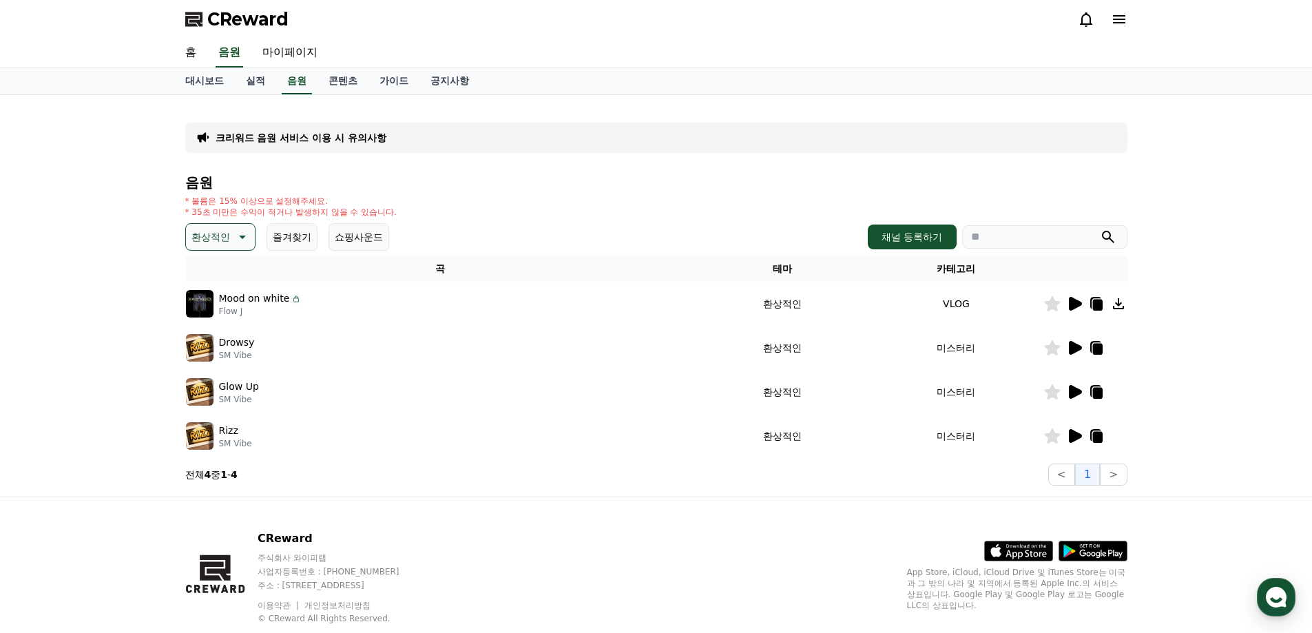
click at [1084, 346] on div at bounding box center [1085, 348] width 83 height 17
click at [1079, 349] on icon at bounding box center [1075, 348] width 13 height 14
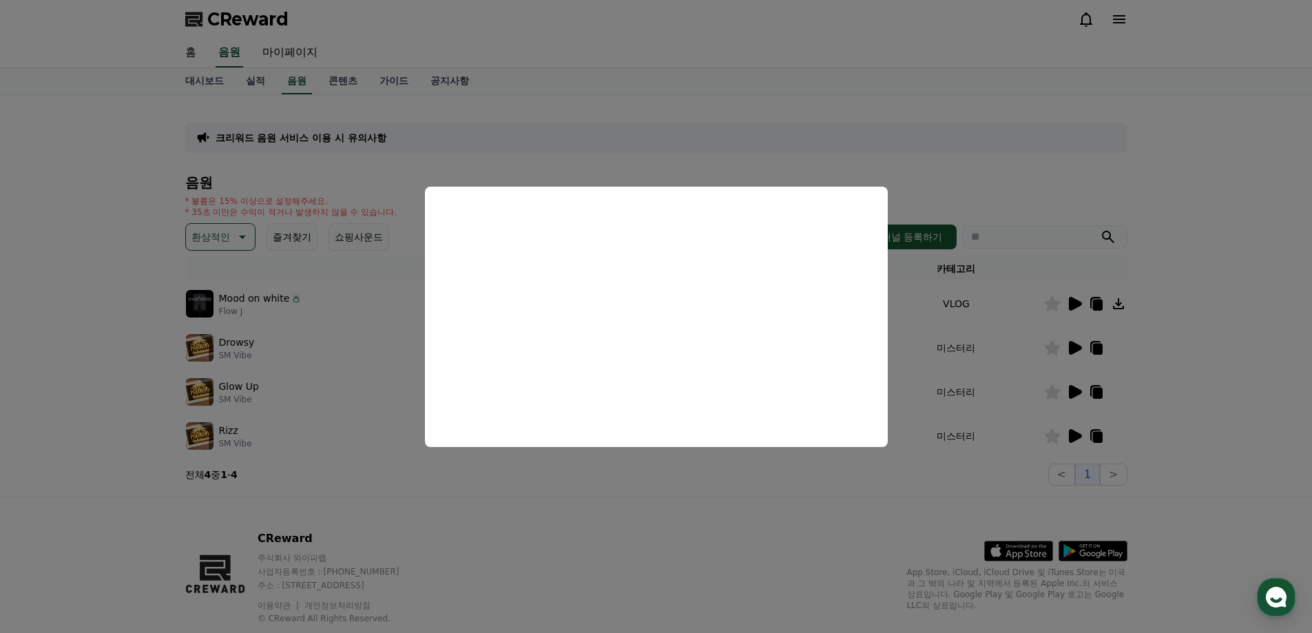
click at [978, 335] on button "close modal" at bounding box center [656, 316] width 1312 height 633
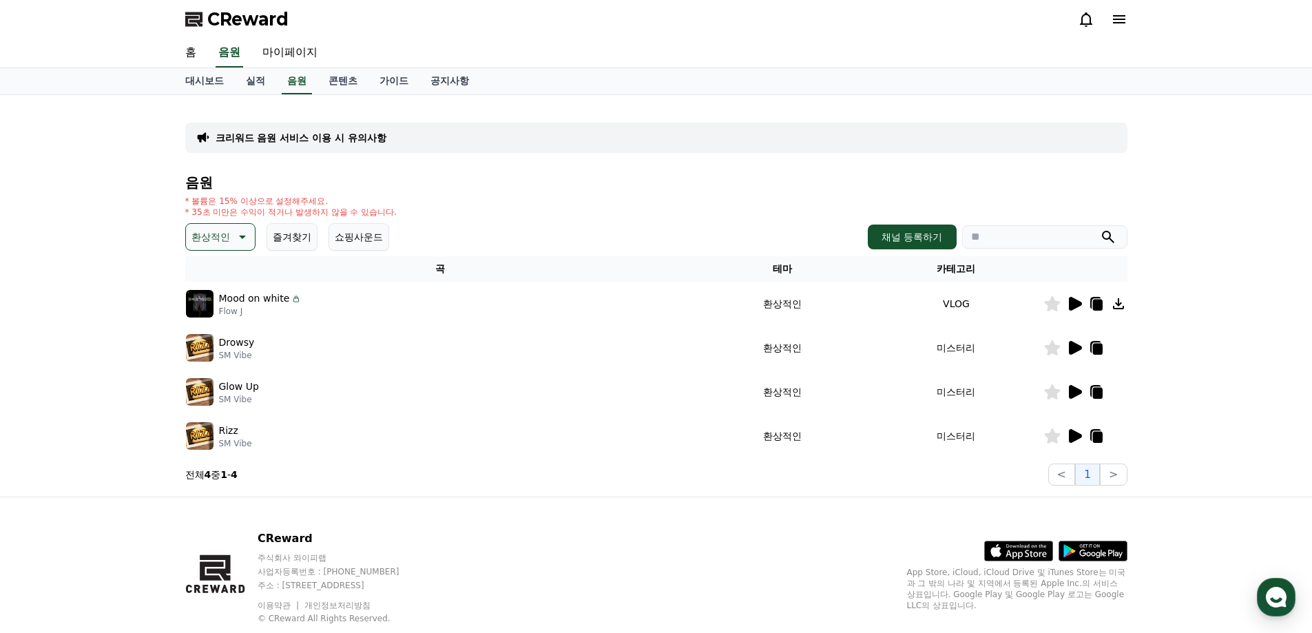
drag, startPoint x: 251, startPoint y: 230, endPoint x: 256, endPoint y: 236, distance: 7.3
click at [253, 232] on div "환상적인 즐겨찾기 쇼핑사운드" at bounding box center [287, 237] width 204 height 28
click at [250, 236] on button "환상적인" at bounding box center [220, 237] width 70 height 28
click at [209, 384] on button "어두운" at bounding box center [207, 381] width 40 height 30
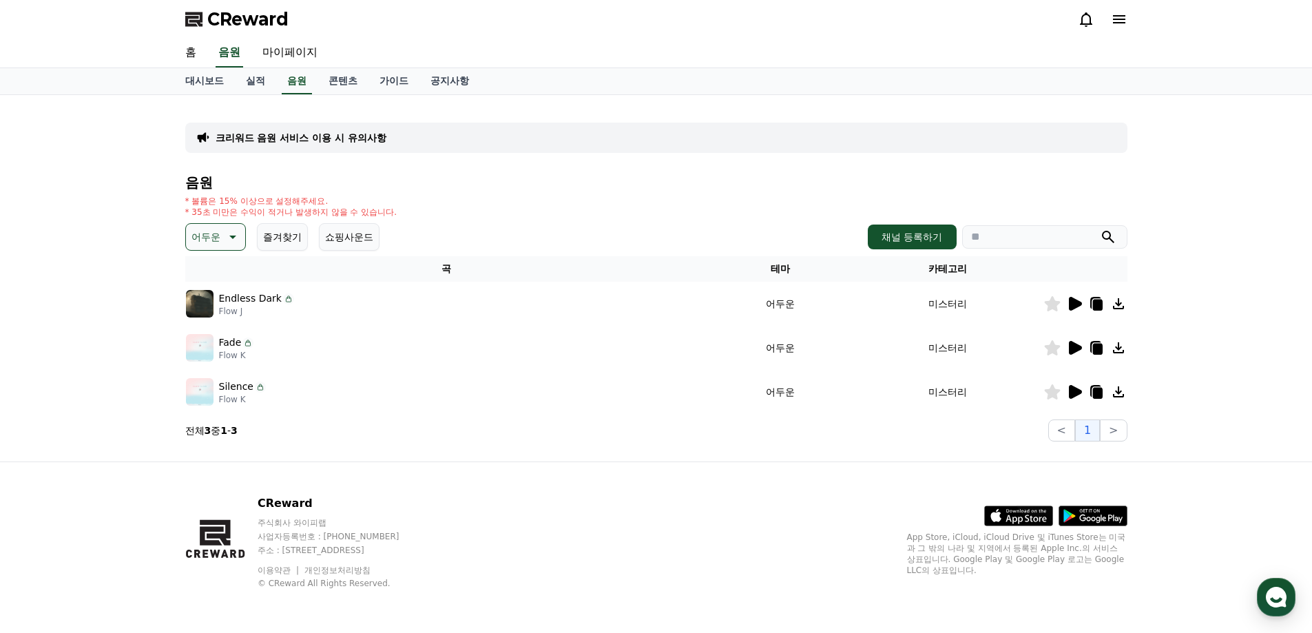
click at [1057, 309] on icon at bounding box center [1052, 303] width 17 height 15
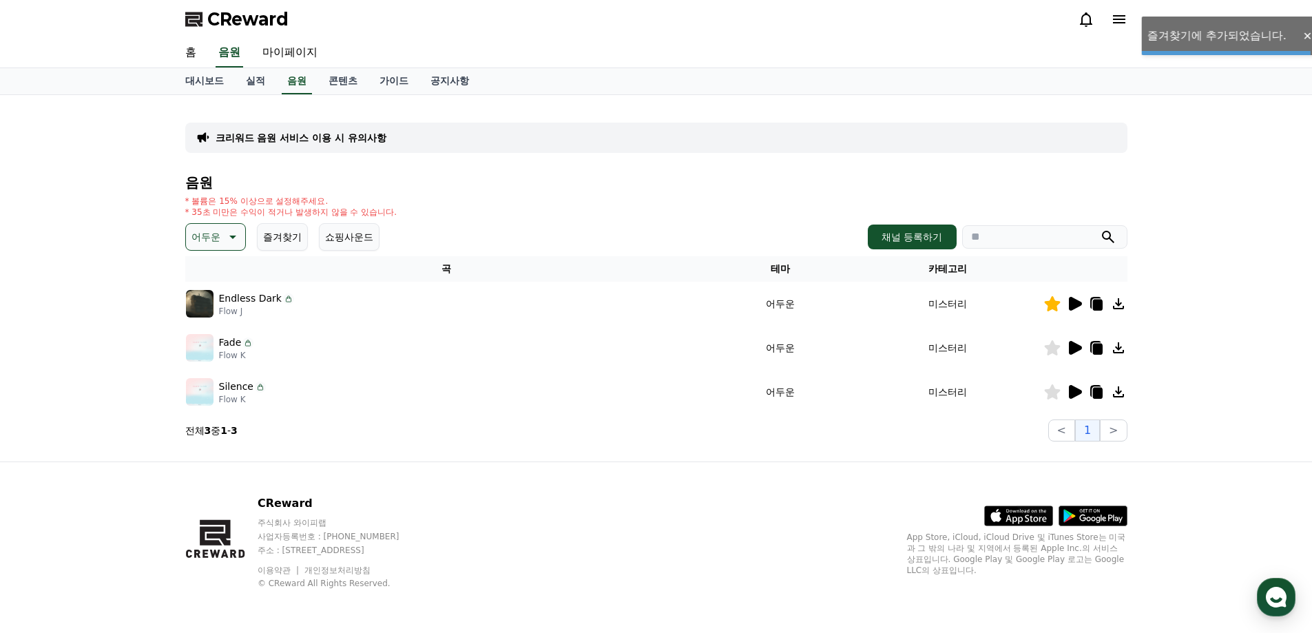
click at [1070, 302] on icon at bounding box center [1075, 304] width 13 height 14
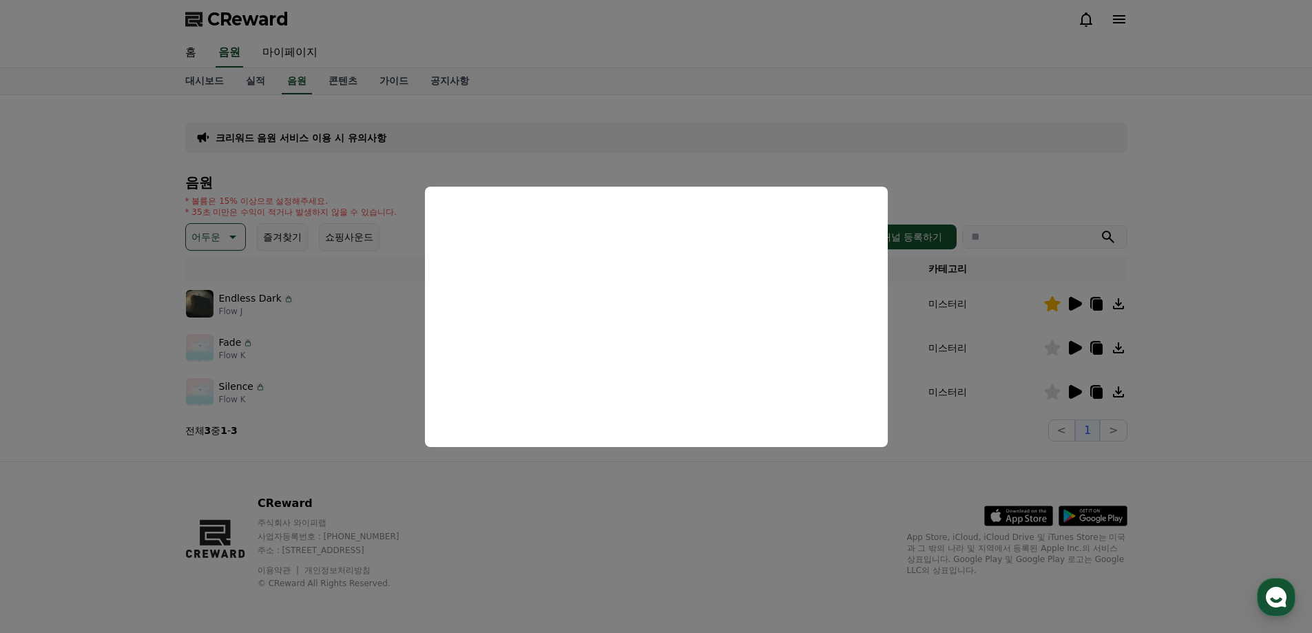
click at [1021, 337] on button "close modal" at bounding box center [656, 316] width 1312 height 633
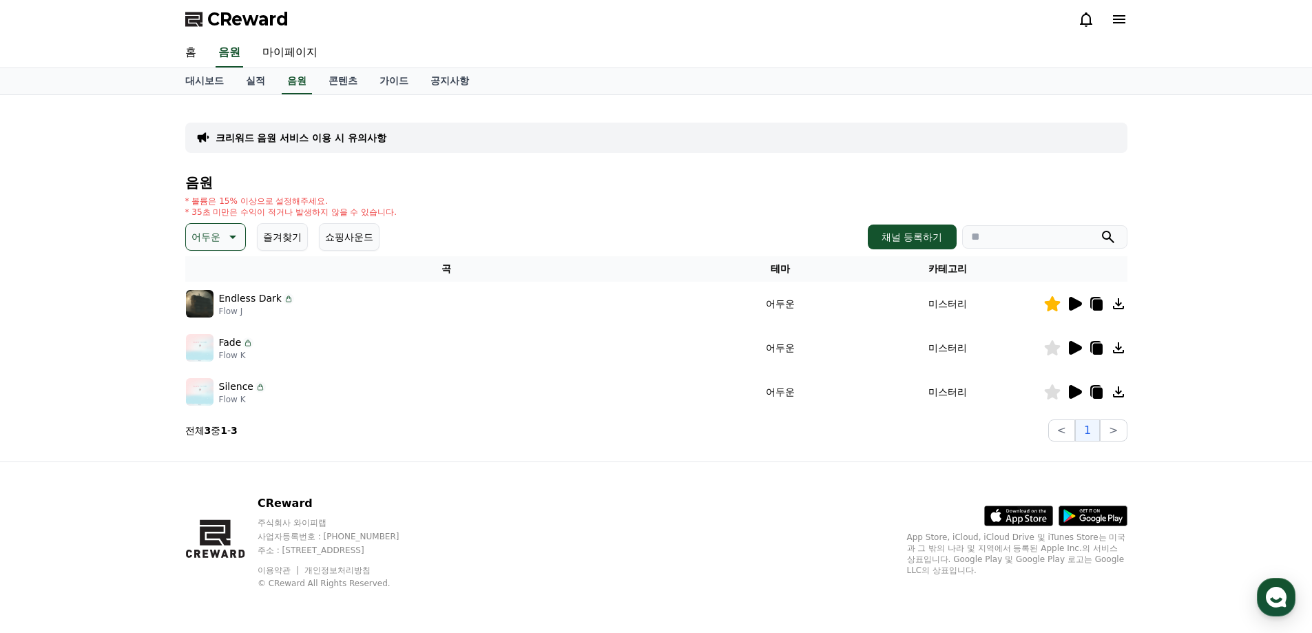
click at [1070, 346] on icon at bounding box center [1075, 348] width 13 height 14
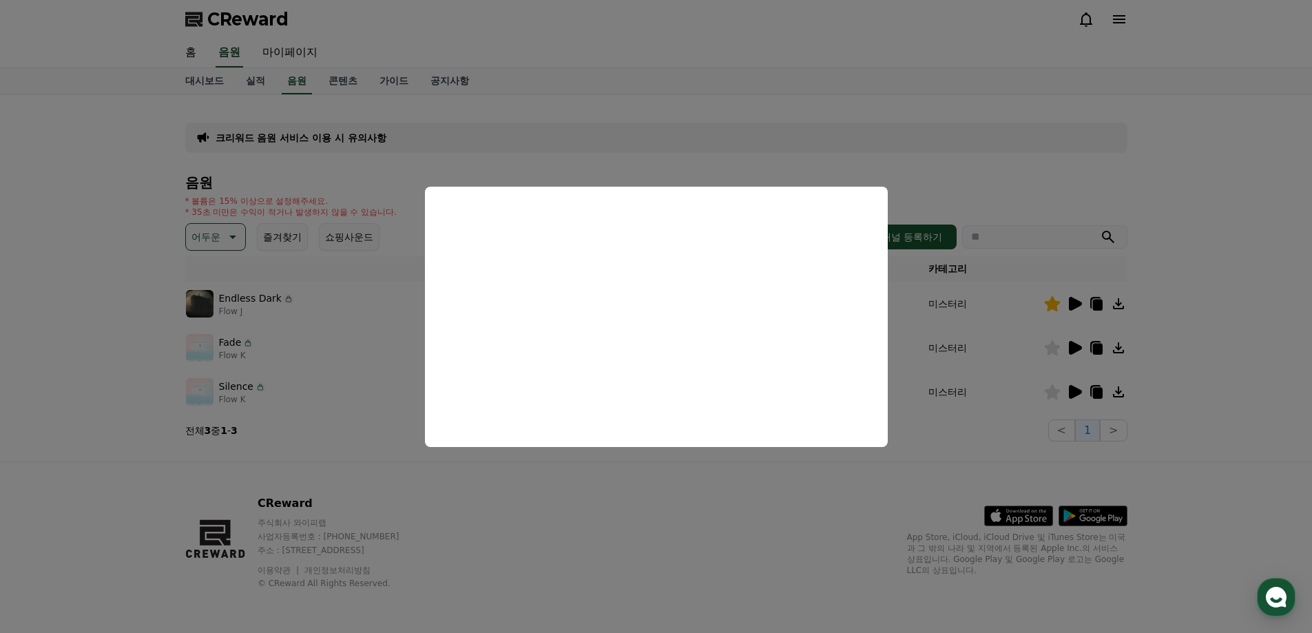
click at [1019, 328] on button "close modal" at bounding box center [656, 316] width 1312 height 633
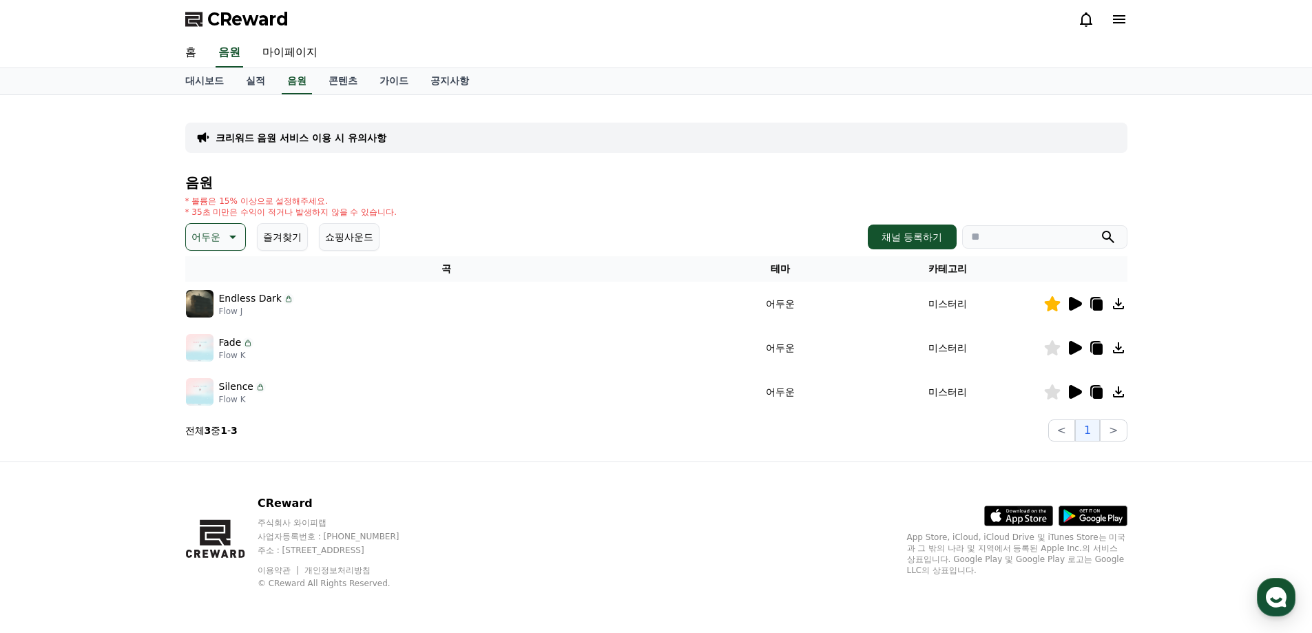
click at [232, 252] on div "음원 * 볼륨은 15% 이상으로 설정해주세요. * 35초 미만은 수익이 적거나 발생하지 않을 수 있습니다. 어두운 즐겨찾기 쇼핑사운드 채널 등…" at bounding box center [656, 308] width 942 height 267
click at [230, 238] on icon at bounding box center [232, 237] width 7 height 3
click at [220, 358] on button "웅장한" at bounding box center [207, 353] width 40 height 30
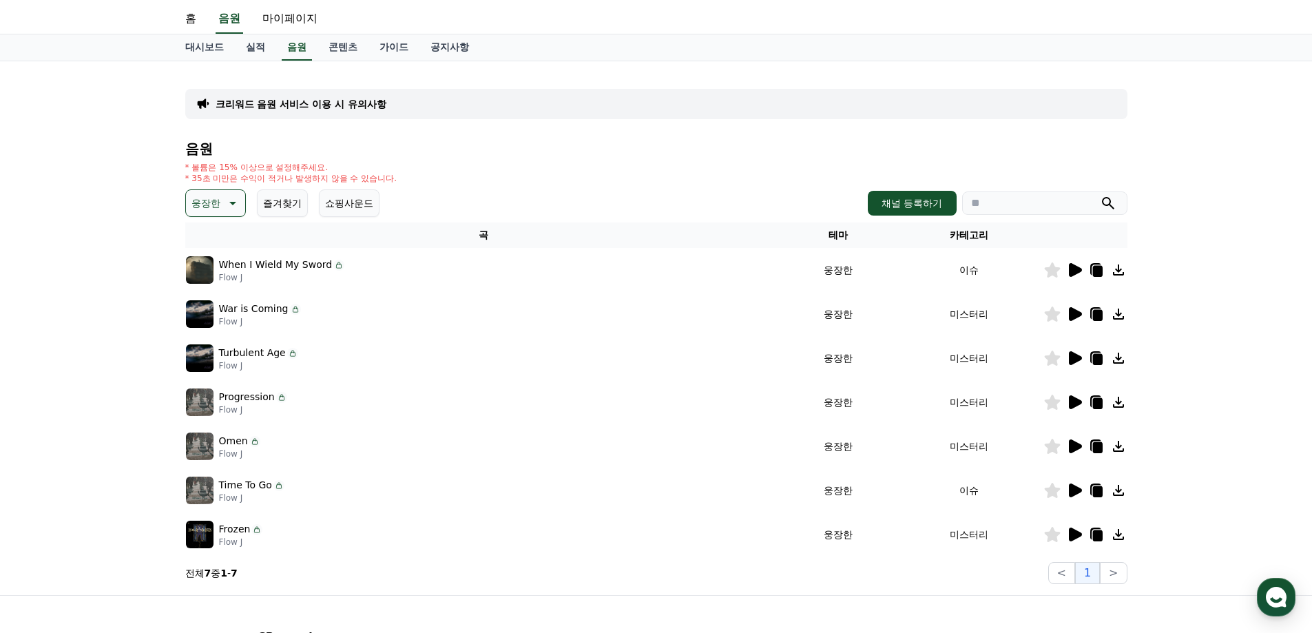
scroll to position [167, 0]
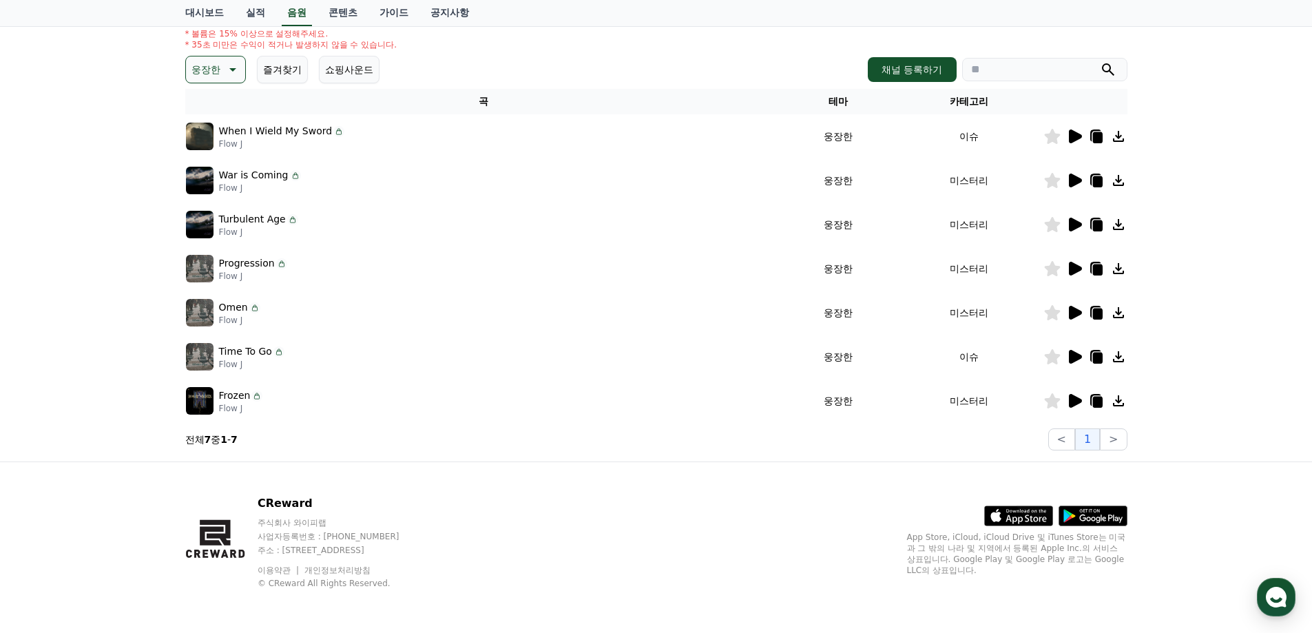
click at [1084, 392] on td at bounding box center [1085, 401] width 84 height 44
click at [1066, 400] on icon at bounding box center [1074, 401] width 17 height 17
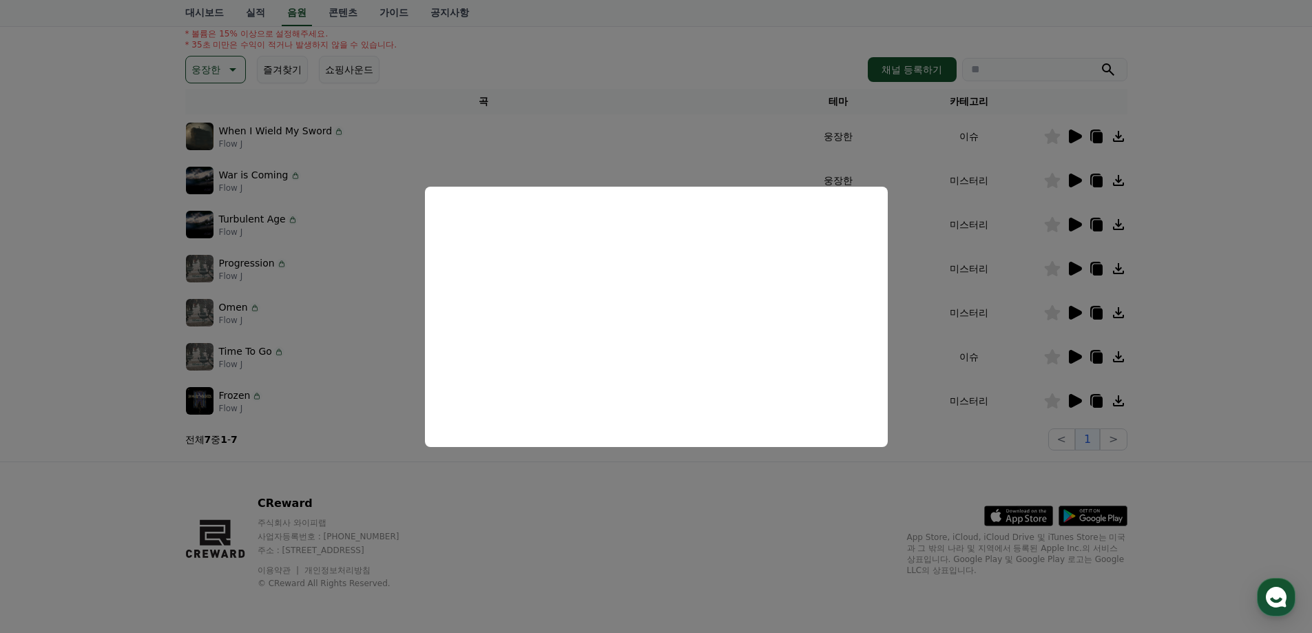
click at [1024, 302] on button "close modal" at bounding box center [656, 316] width 1312 height 633
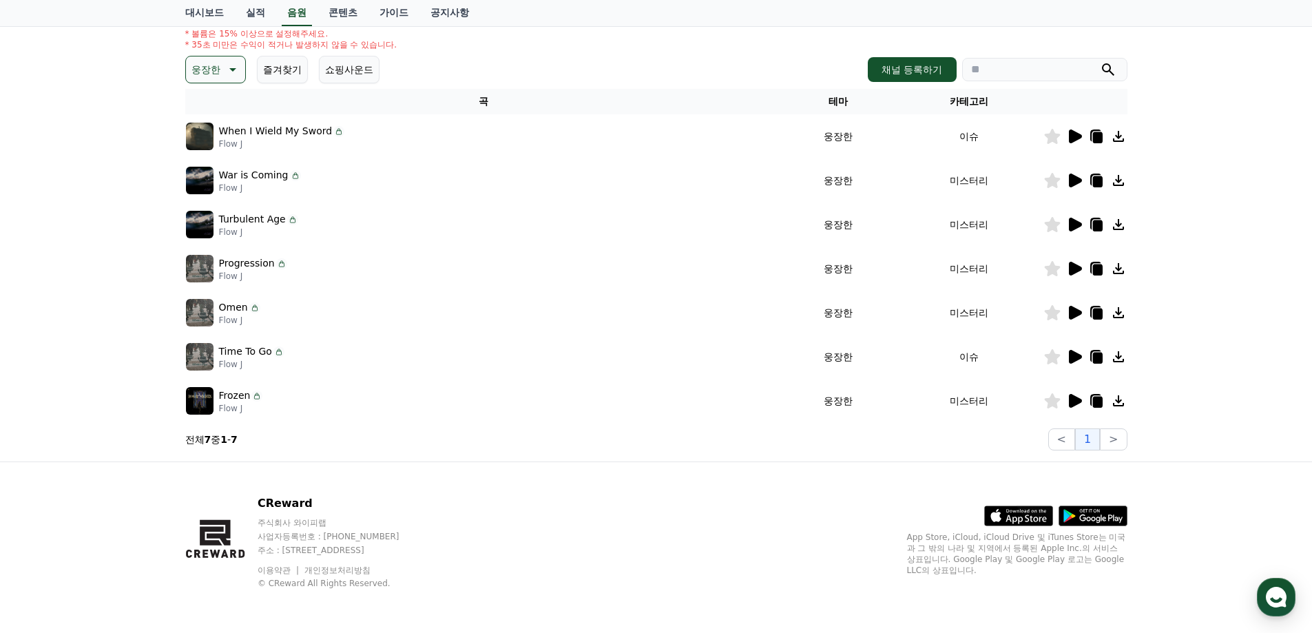
click at [1067, 309] on icon at bounding box center [1074, 312] width 17 height 17
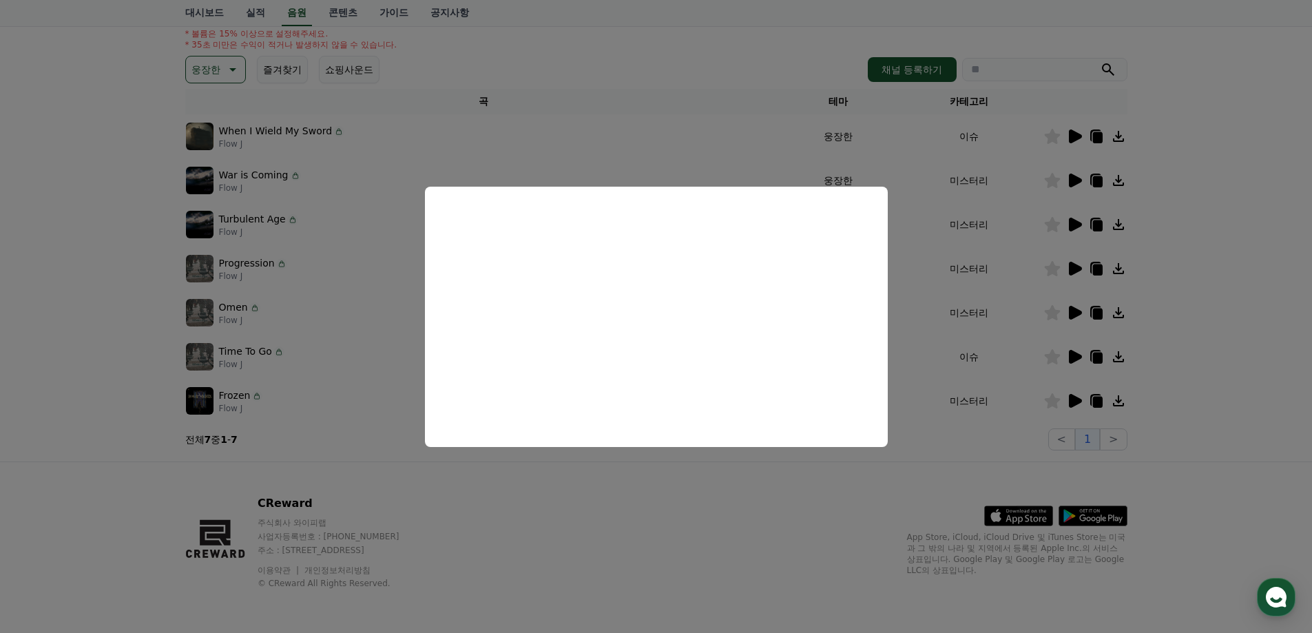
click at [339, 398] on button "close modal" at bounding box center [656, 316] width 1312 height 633
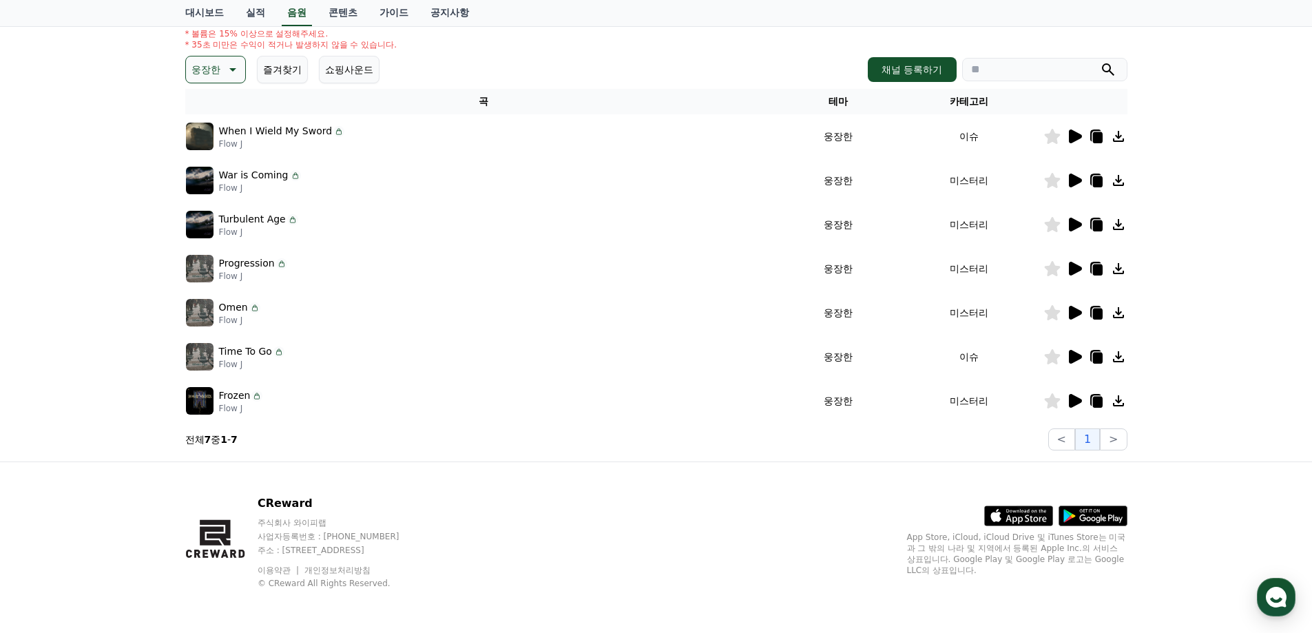
click at [1078, 350] on icon at bounding box center [1074, 357] width 17 height 17
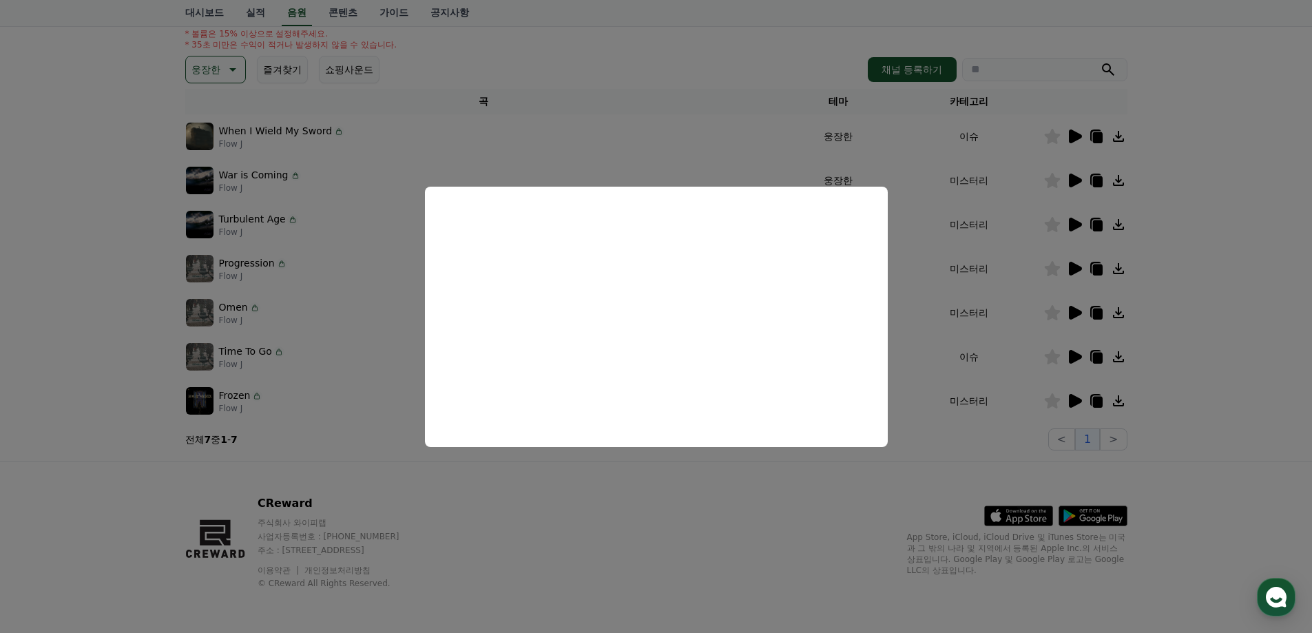
click at [925, 324] on button "close modal" at bounding box center [656, 316] width 1312 height 633
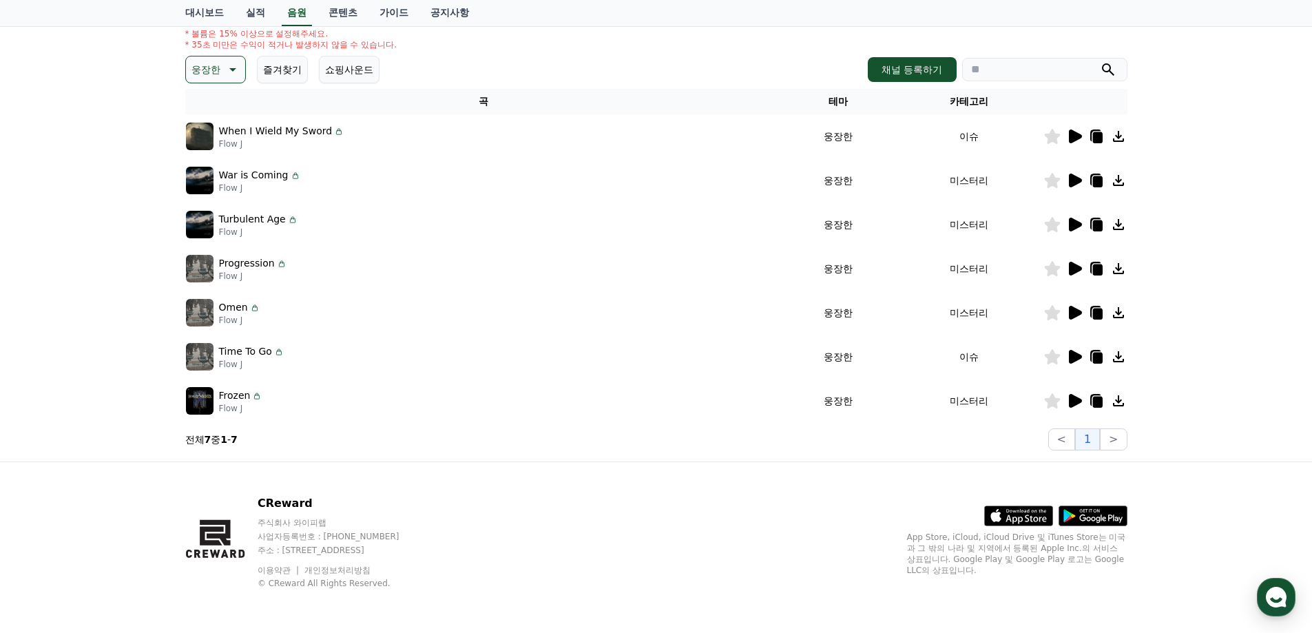
click at [1068, 130] on icon at bounding box center [1074, 136] width 17 height 17
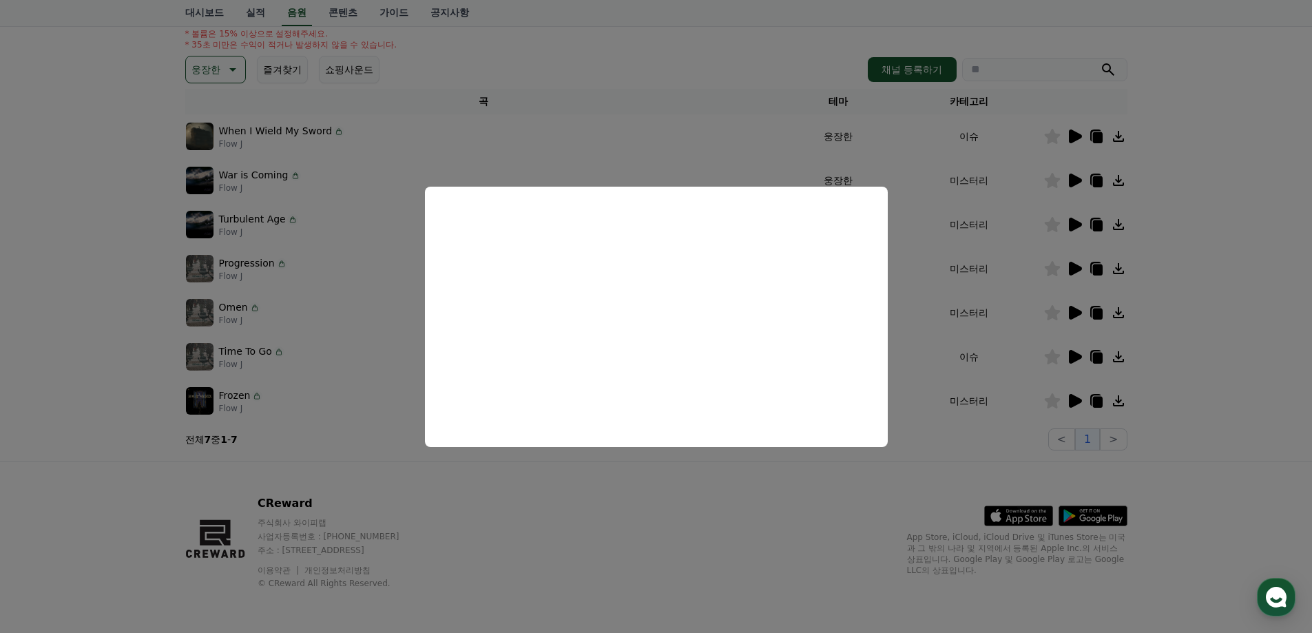
click at [669, 147] on button "close modal" at bounding box center [656, 316] width 1312 height 633
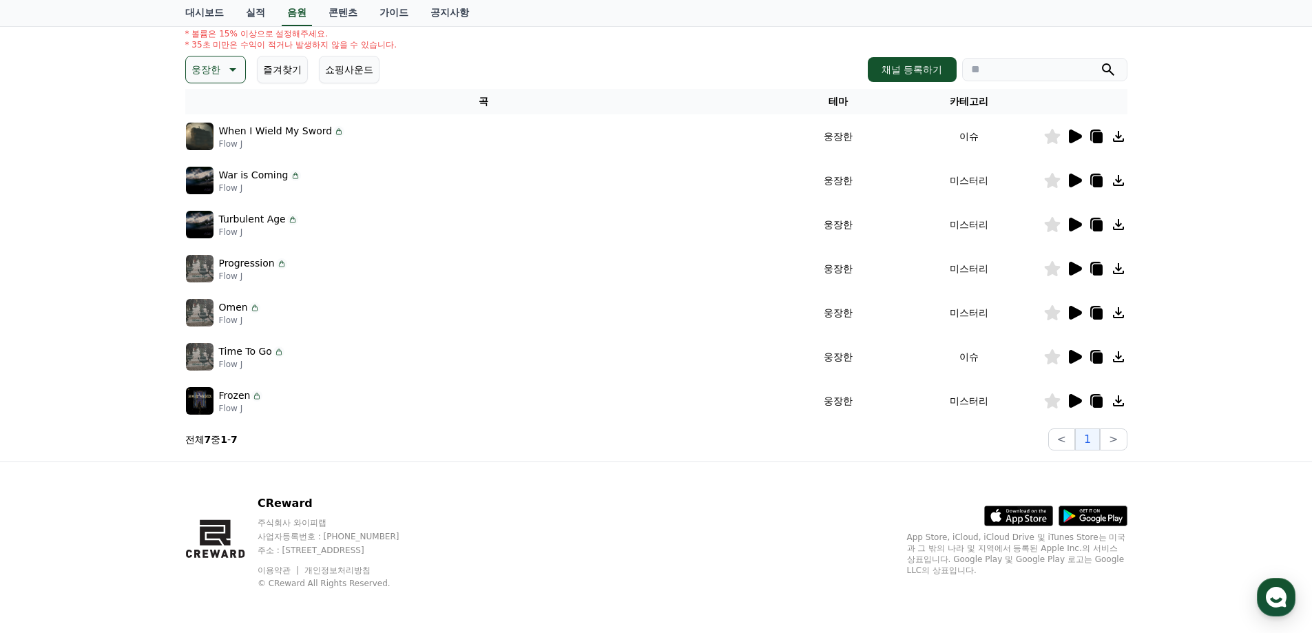
click at [1121, 137] on icon at bounding box center [1118, 136] width 17 height 17
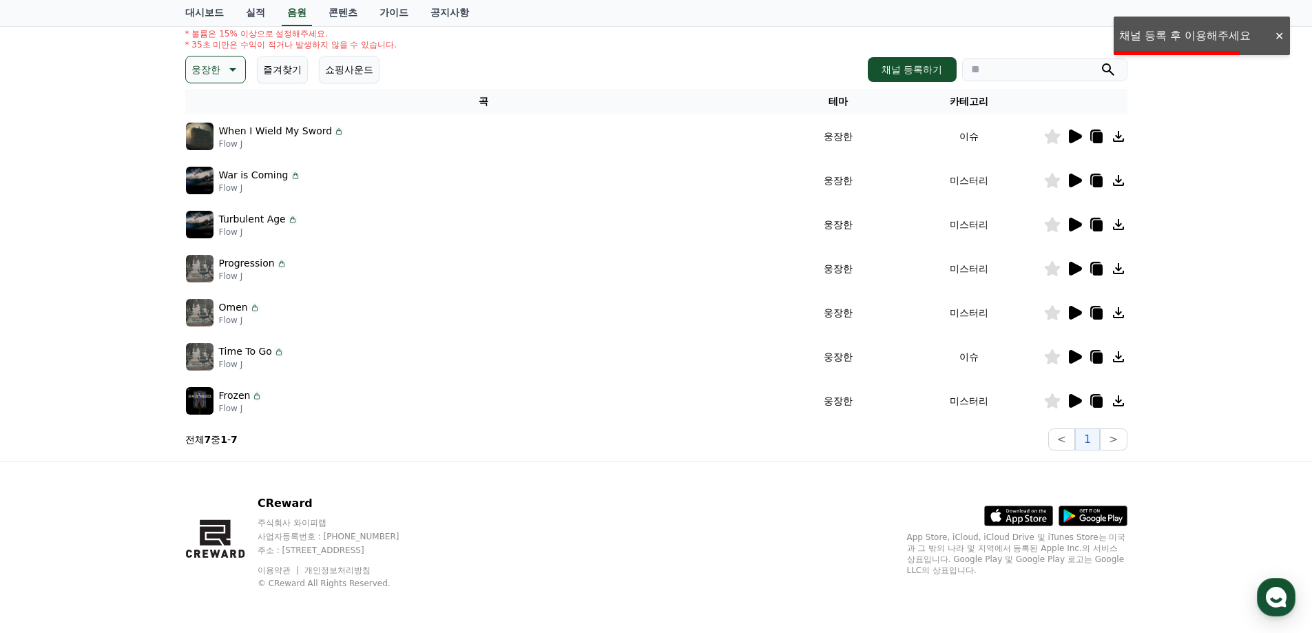
click at [1094, 134] on icon at bounding box center [1097, 137] width 10 height 11
click at [333, 131] on icon at bounding box center [338, 131] width 11 height 11
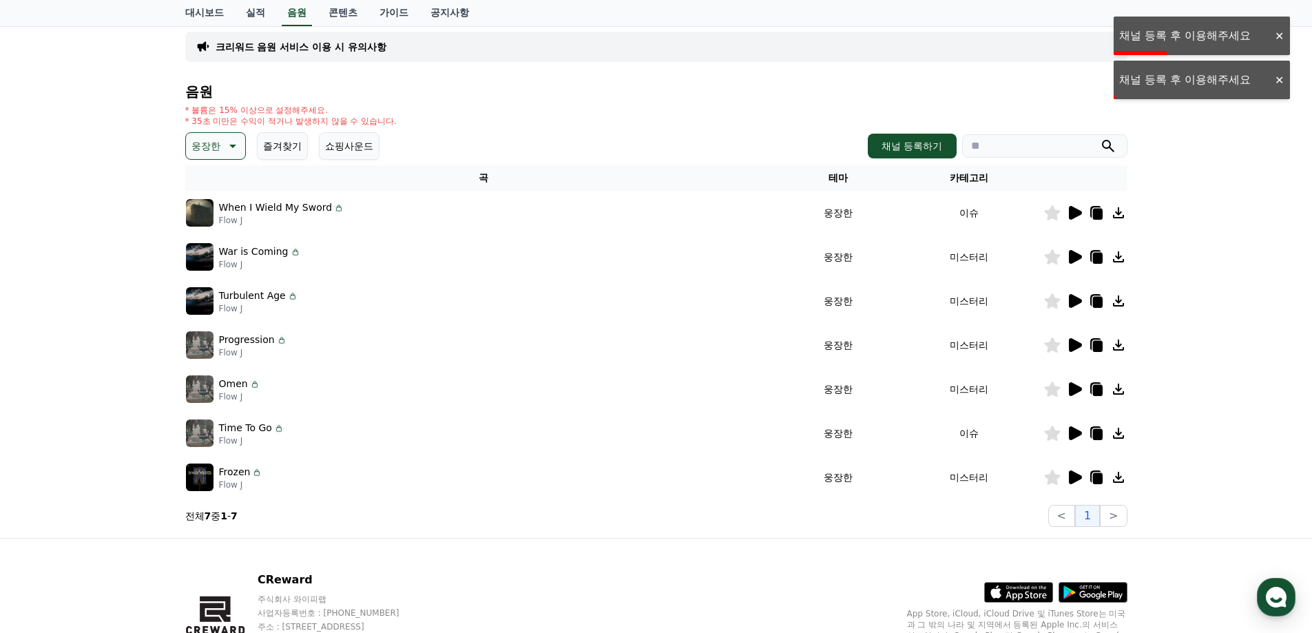
scroll to position [30, 0]
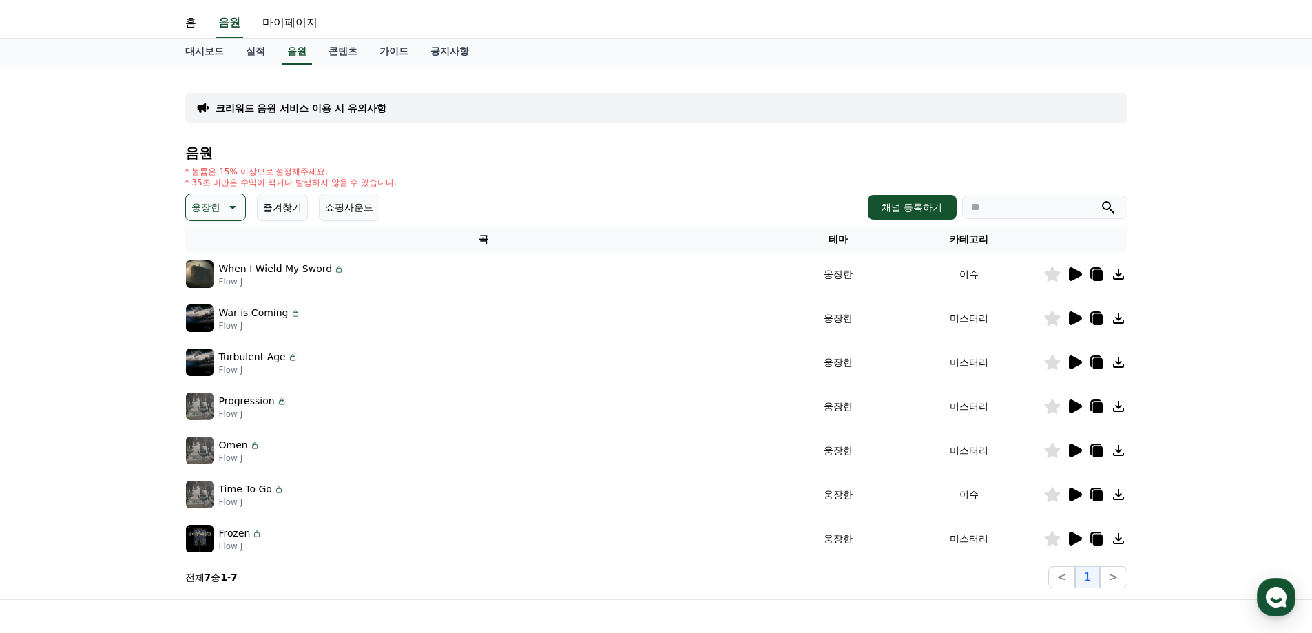
click at [1083, 324] on div at bounding box center [1085, 318] width 83 height 17
click at [1072, 319] on icon at bounding box center [1075, 318] width 13 height 14
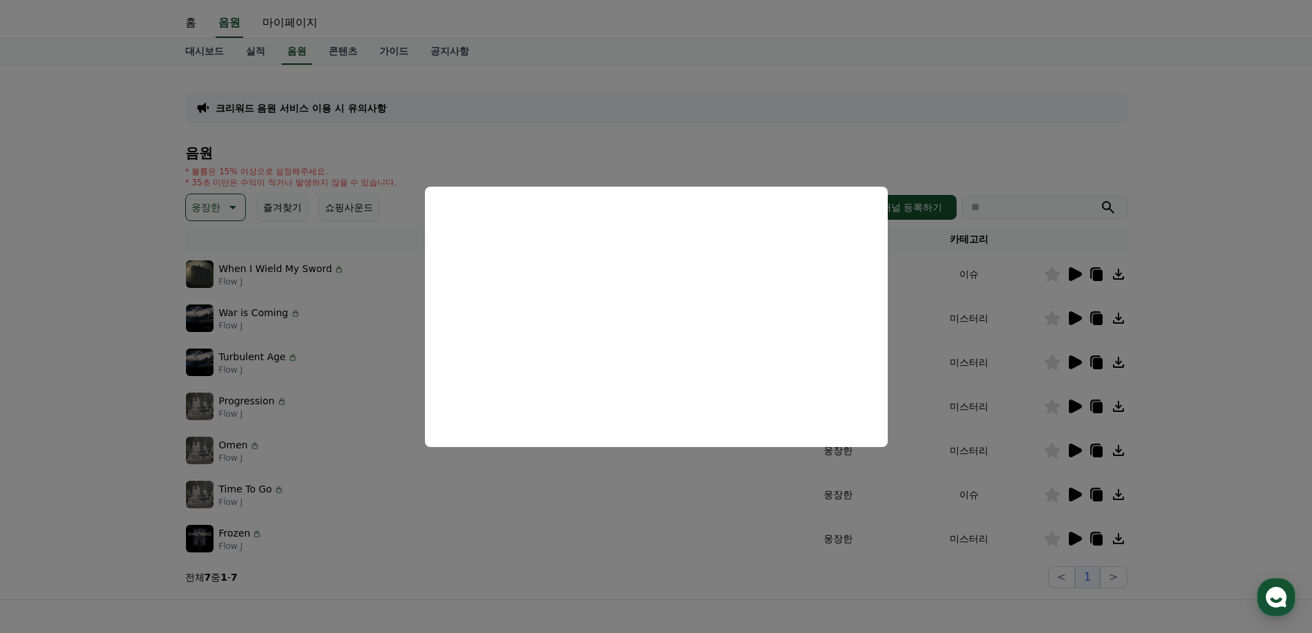
click at [1247, 365] on button "close modal" at bounding box center [656, 316] width 1312 height 633
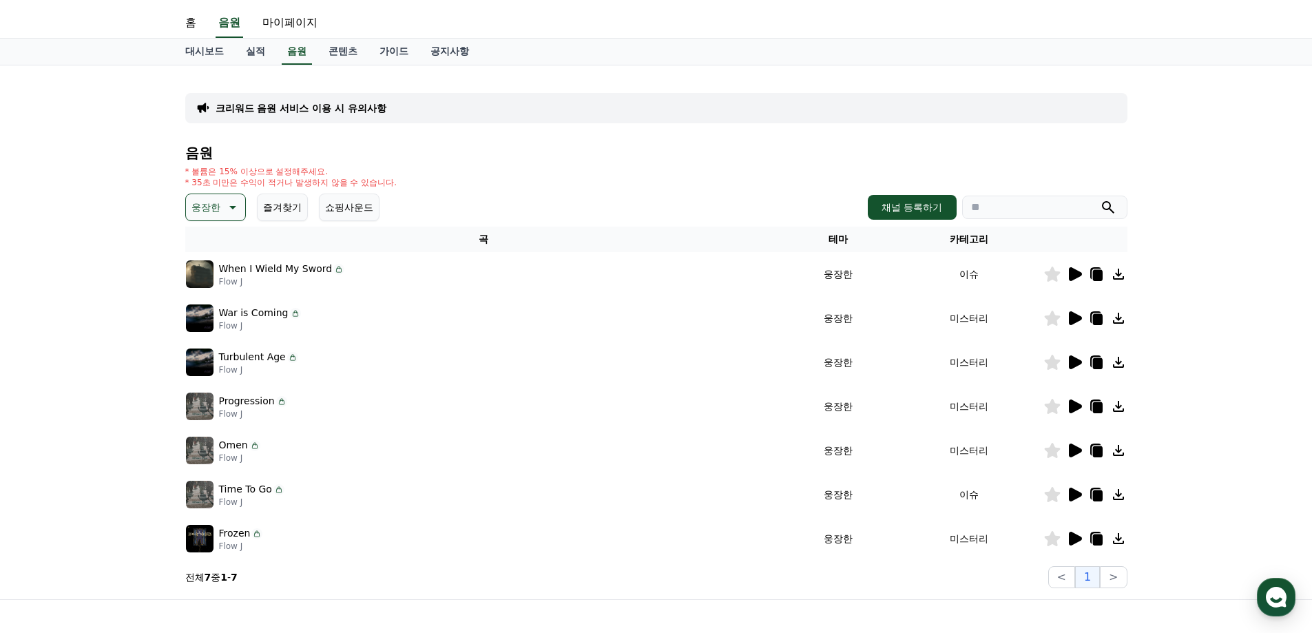
click at [1077, 359] on icon at bounding box center [1075, 362] width 13 height 14
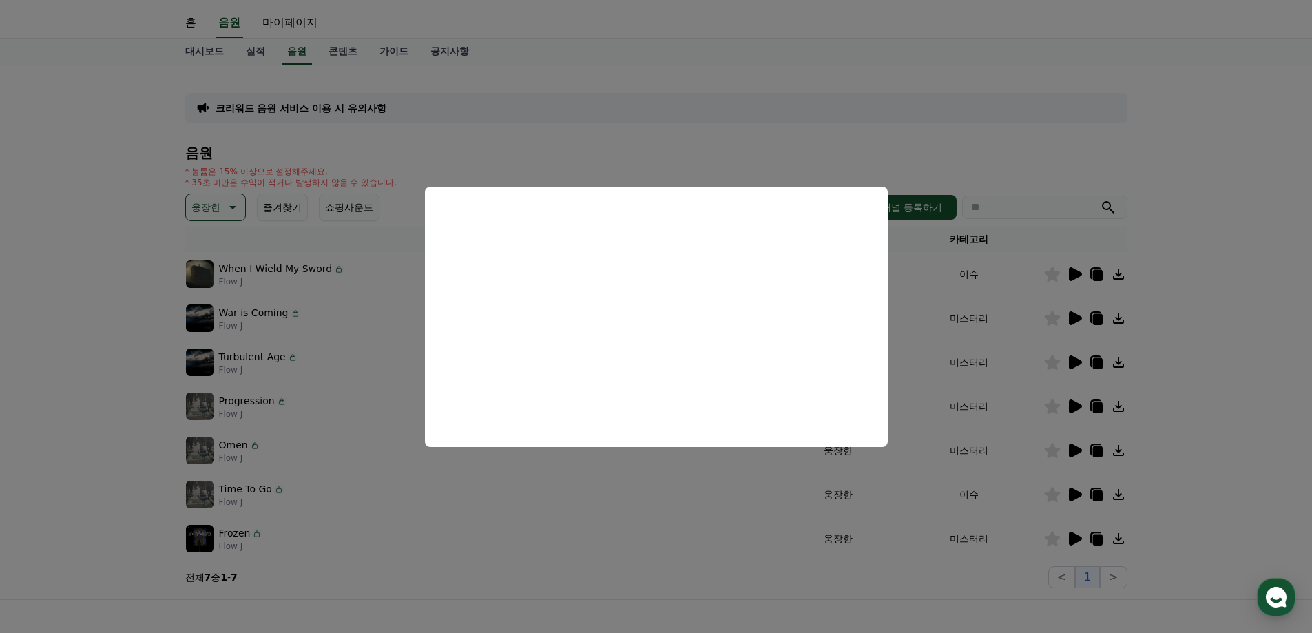
click at [1251, 329] on button "close modal" at bounding box center [656, 316] width 1312 height 633
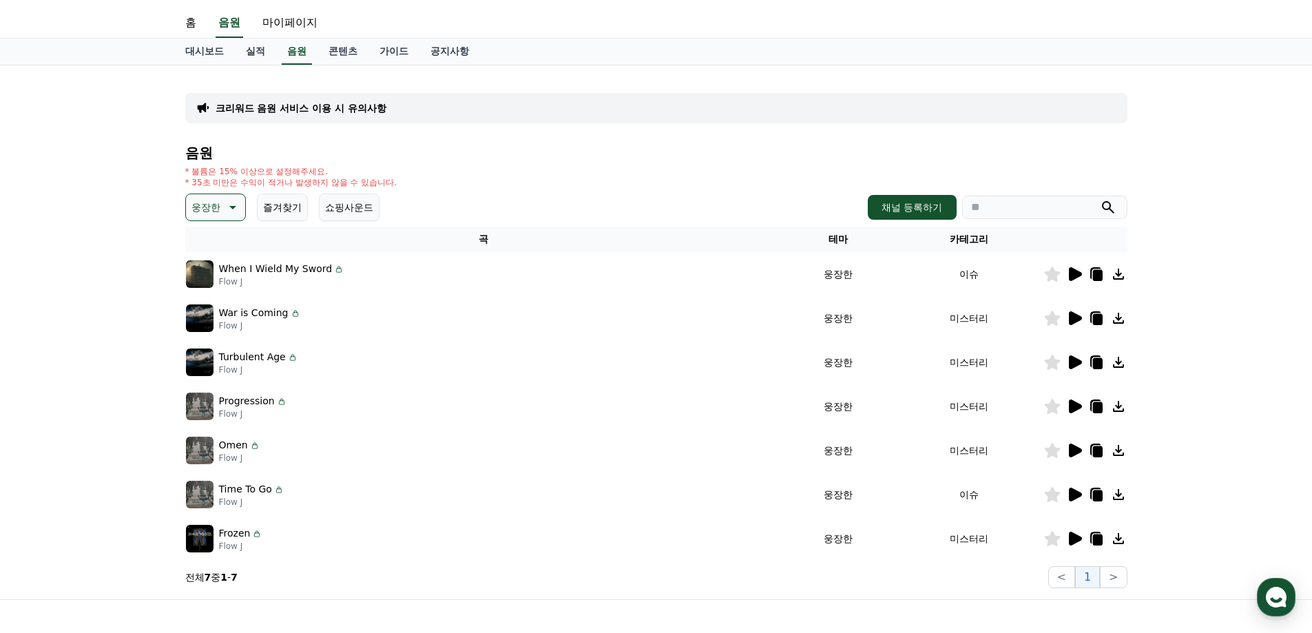
click at [1066, 403] on icon at bounding box center [1074, 406] width 17 height 17
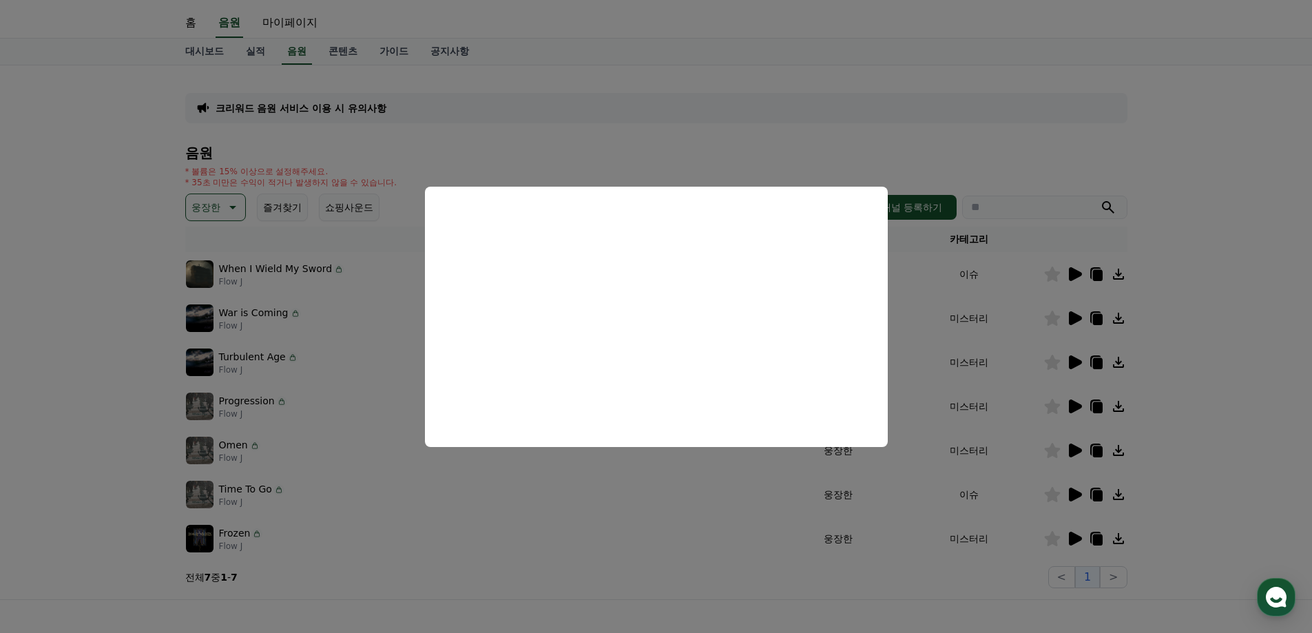
click at [1167, 336] on button "close modal" at bounding box center [656, 316] width 1312 height 633
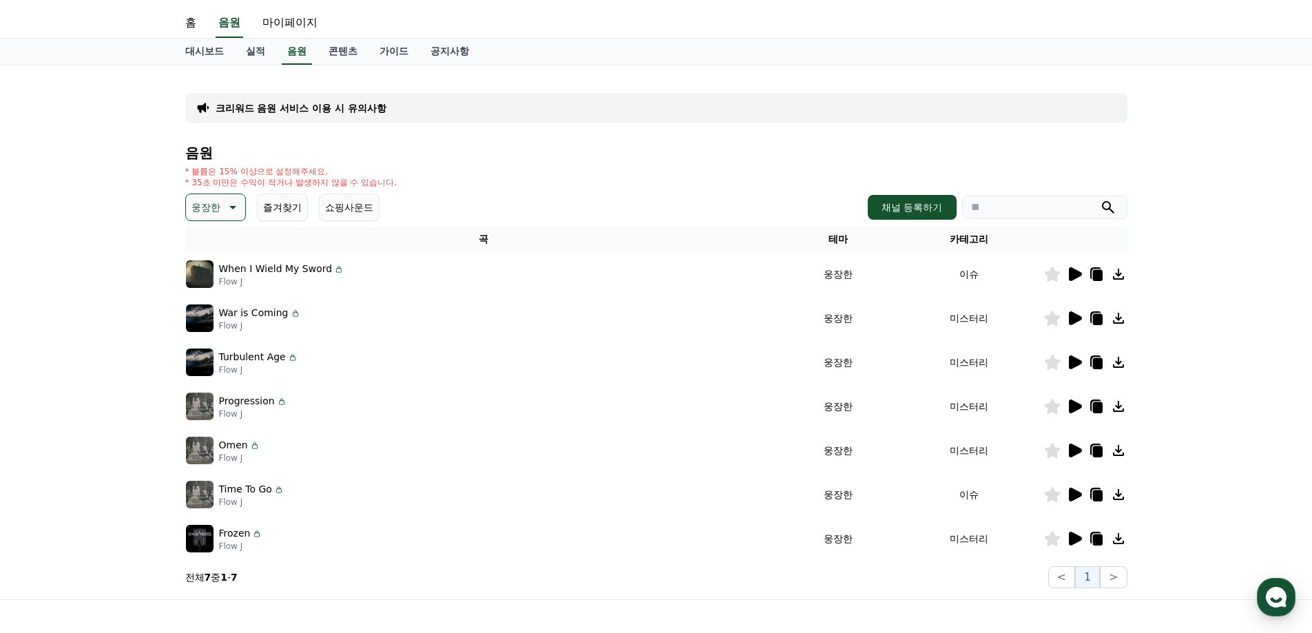
click at [1072, 448] on icon at bounding box center [1075, 451] width 13 height 14
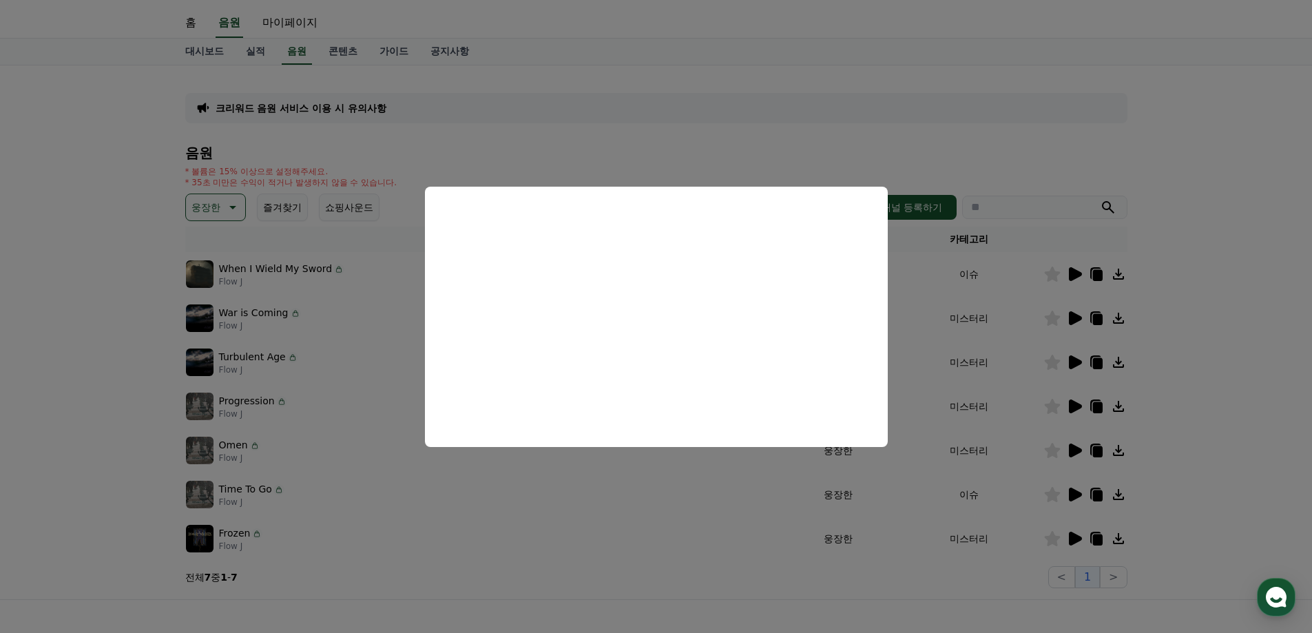
click at [734, 55] on button "close modal" at bounding box center [656, 316] width 1312 height 633
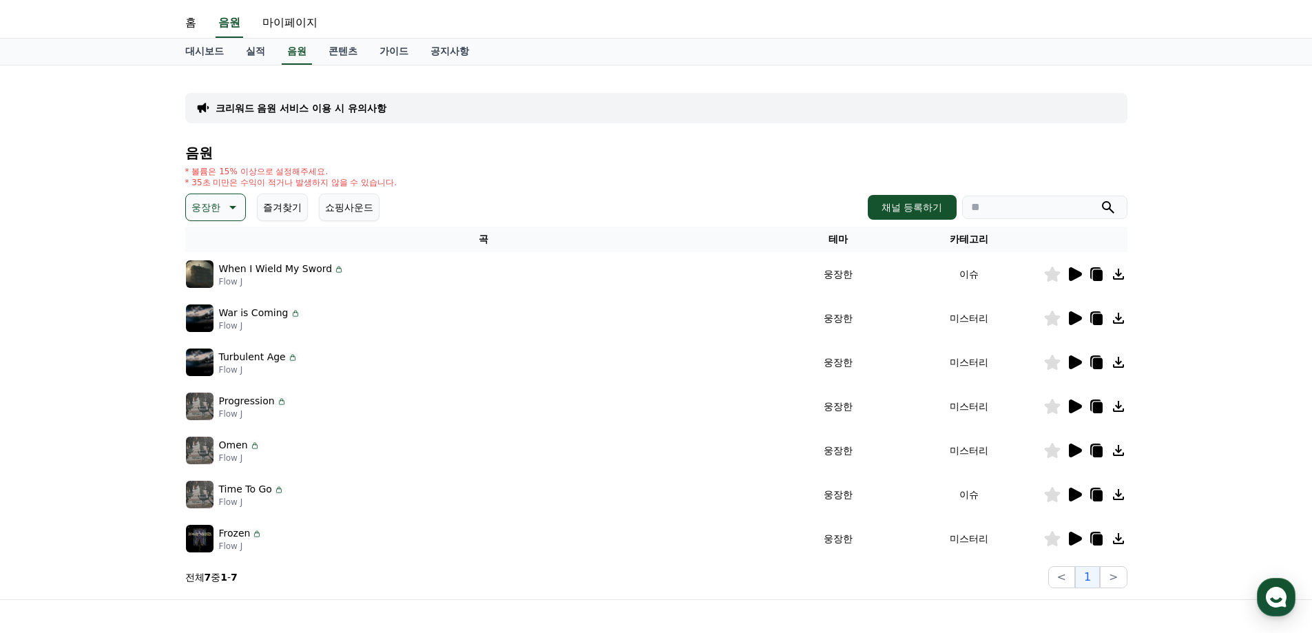
click at [223, 204] on icon at bounding box center [231, 207] width 17 height 17
click at [194, 330] on button "긴장되는" at bounding box center [212, 321] width 50 height 30
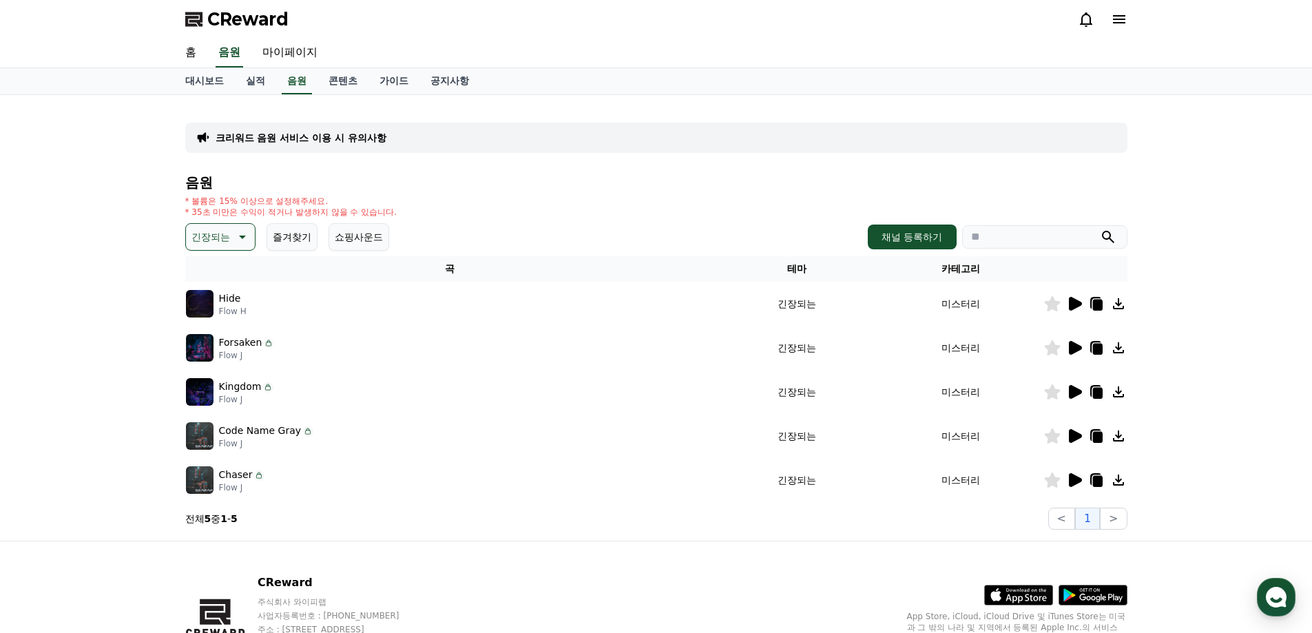
click at [1067, 474] on icon at bounding box center [1074, 480] width 17 height 17
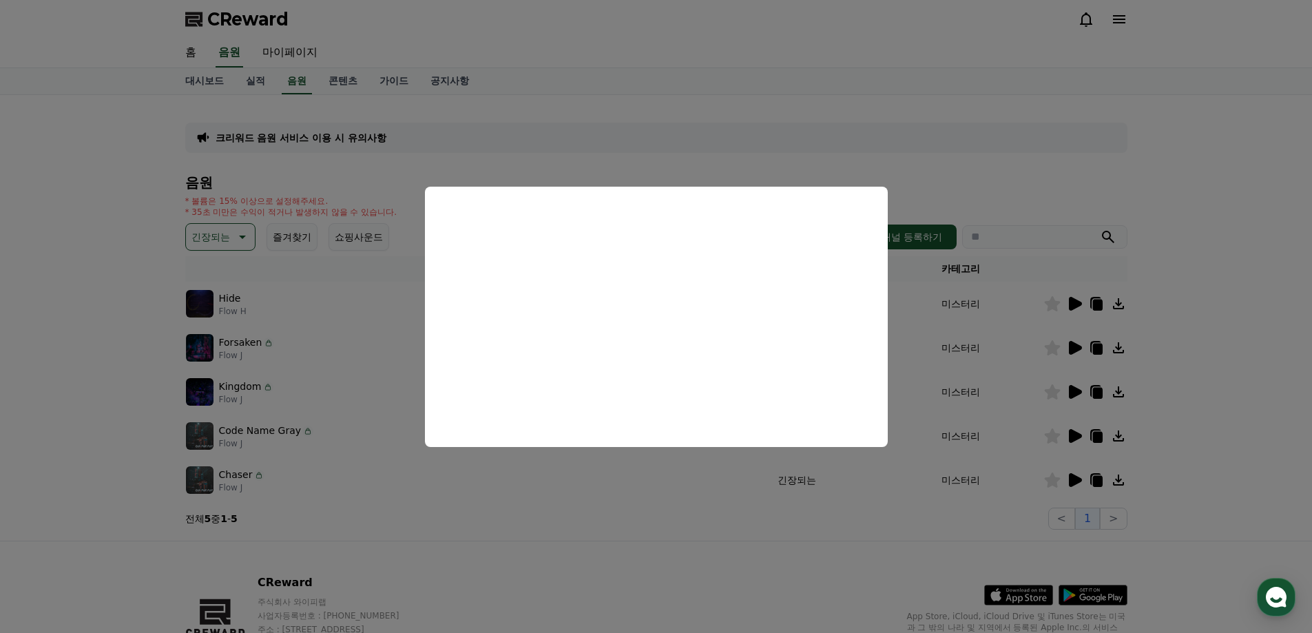
click at [922, 353] on button "close modal" at bounding box center [656, 316] width 1312 height 633
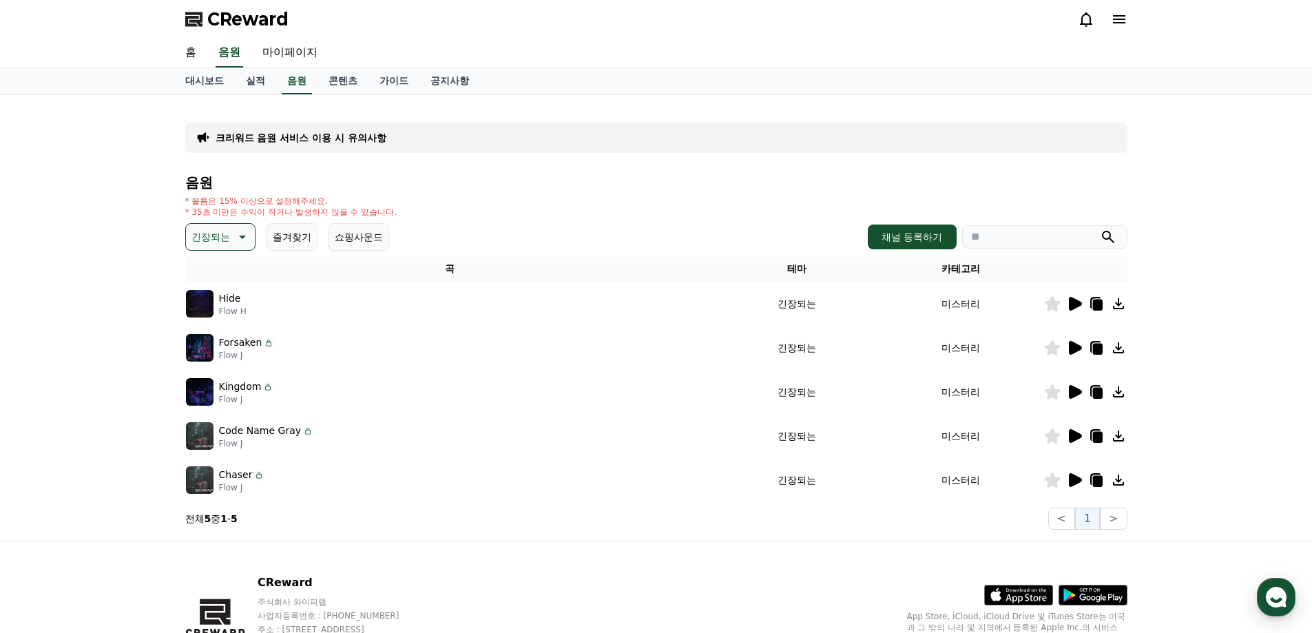
click at [204, 247] on button "긴장되는" at bounding box center [220, 237] width 70 height 28
click at [204, 319] on button "잔잔한" at bounding box center [207, 312] width 40 height 30
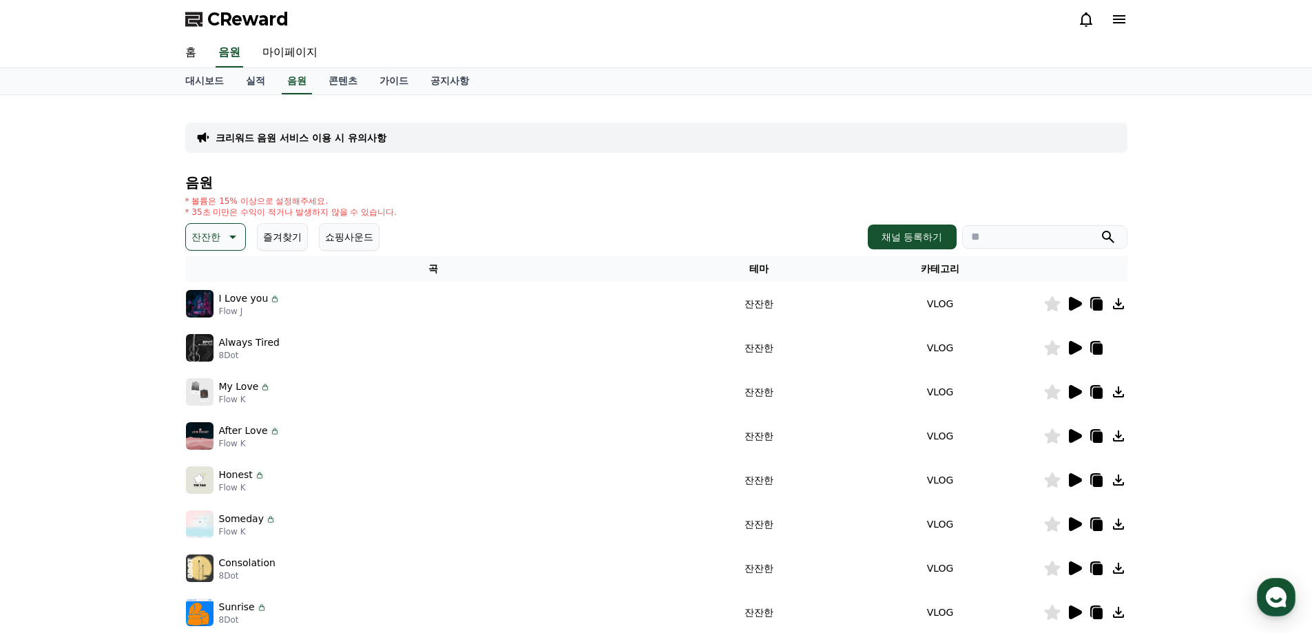
click at [216, 241] on p "잔잔한" at bounding box center [205, 236] width 29 height 19
click at [327, 235] on button "쇼핑사운드" at bounding box center [349, 237] width 61 height 28
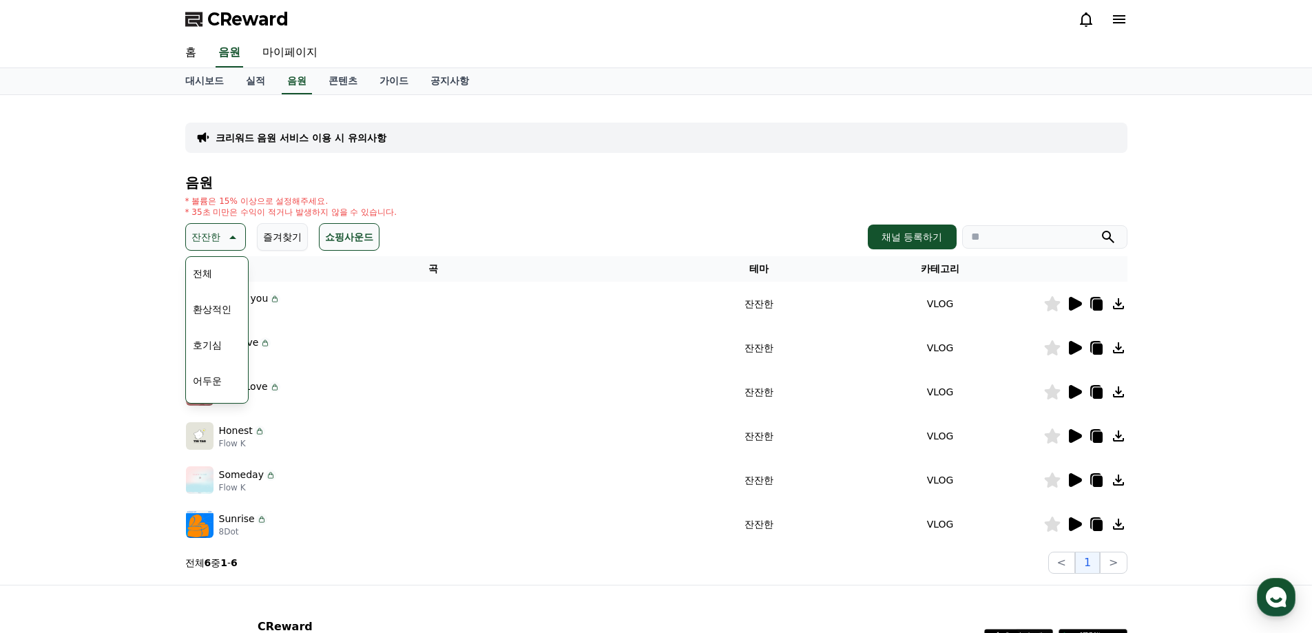
click at [345, 240] on button "쇼핑사운드" at bounding box center [349, 237] width 61 height 28
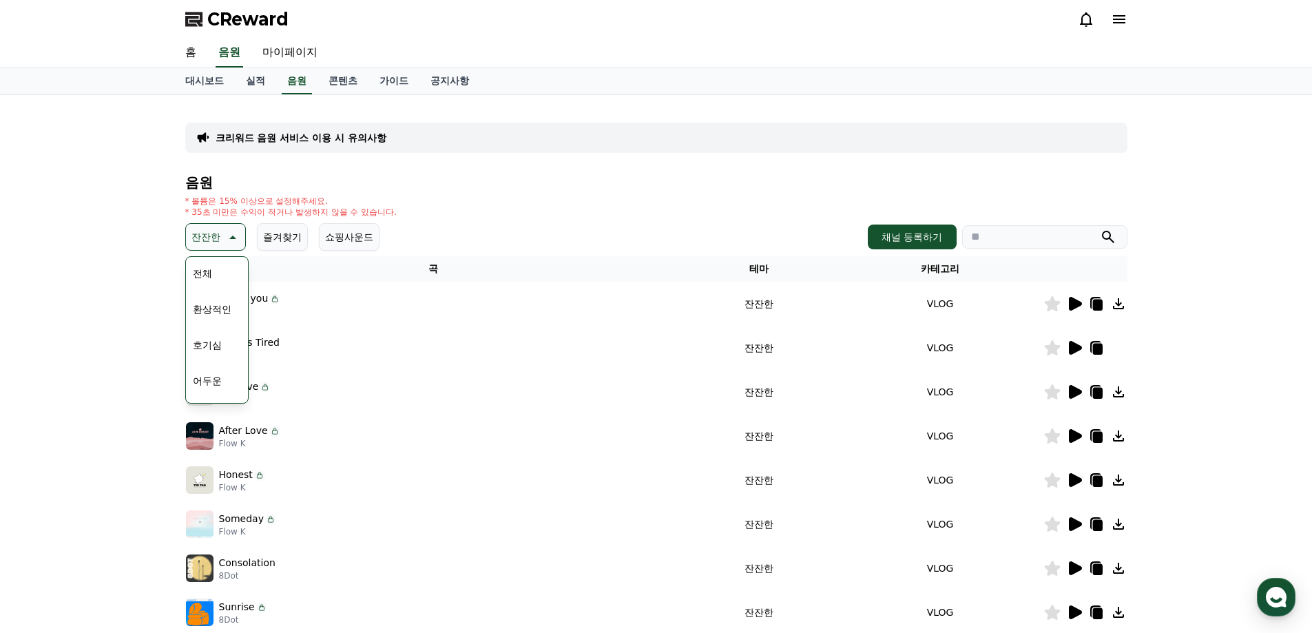
click at [521, 197] on div "* 볼륨은 15% 이상으로 설정해주세요. * 35초 미만은 수익이 적거나 발생하지 않을 수 있습니다." at bounding box center [656, 207] width 942 height 22
click at [213, 319] on button "반전" at bounding box center [202, 317] width 30 height 30
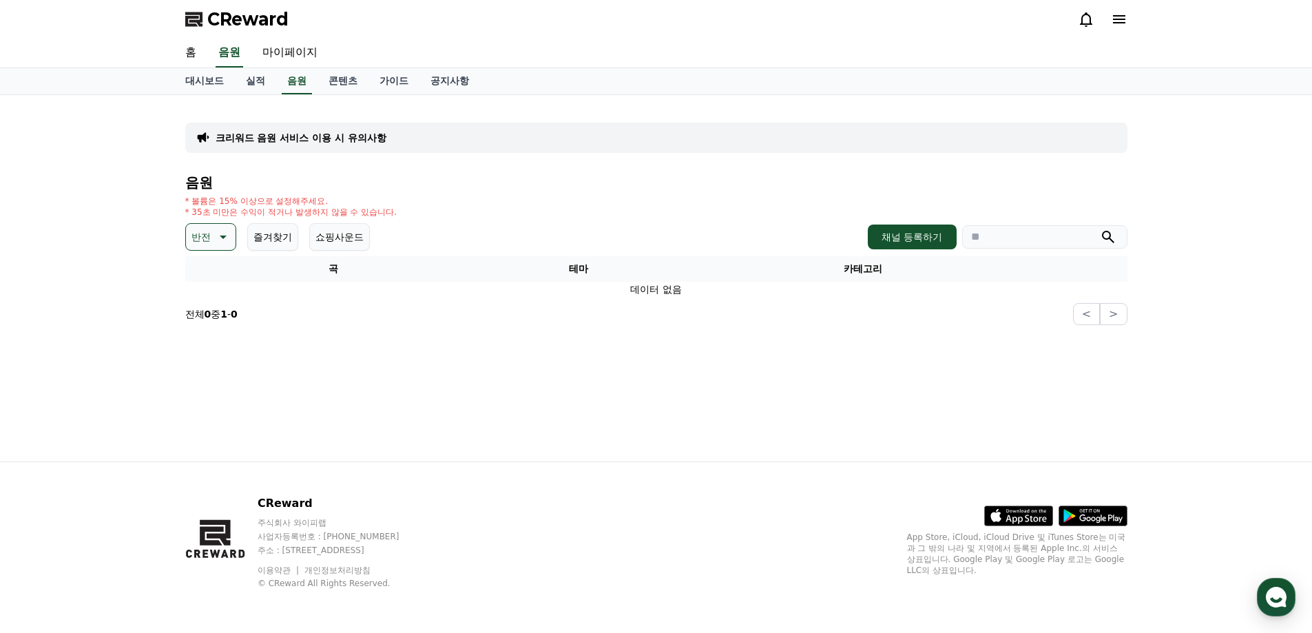
click at [207, 94] on div "대시보드 실적 음원 콘텐츠 가이드 공지사항" at bounding box center [656, 81] width 1312 height 27
click at [225, 82] on link "대시보드" at bounding box center [204, 81] width 61 height 26
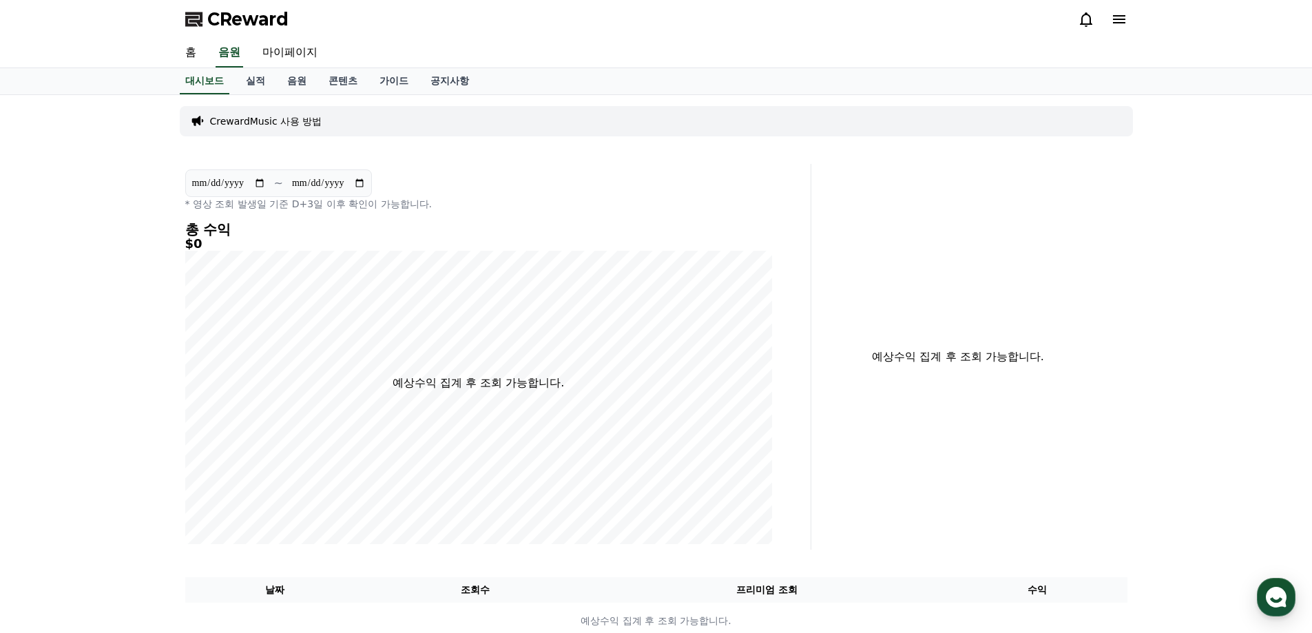
click at [287, 67] on div "홈 음원 마이페이지" at bounding box center [656, 54] width 1312 height 30
click at [290, 78] on link "음원" at bounding box center [296, 81] width 41 height 26
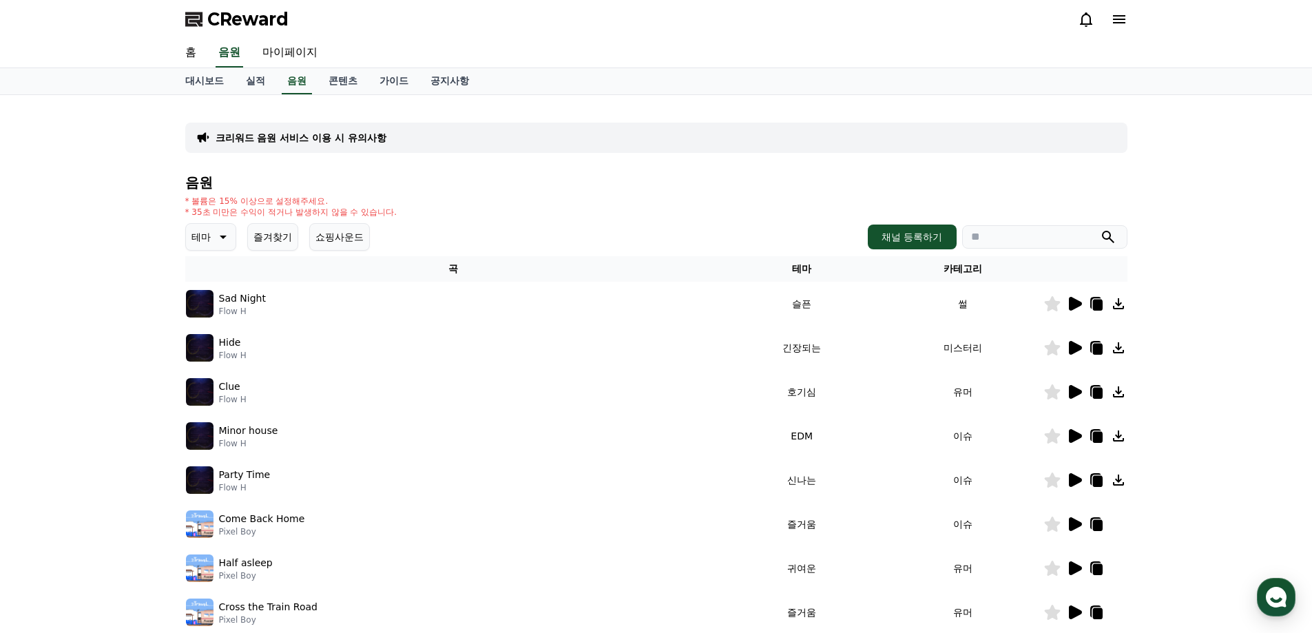
click at [1074, 301] on icon at bounding box center [1075, 304] width 13 height 14
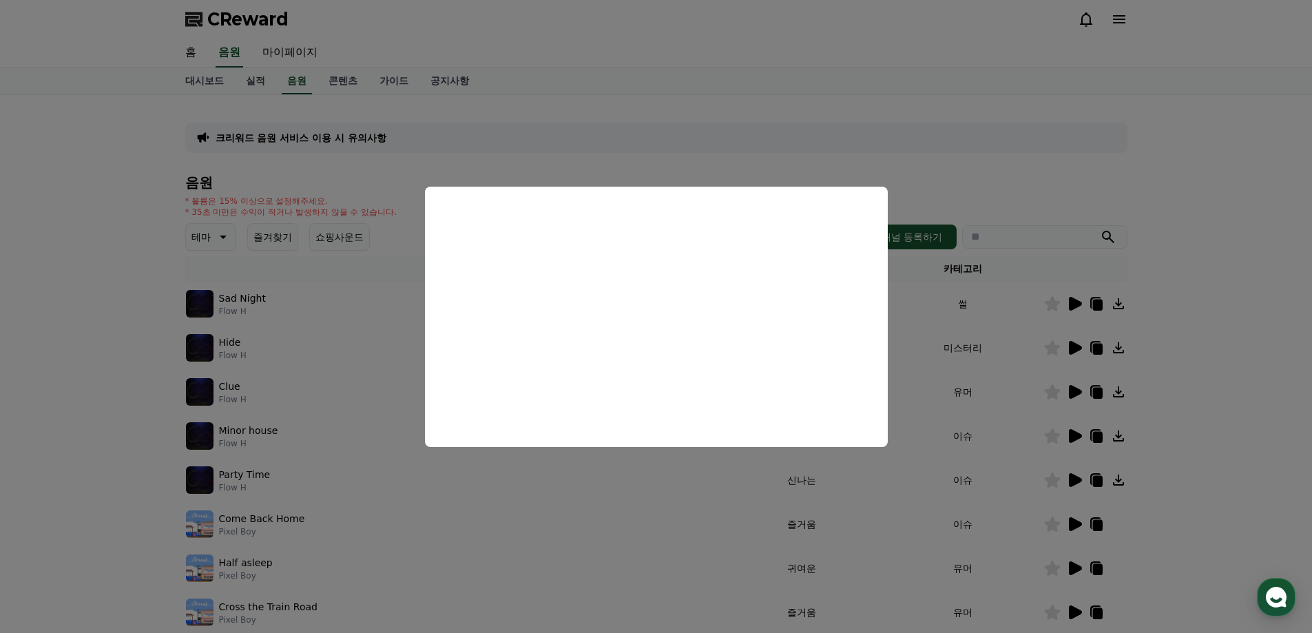
click at [1255, 288] on button "close modal" at bounding box center [656, 316] width 1312 height 633
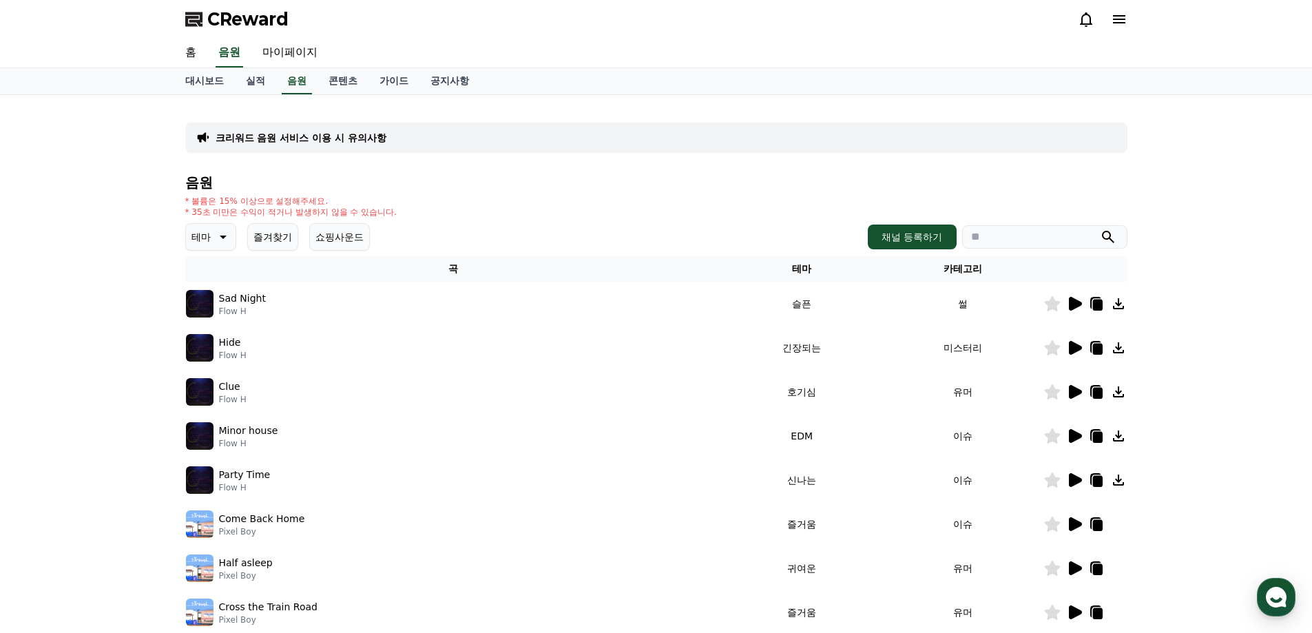
click at [1077, 347] on icon at bounding box center [1075, 348] width 13 height 14
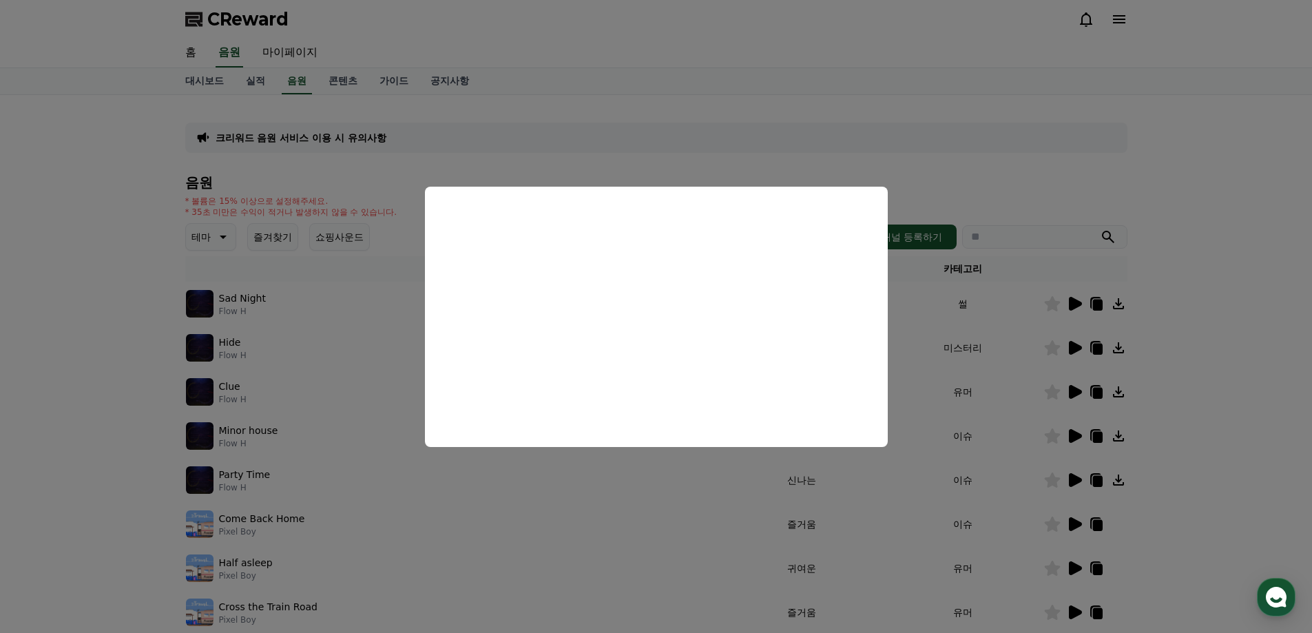
click at [1244, 320] on button "close modal" at bounding box center [656, 316] width 1312 height 633
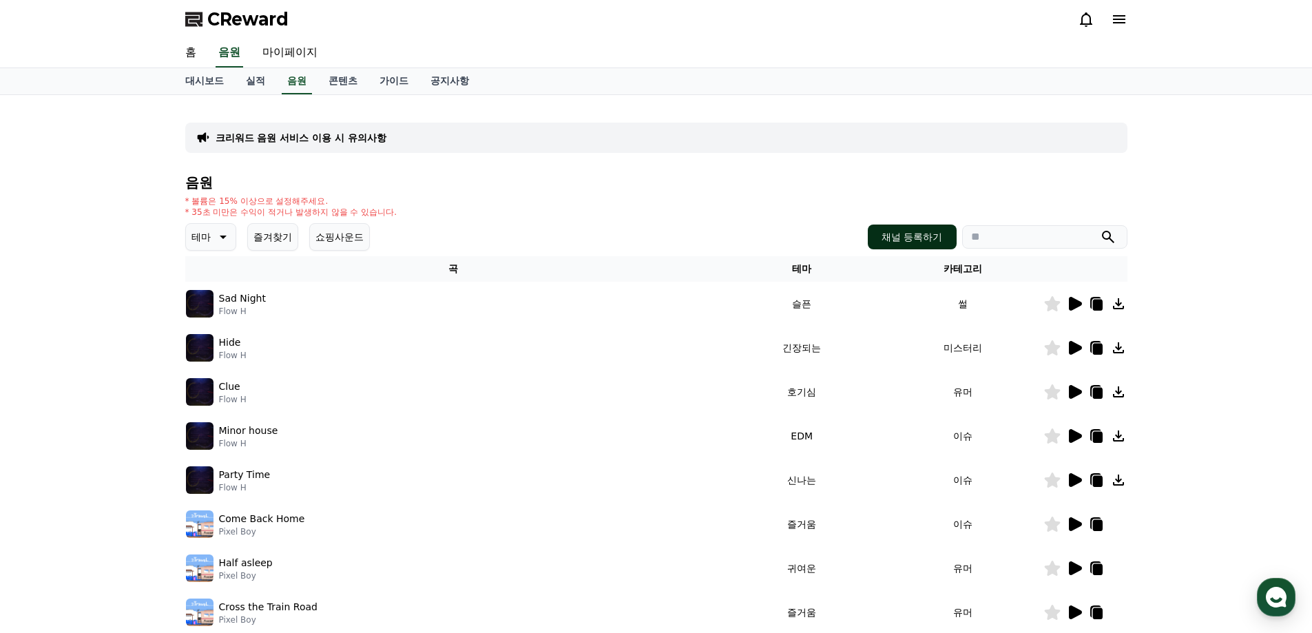
click at [933, 240] on button "채널 등록하기" at bounding box center [912, 237] width 88 height 25
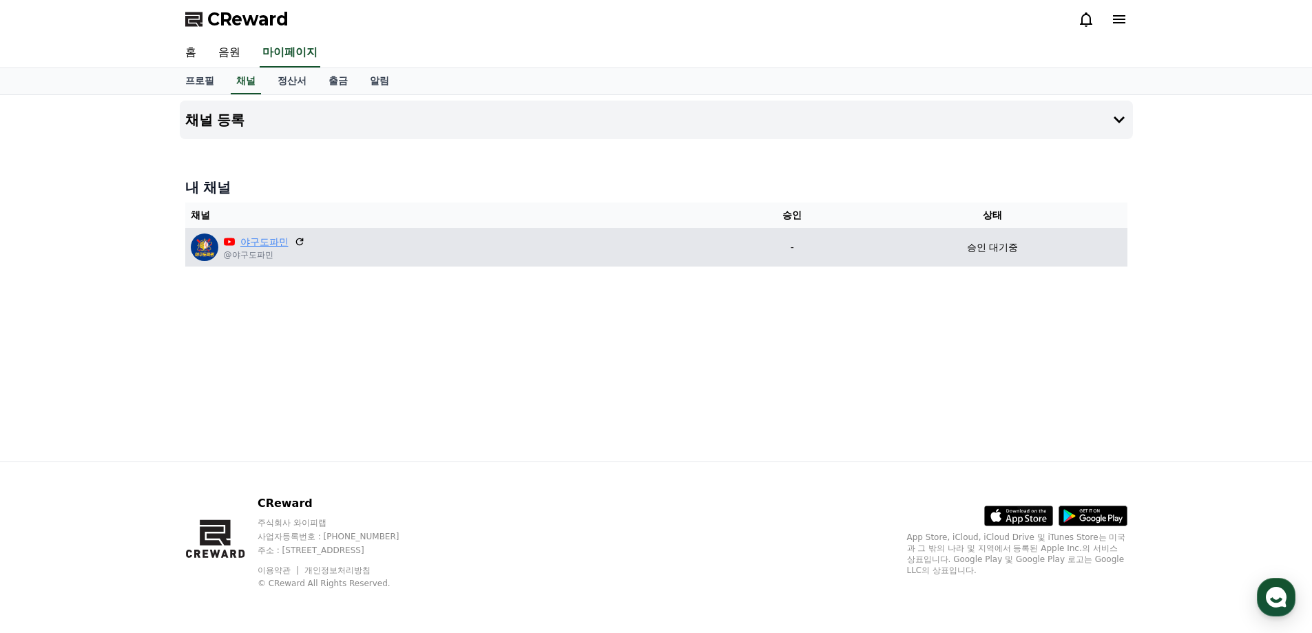
click at [253, 239] on link "야구도파민" at bounding box center [264, 242] width 48 height 14
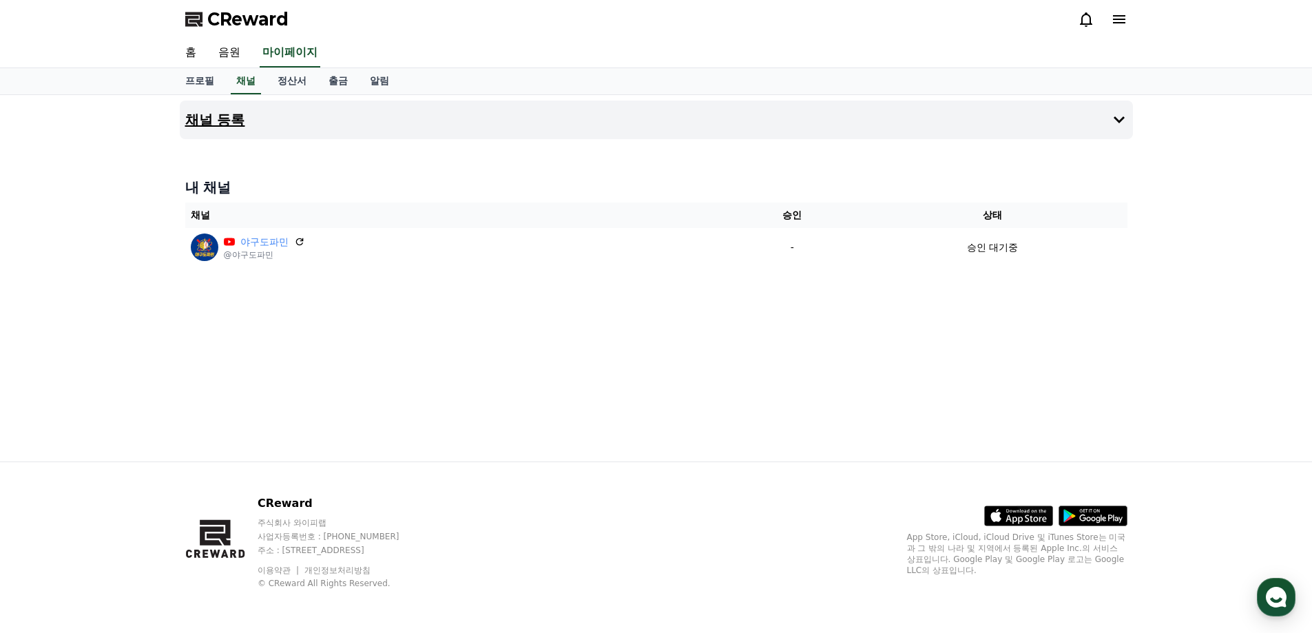
click at [1125, 112] on icon at bounding box center [1119, 120] width 17 height 17
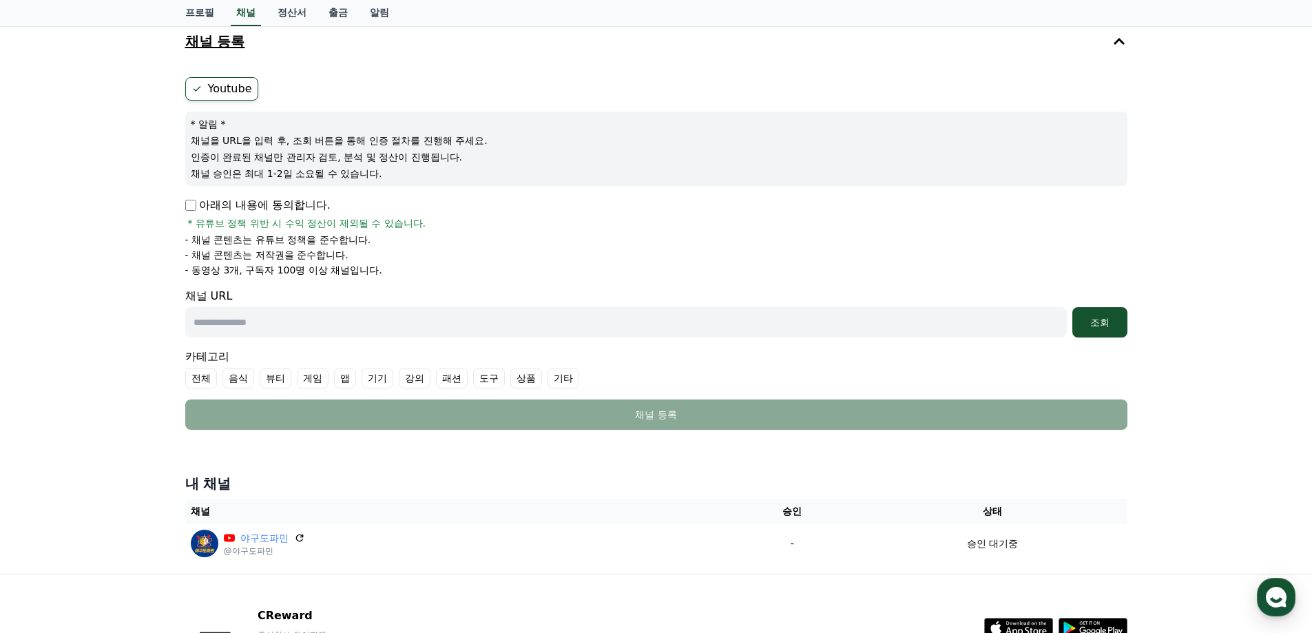
scroll to position [69, 0]
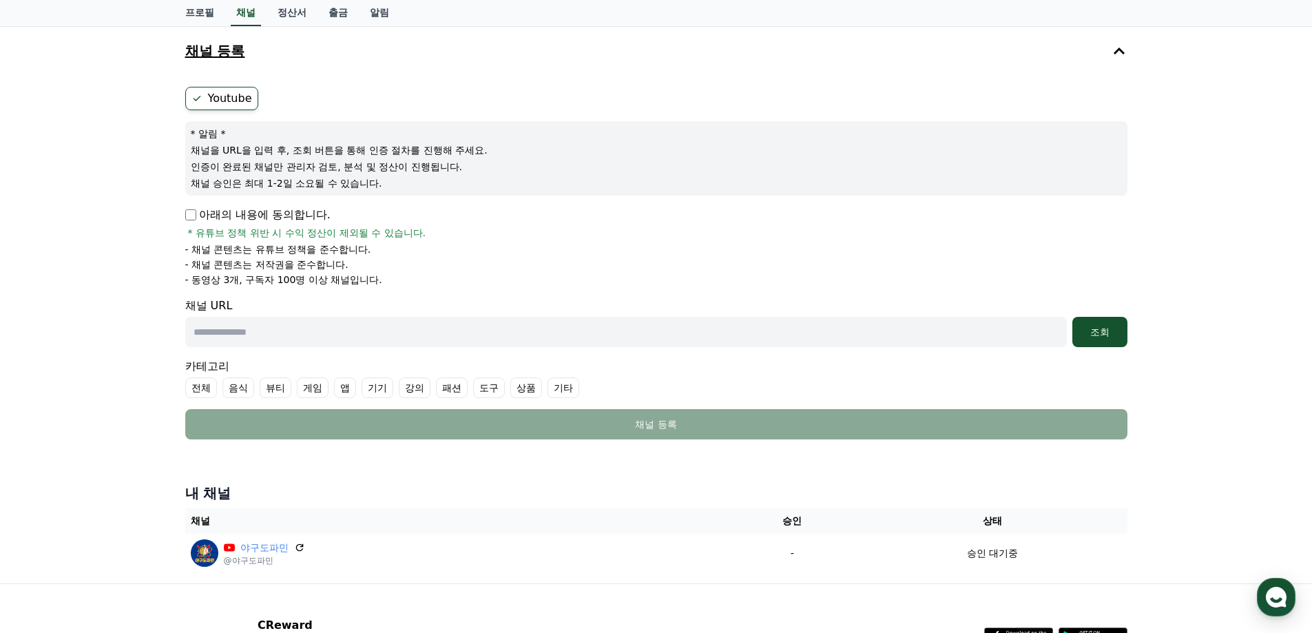
click at [187, 207] on p "아래의 내용에 동의합니다." at bounding box center [257, 215] width 145 height 17
click at [190, 207] on p "아래의 내용에 동의합니다." at bounding box center [257, 215] width 145 height 17
click at [190, 208] on p "아래의 내용에 동의합니다." at bounding box center [257, 215] width 145 height 17
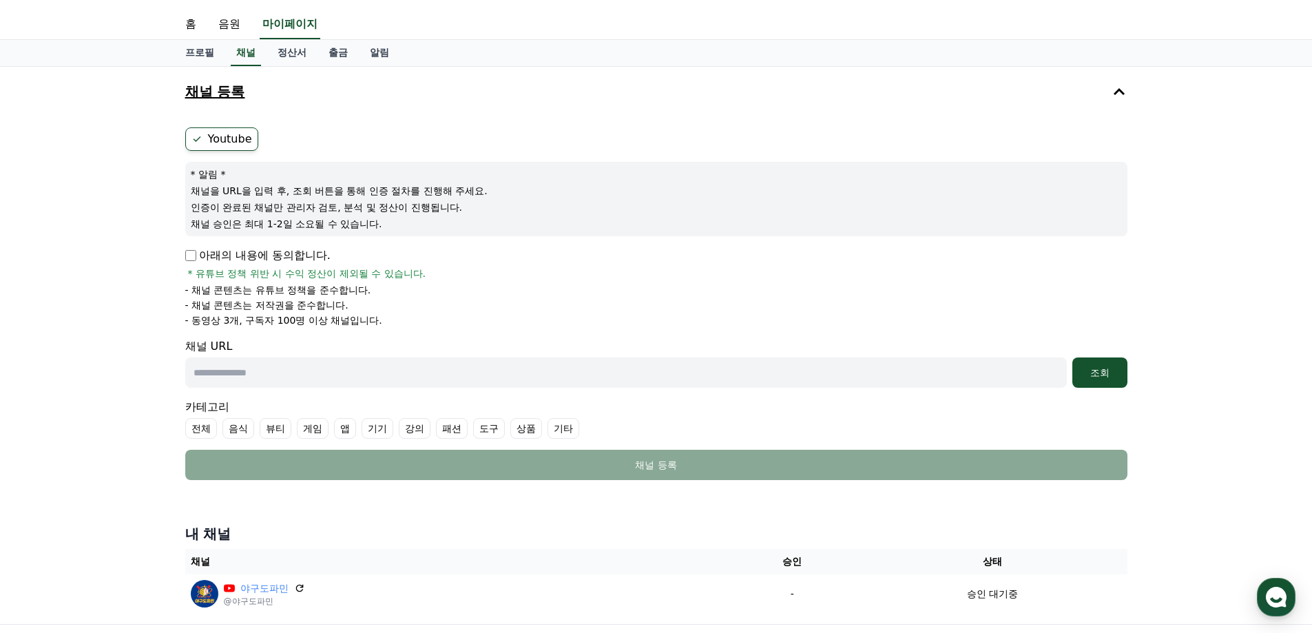
scroll to position [0, 0]
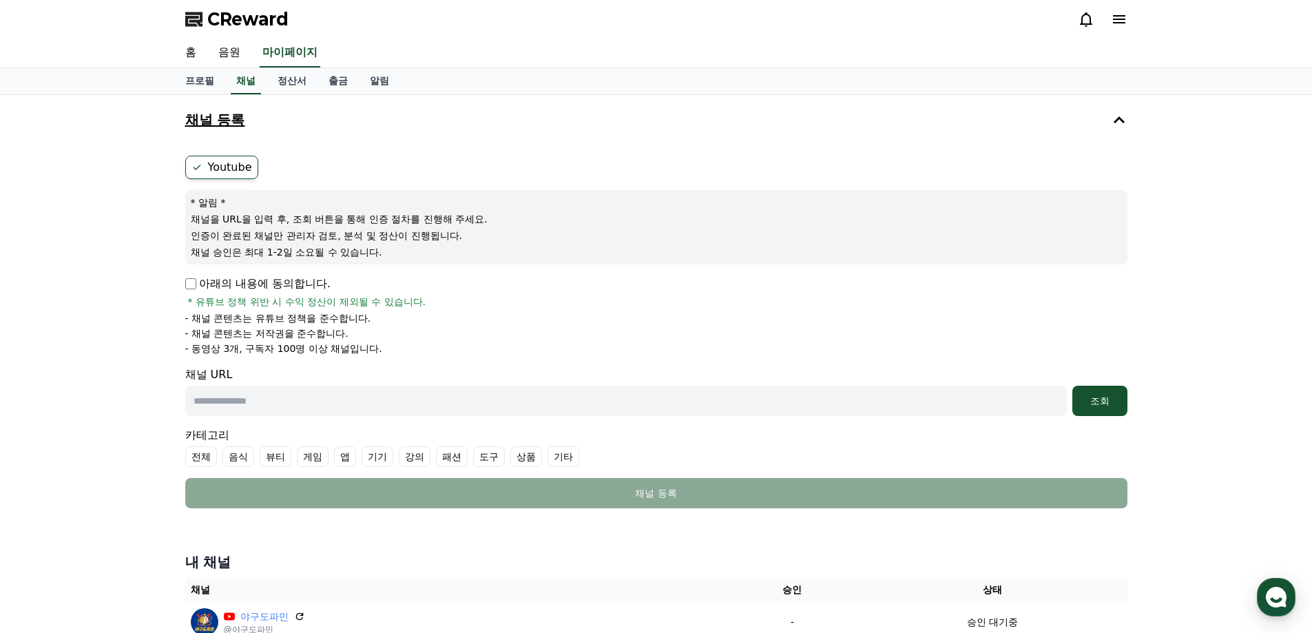
click at [241, 132] on button "채널 등록" at bounding box center [656, 120] width 953 height 39
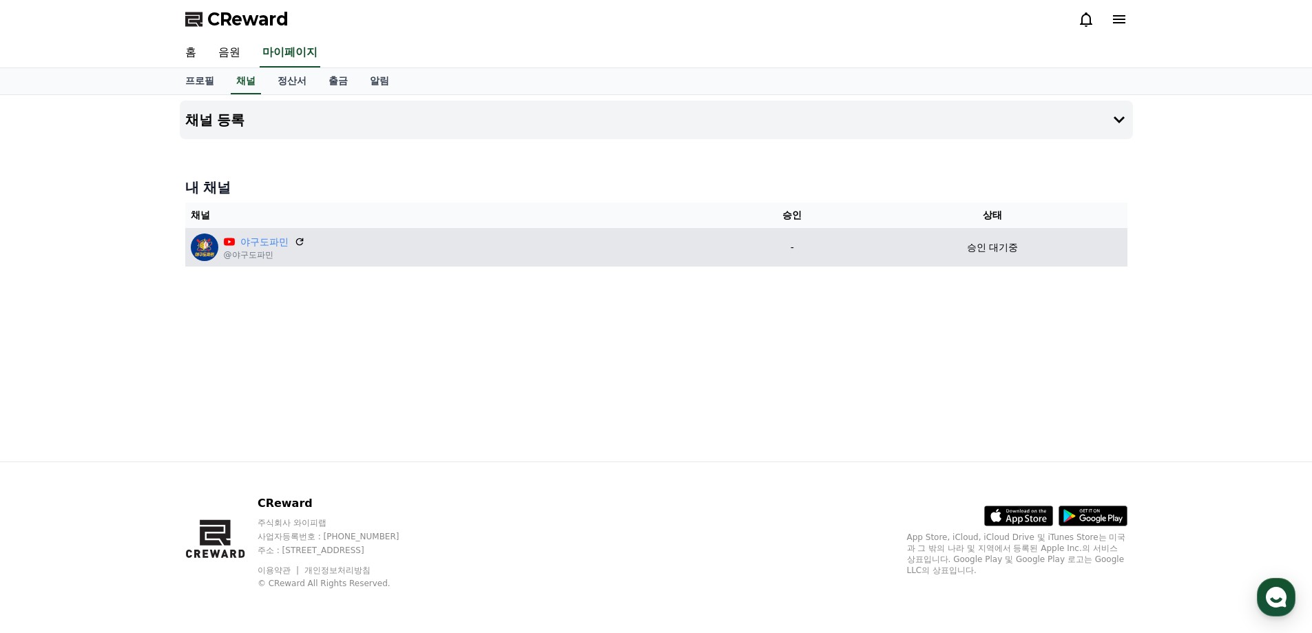
click at [227, 256] on p "@야구도파민" at bounding box center [264, 254] width 81 height 11
click at [212, 249] on img at bounding box center [205, 247] width 28 height 28
